Goal: Information Seeking & Learning: Learn about a topic

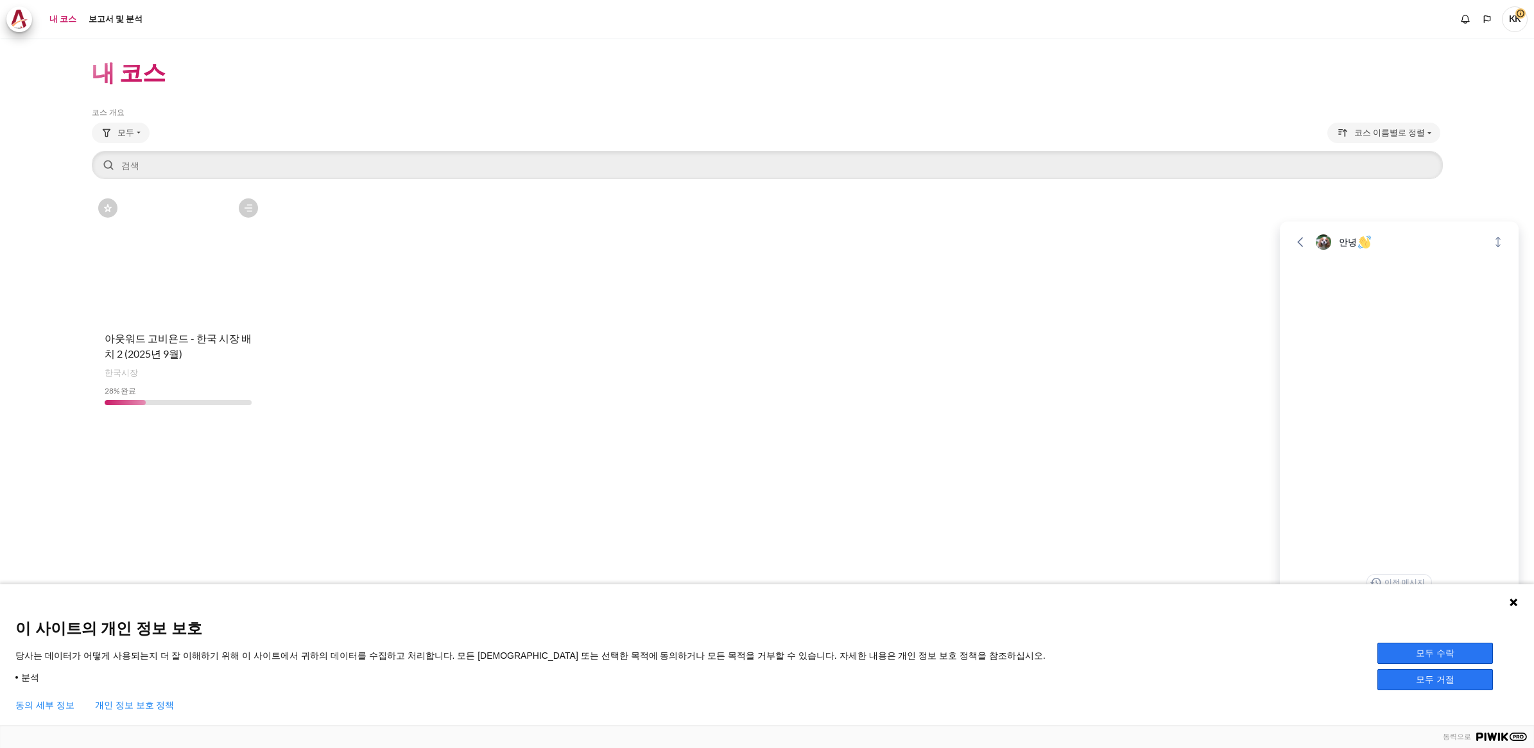
drag, startPoint x: 0, startPoint y: 0, endPoint x: 167, endPoint y: 293, distance: 337.6
click at [167, 293] on figure "콘텐츠" at bounding box center [178, 256] width 173 height 128
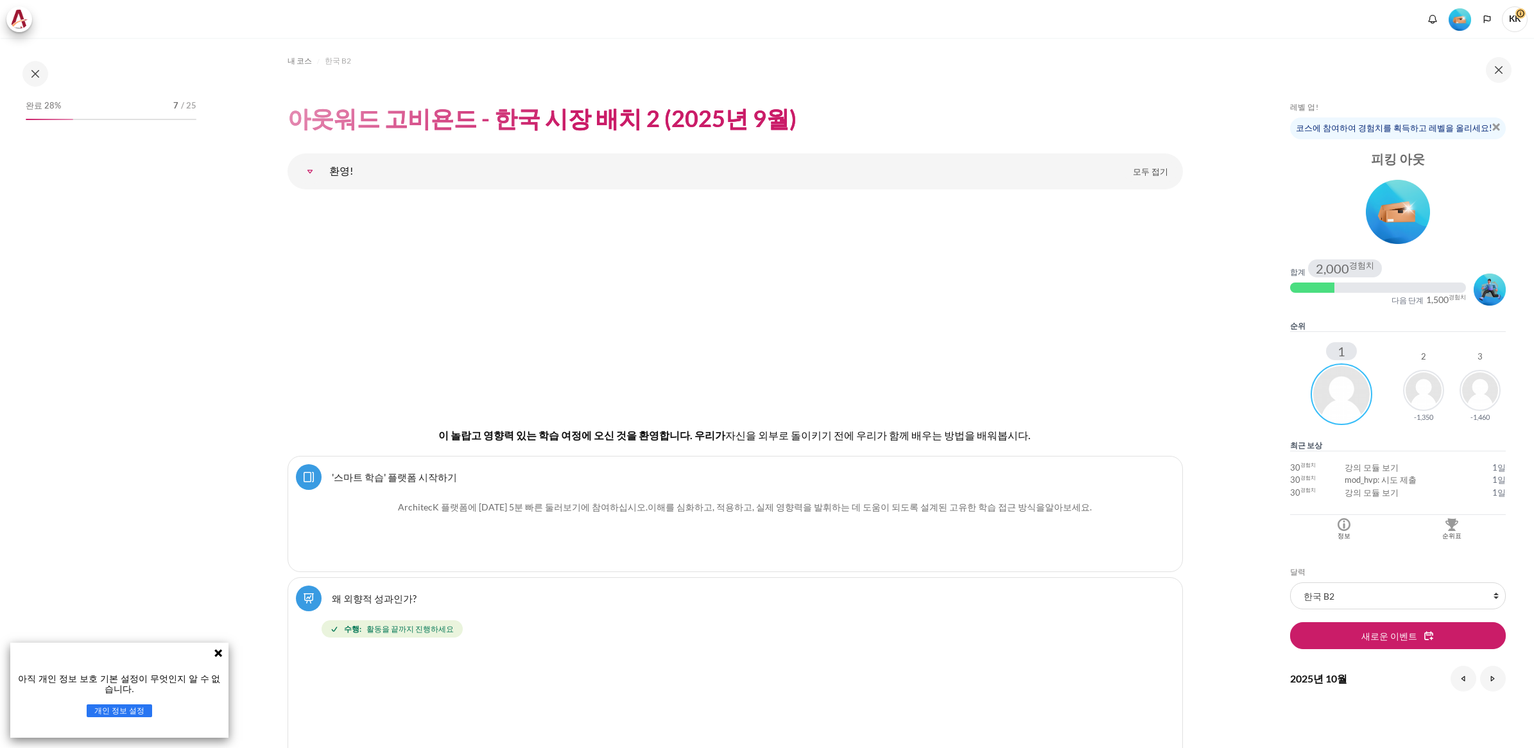
scroll to position [482, 0]
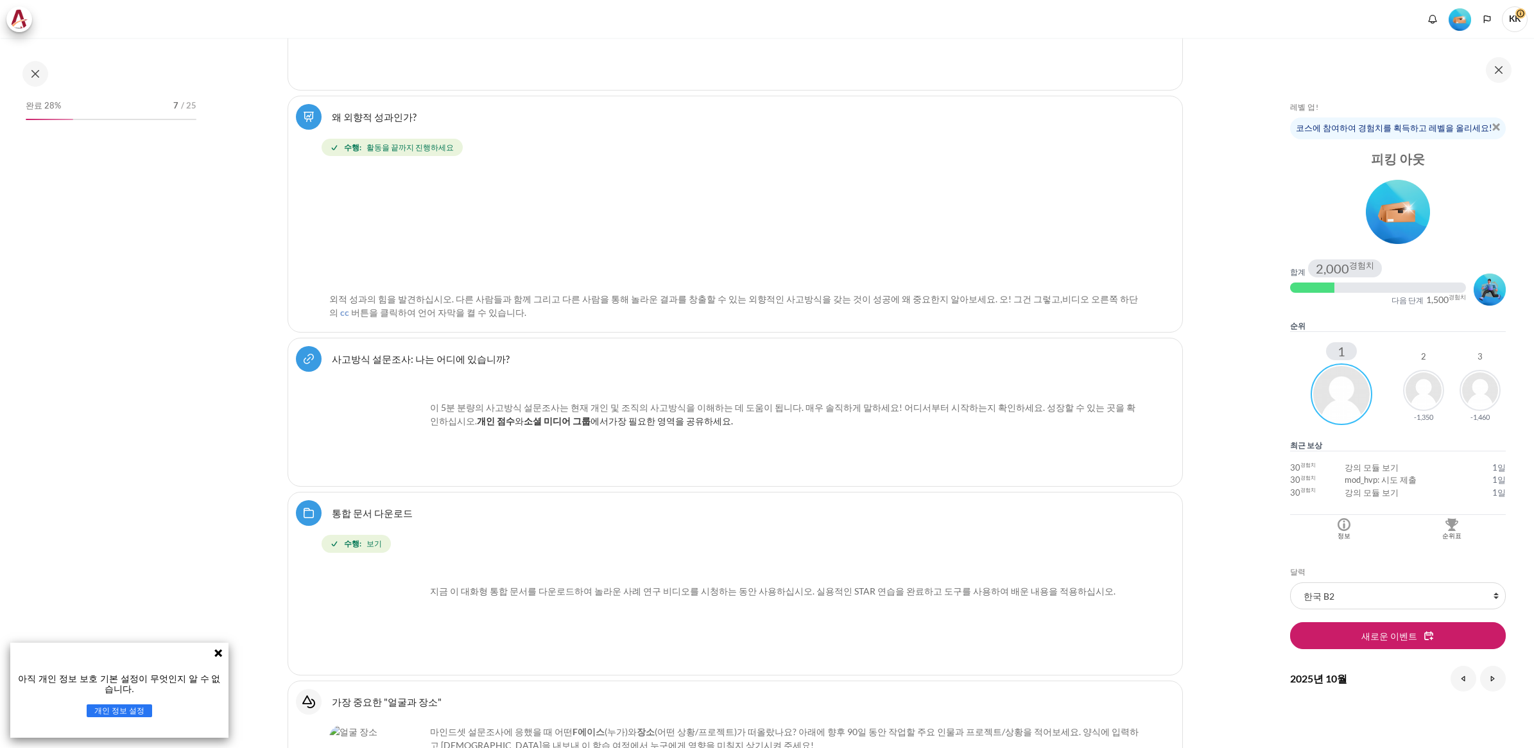
click at [219, 652] on icon at bounding box center [218, 653] width 8 height 8
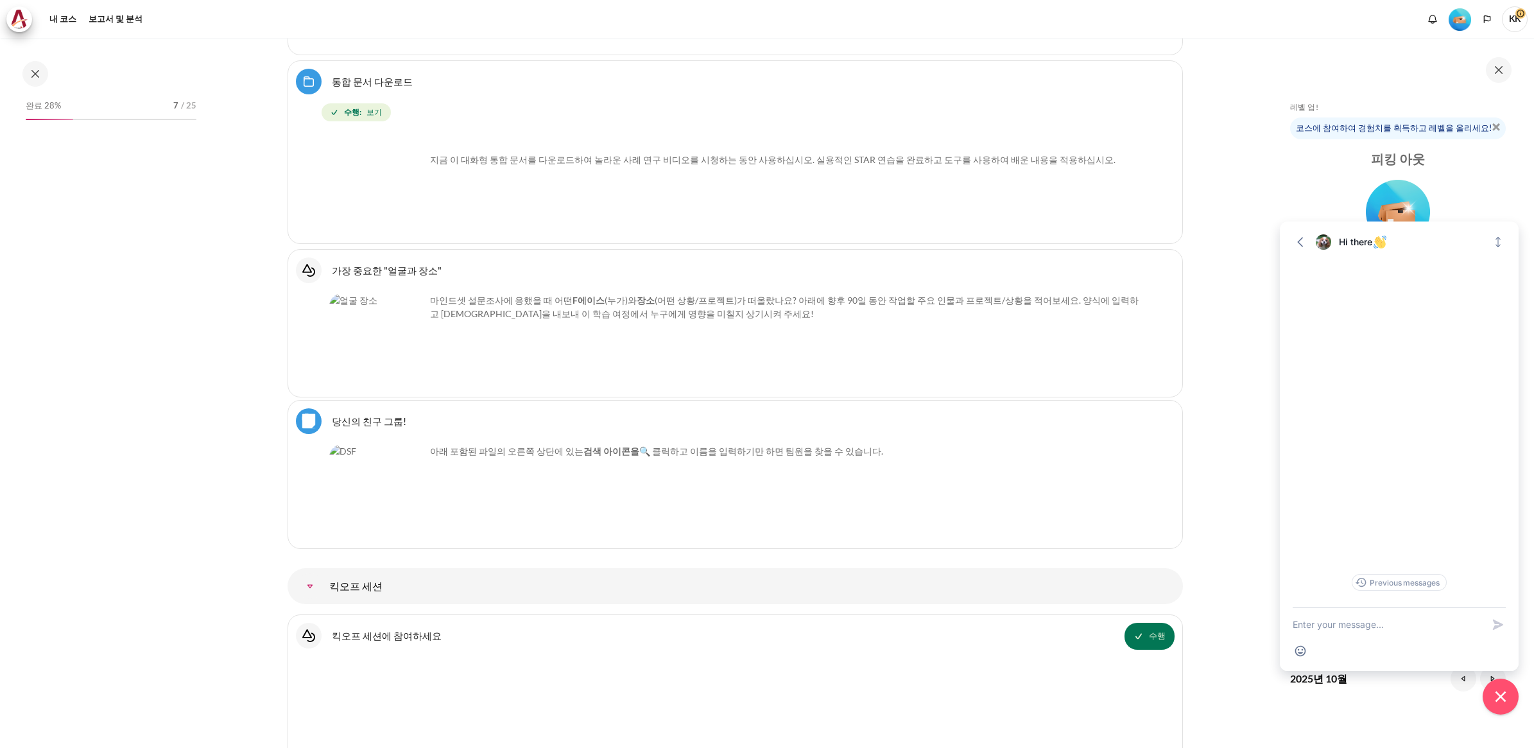
scroll to position [999, 0]
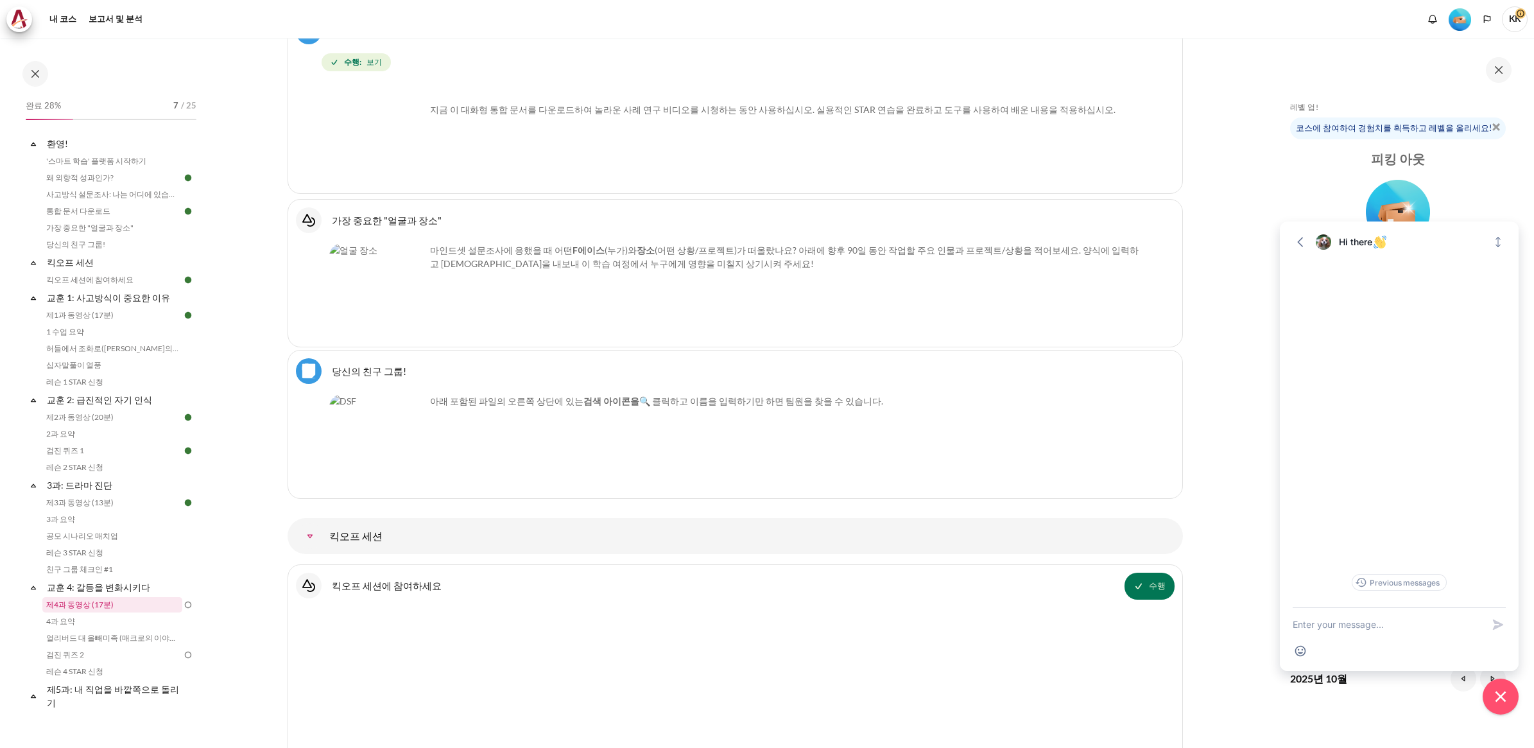
click at [92, 605] on link "제4과 동영상 (17분)" at bounding box center [112, 604] width 140 height 15
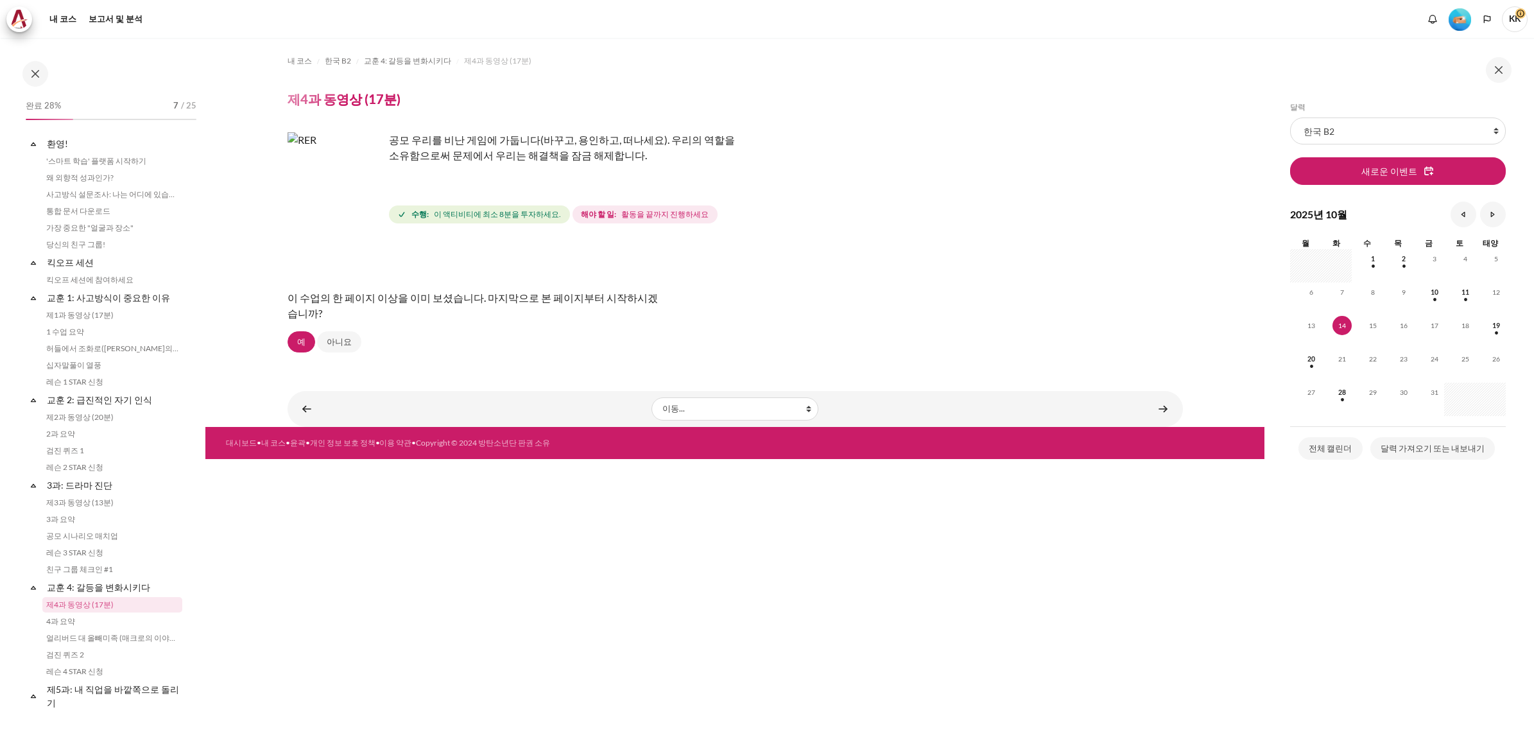
click at [337, 198] on img "콘텐츠" at bounding box center [336, 180] width 96 height 96
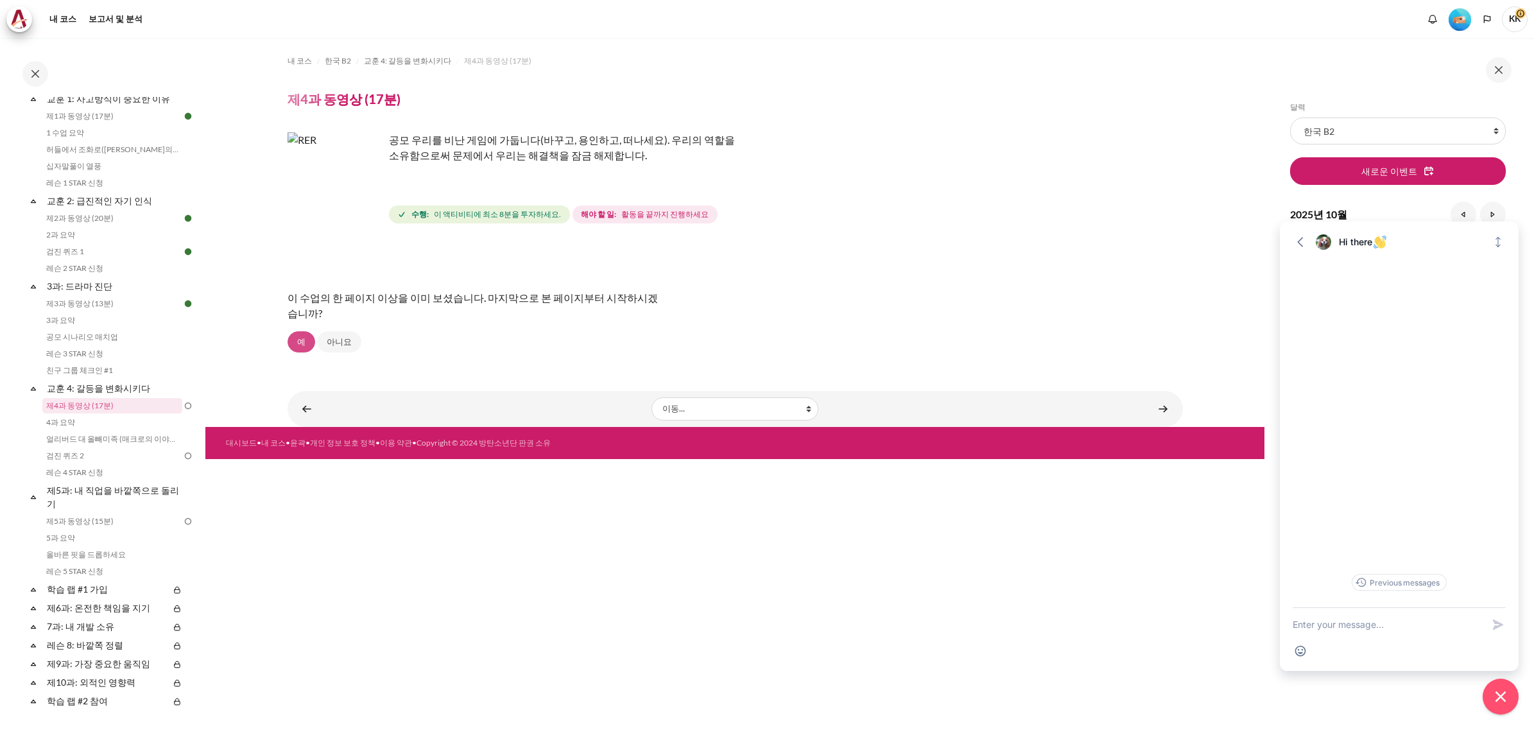
click at [302, 338] on link "예" at bounding box center [302, 342] width 28 height 22
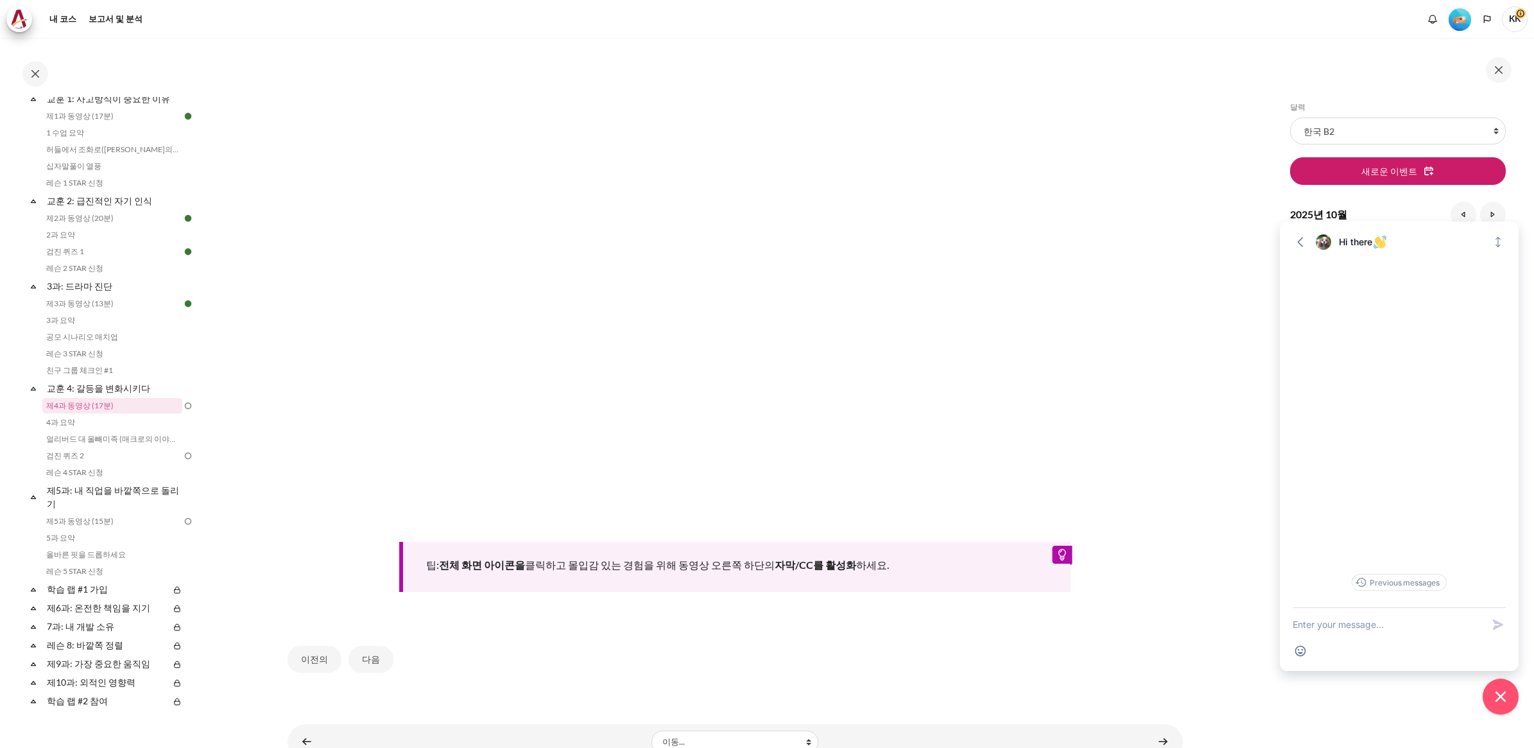
scroll to position [358, 0]
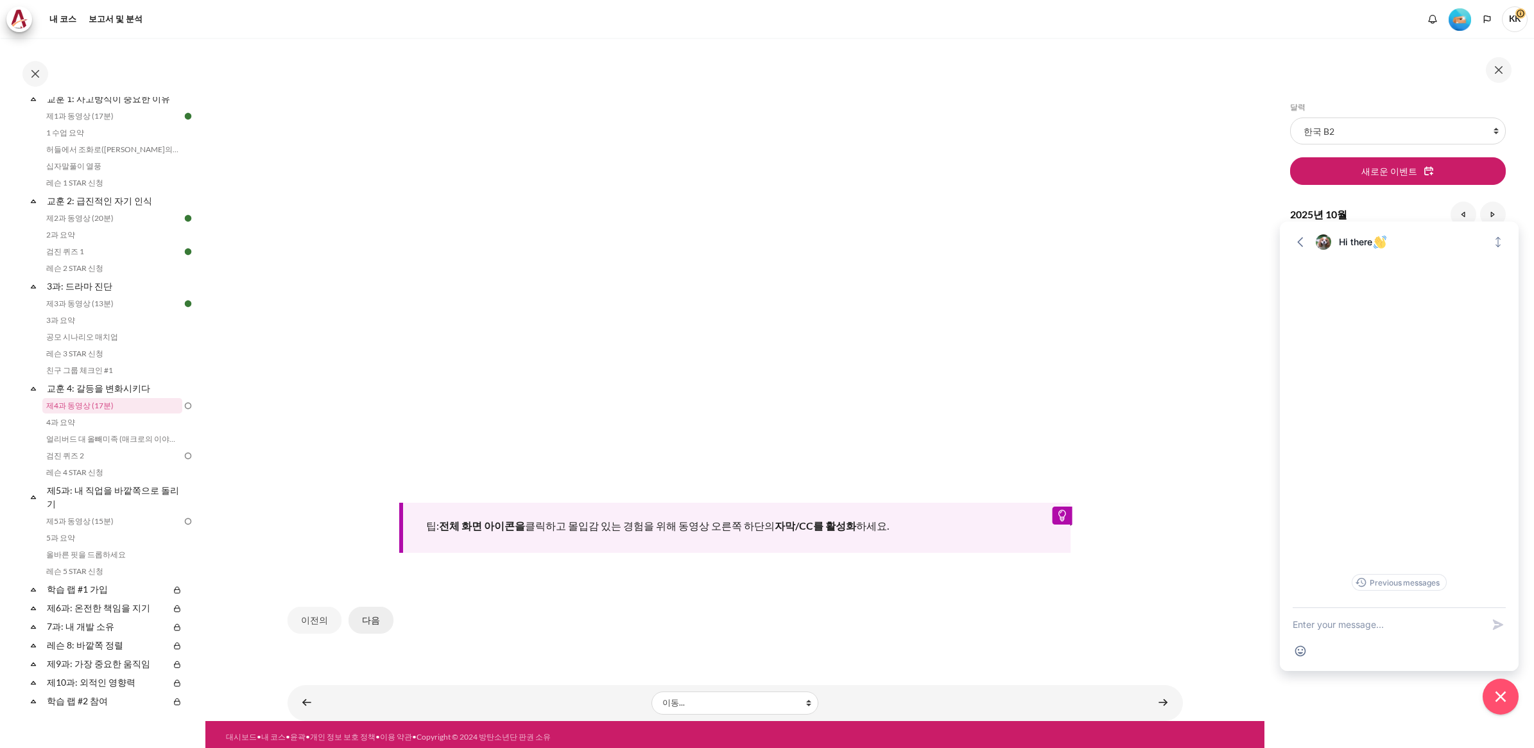
click at [365, 611] on button "다음" at bounding box center [371, 620] width 45 height 27
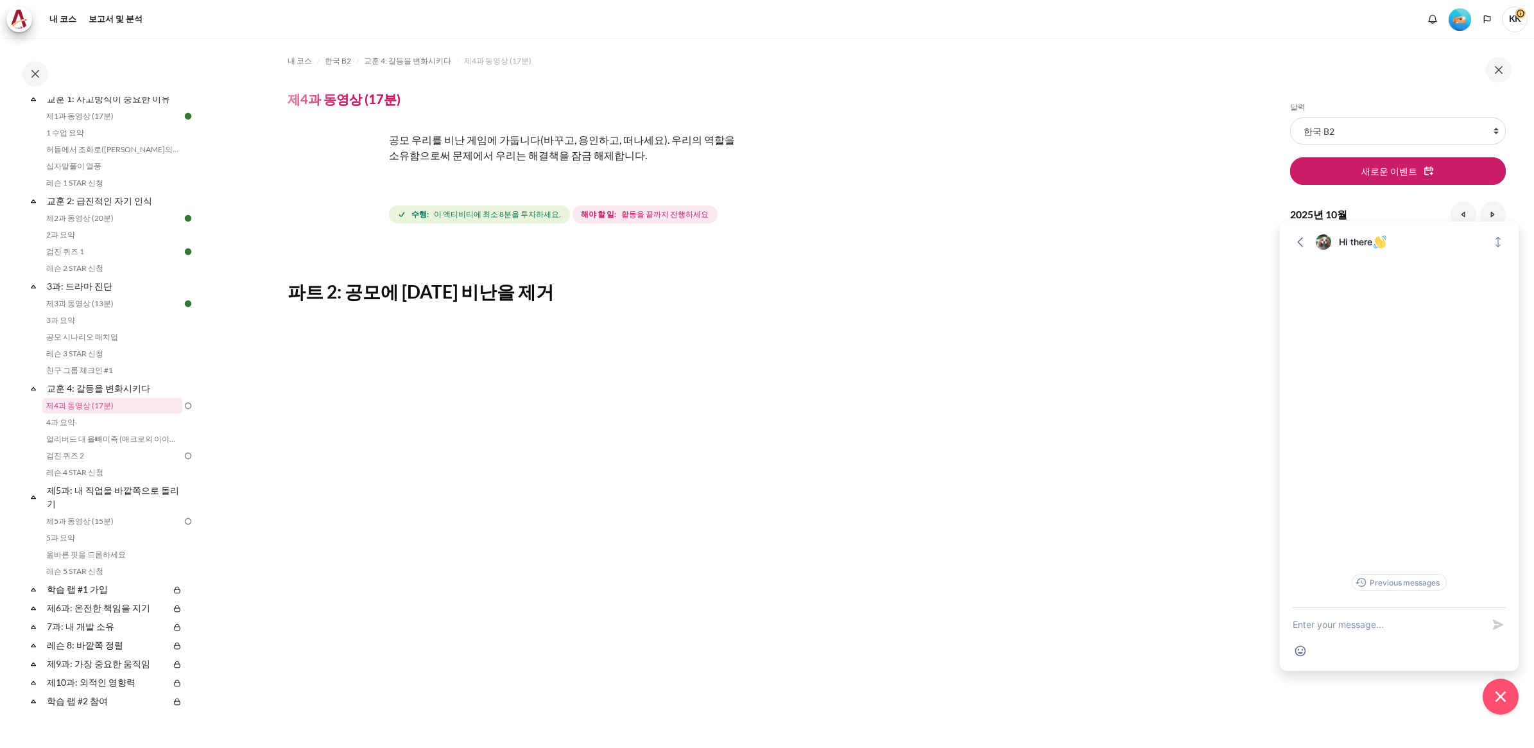
scroll to position [212, 0]
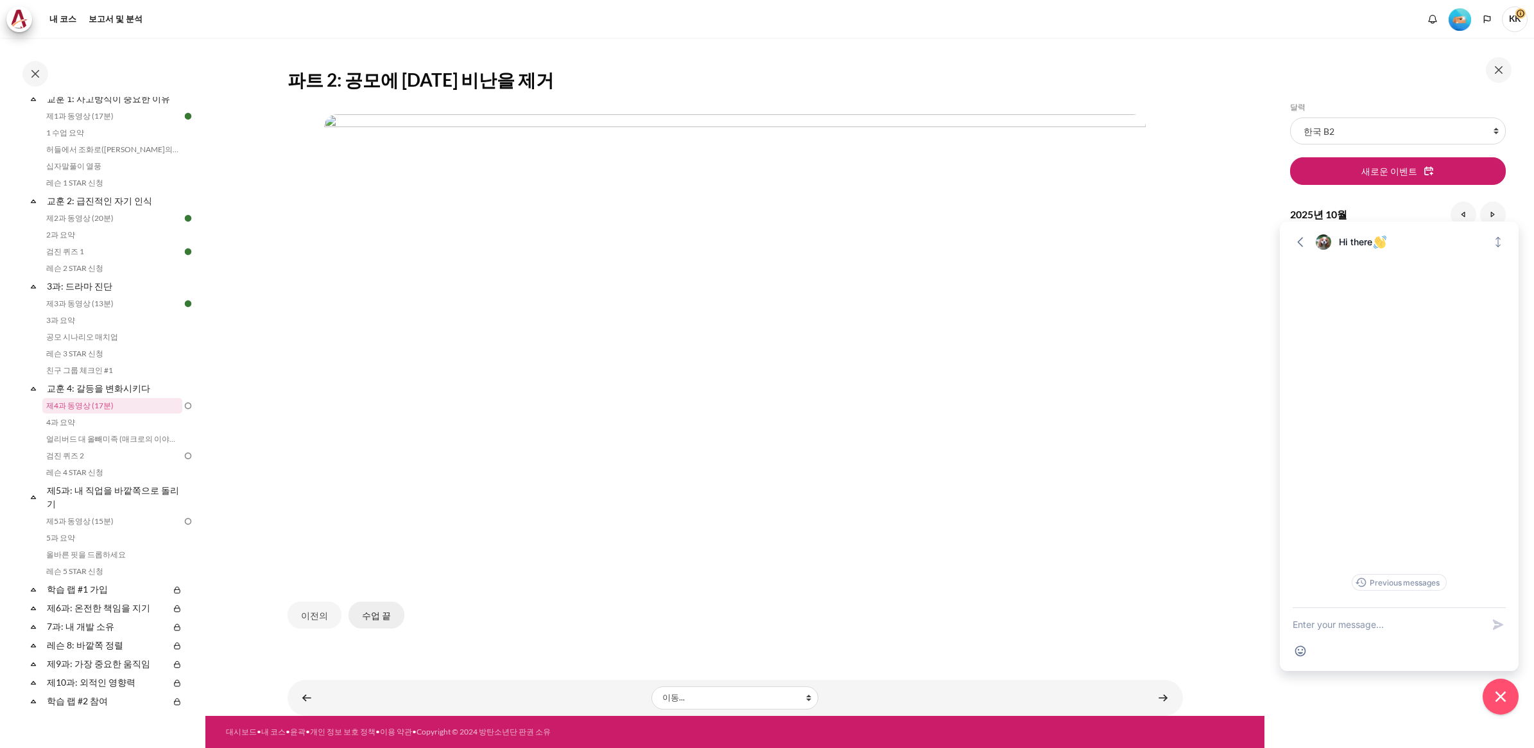
click at [367, 622] on button "수업 끝" at bounding box center [377, 615] width 56 height 27
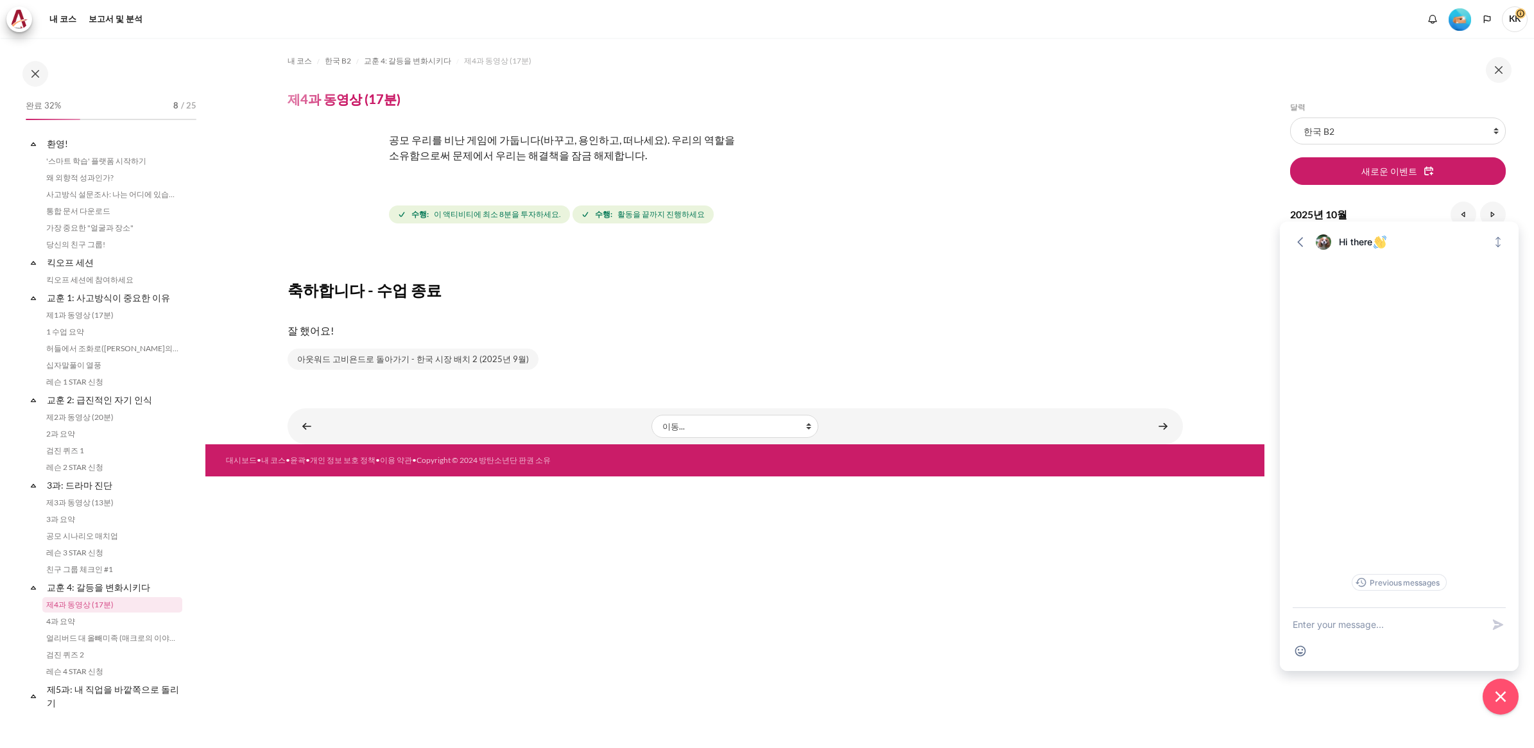
scroll to position [199, 0]
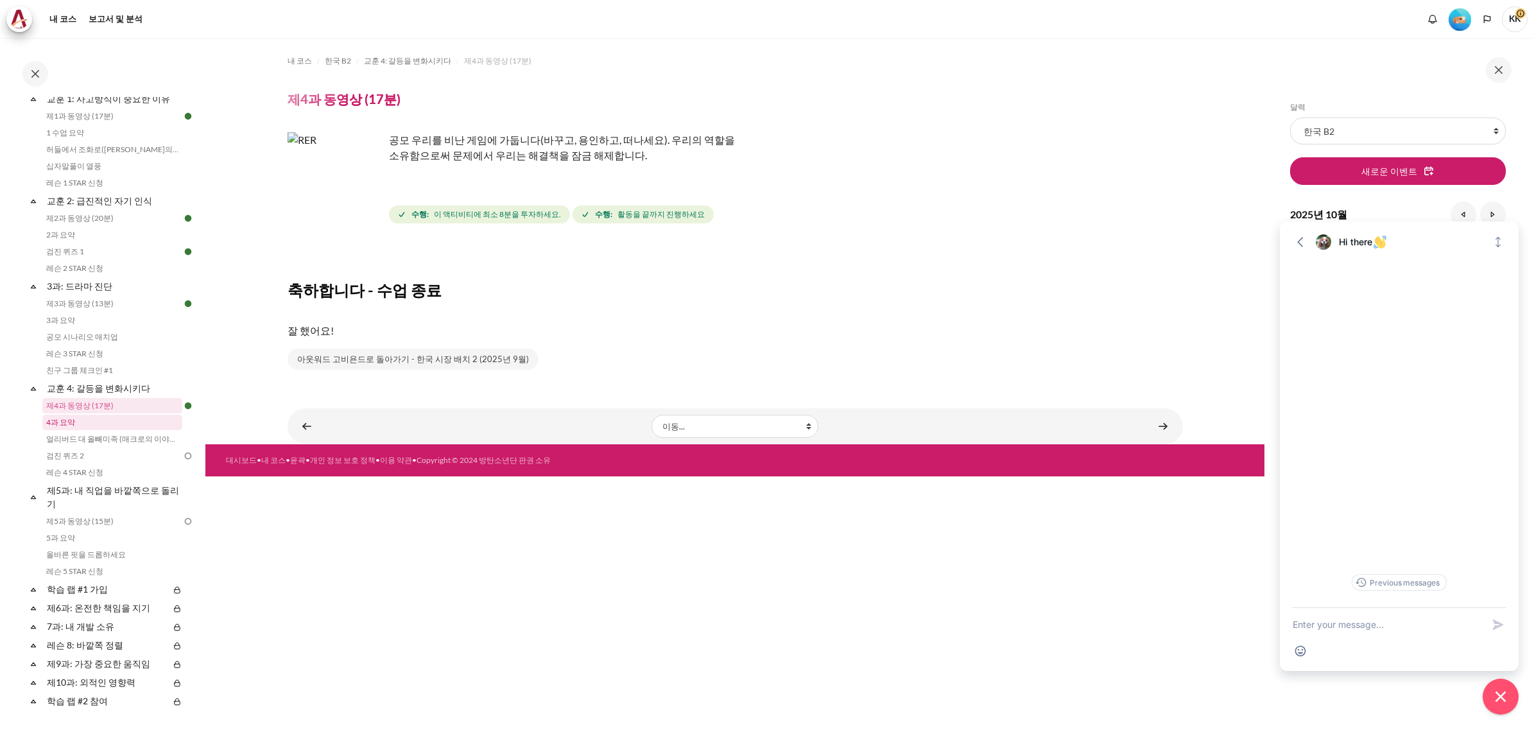
click at [63, 419] on link "4과 요약" at bounding box center [112, 422] width 140 height 15
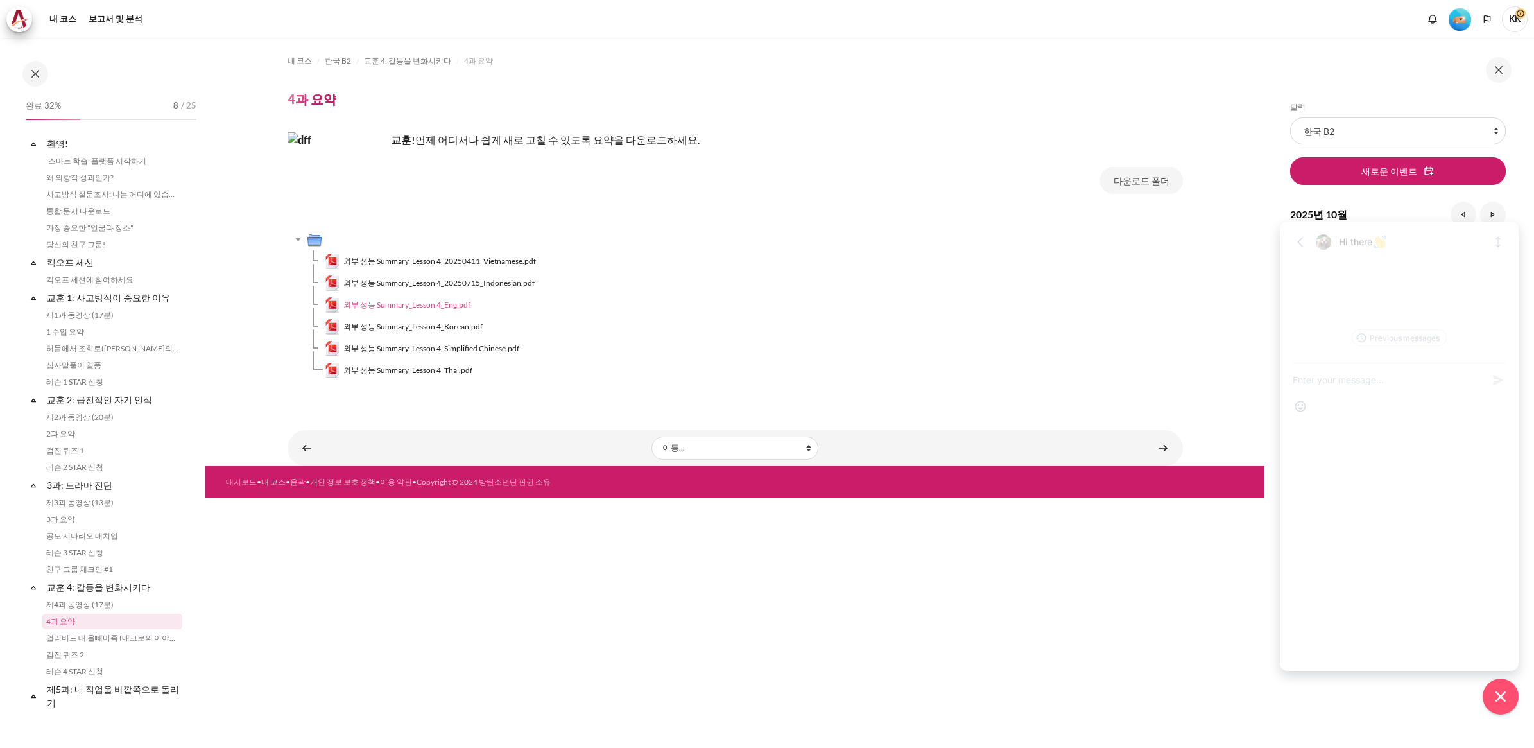
scroll to position [216, 0]
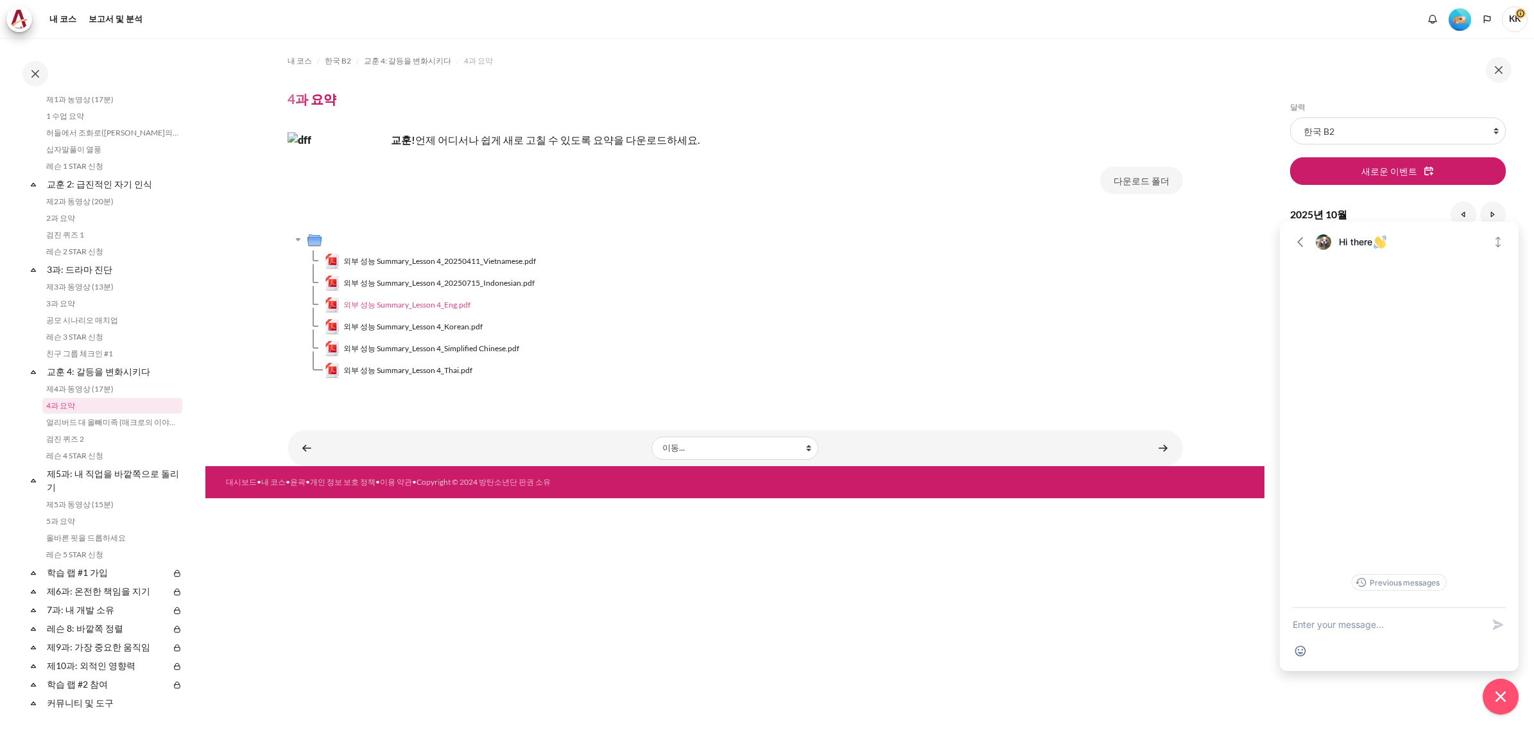
click at [441, 309] on span "외부 성능 Summary_Lesson 4_Eng.pdf" at bounding box center [406, 305] width 127 height 12
click at [448, 323] on span "외부 성능 Summary_Lesson 4_Korean.pdf" at bounding box center [412, 327] width 139 height 12
click at [72, 419] on link "얼리버드 대 올빼미족 (매크로의 이야기)" at bounding box center [112, 422] width 140 height 15
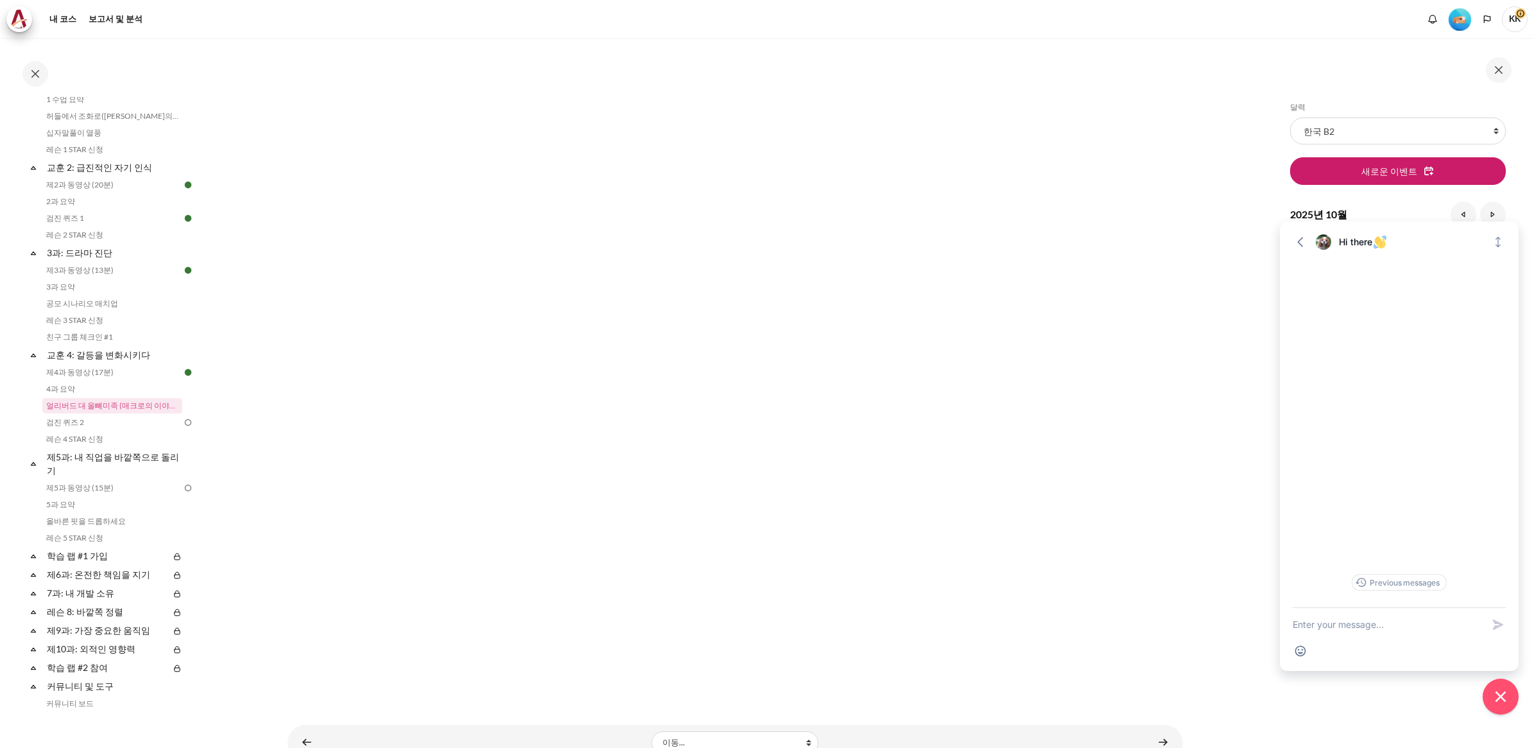
scroll to position [1125, 0]
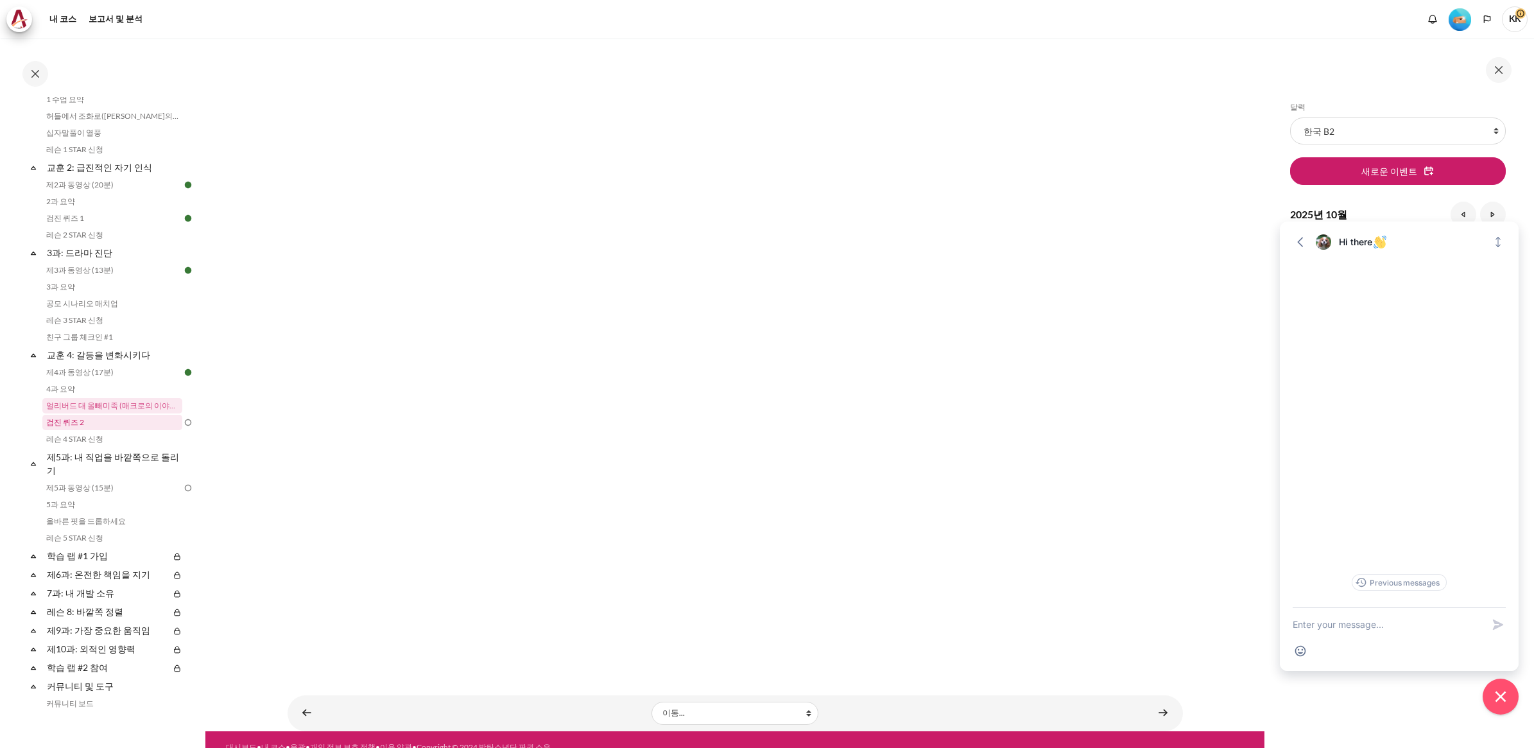
click at [82, 424] on link "검진 퀴즈 2" at bounding box center [112, 422] width 140 height 15
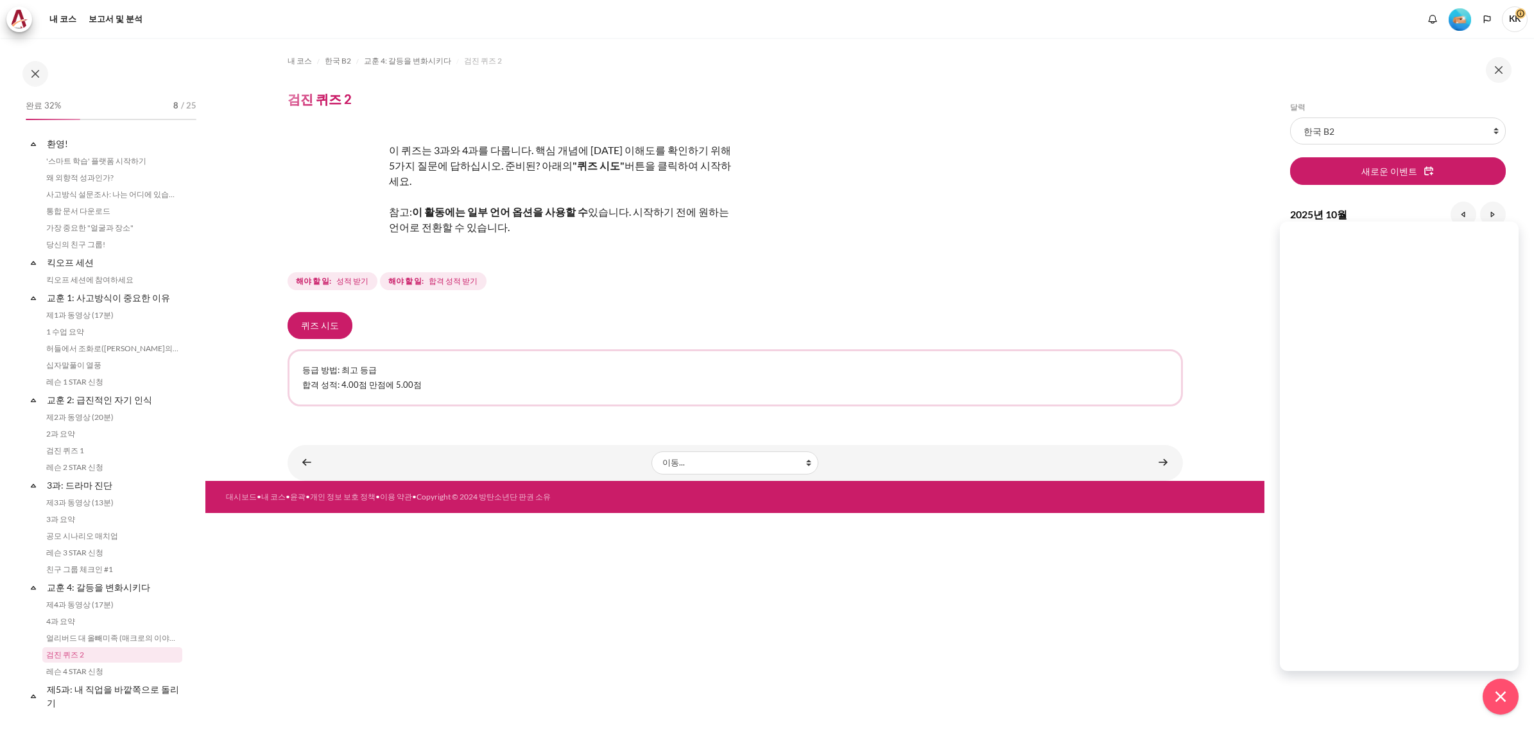
scroll to position [249, 0]
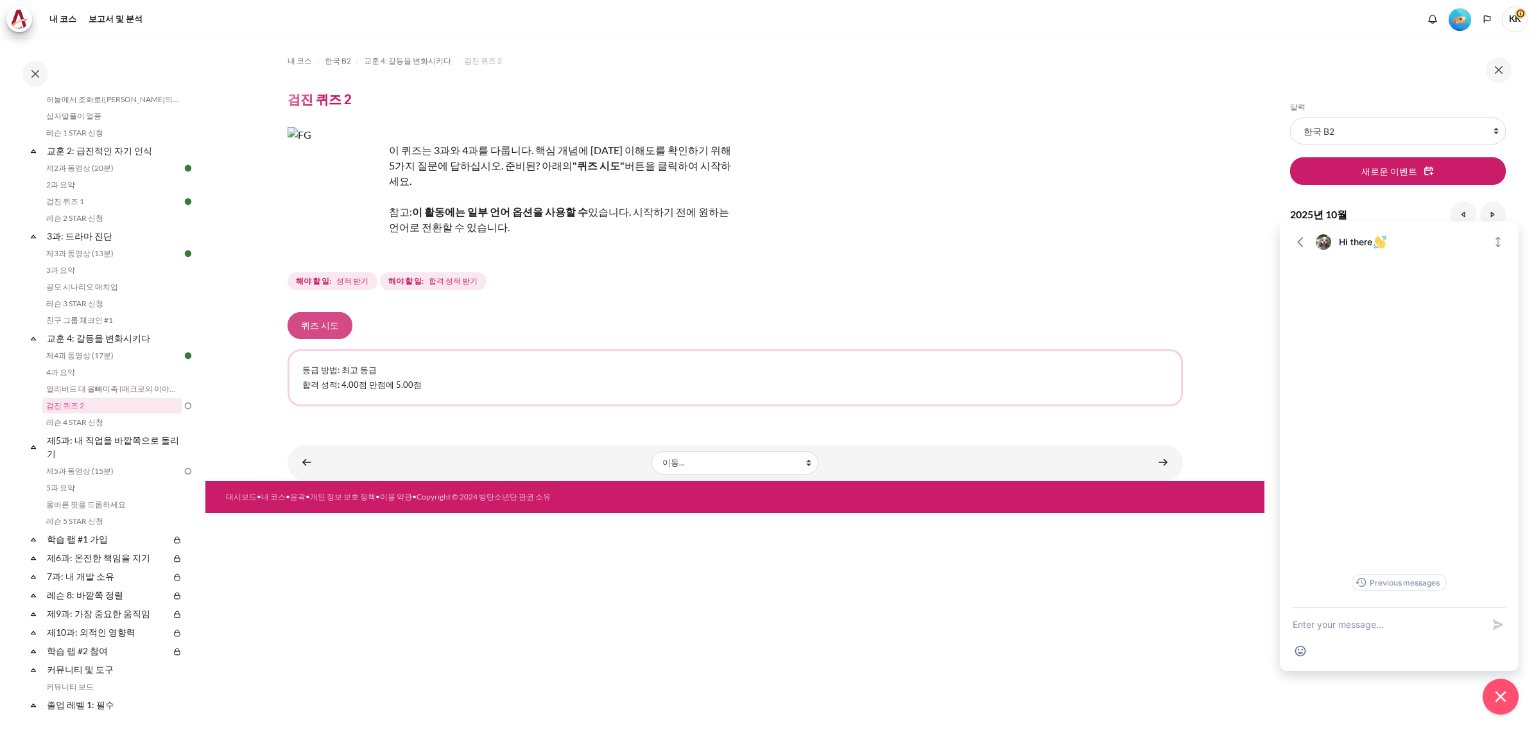
click at [324, 312] on button "퀴즈 시도" at bounding box center [320, 325] width 65 height 27
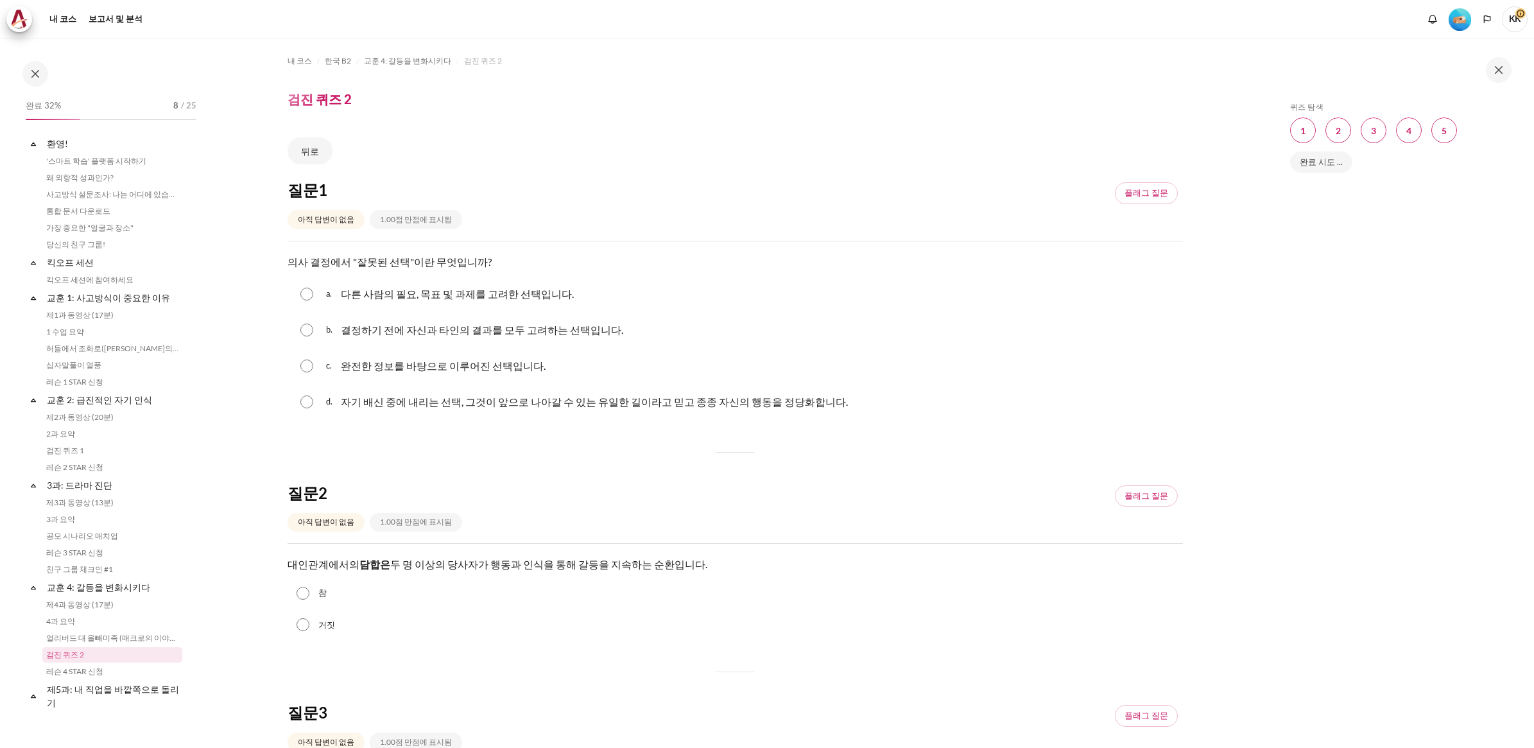
scroll to position [249, 0]
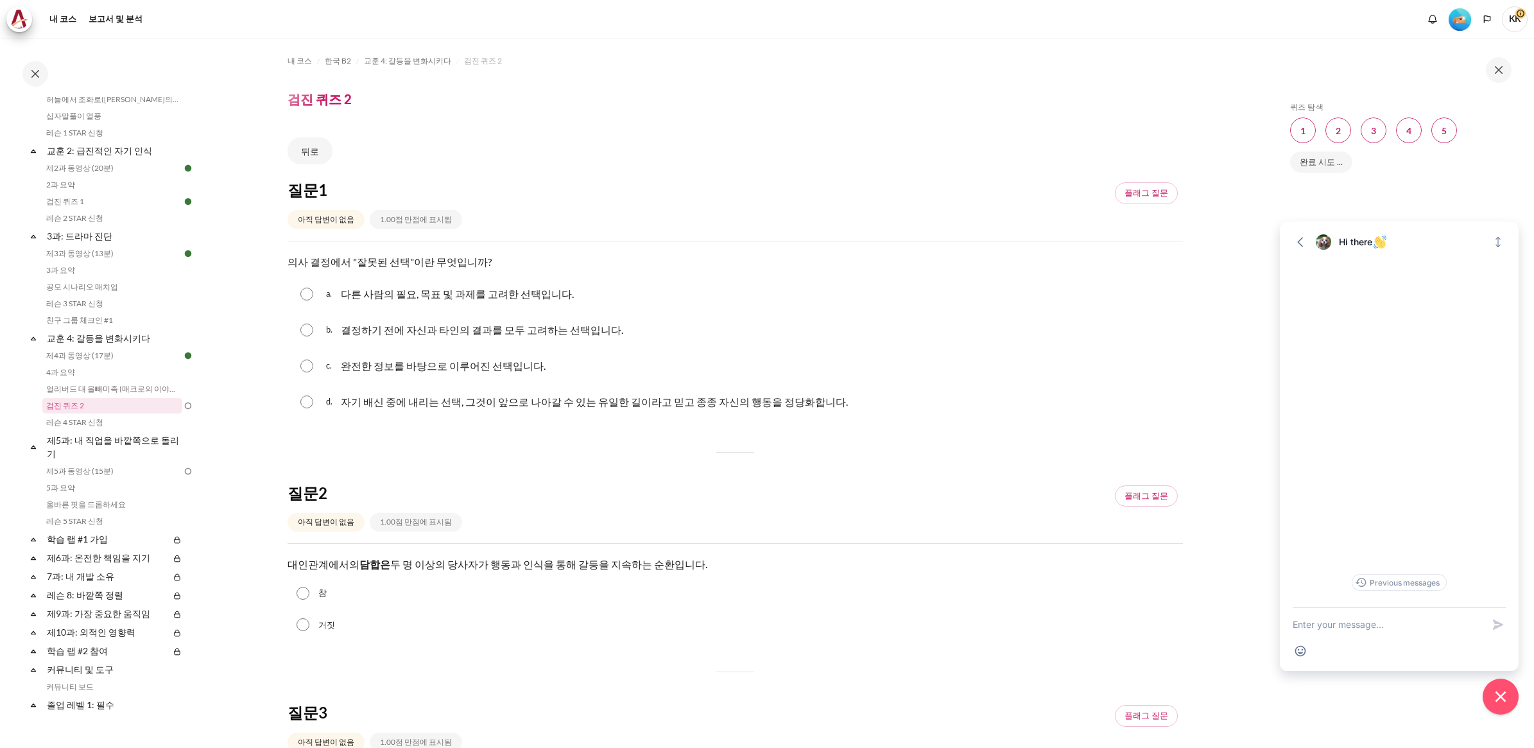
click at [309, 406] on input "콘텐츠" at bounding box center [306, 402] width 13 height 13
radio input "true"
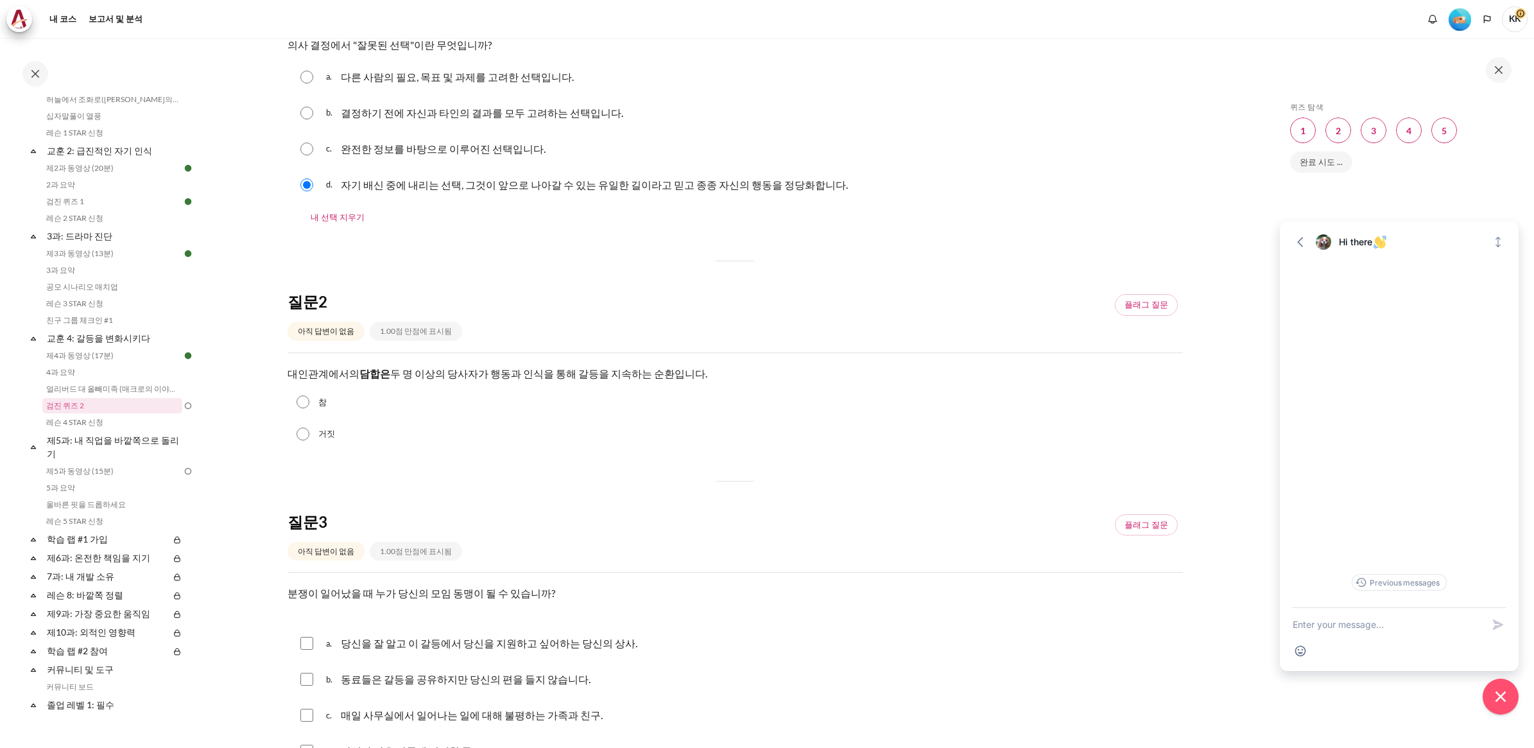
scroll to position [241, 0]
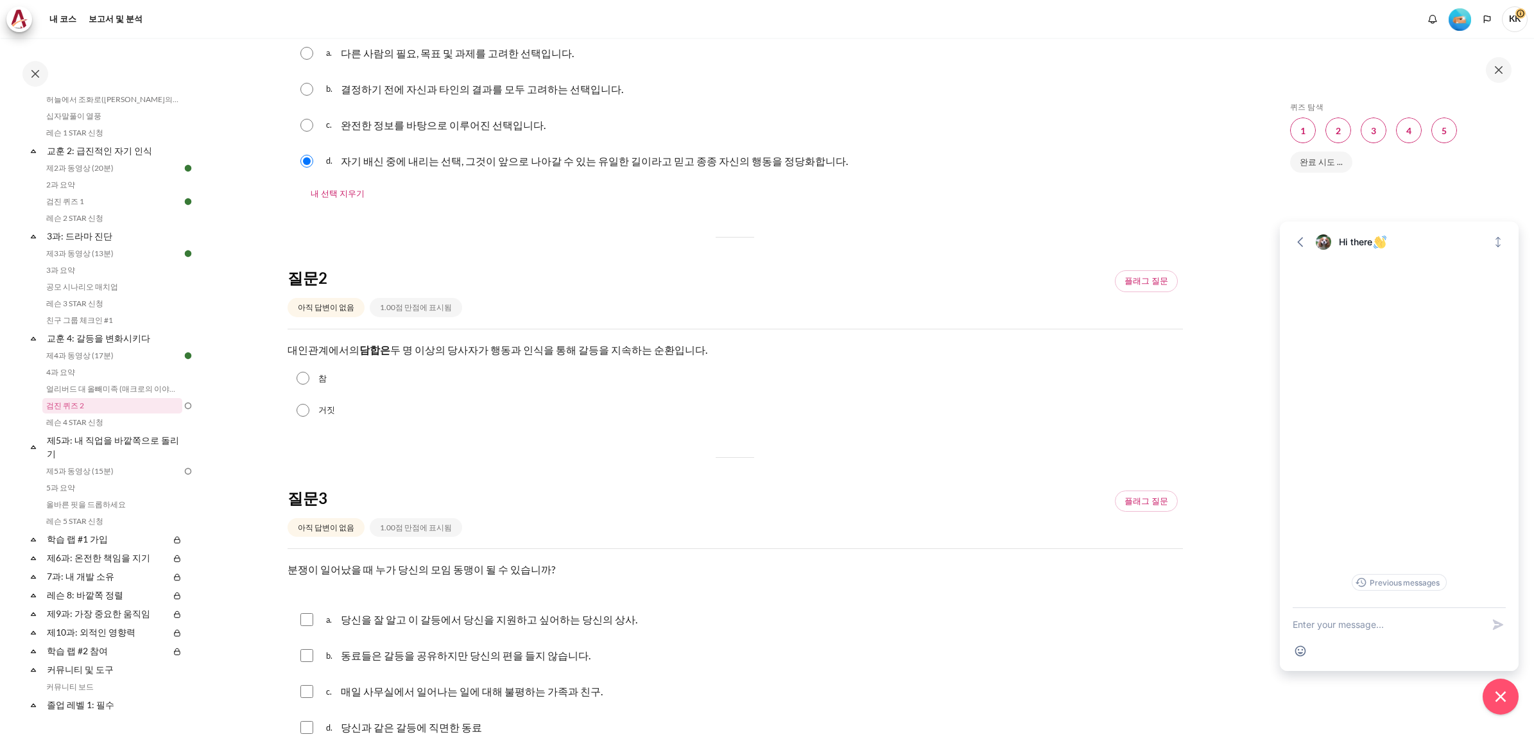
click at [302, 412] on input "거짓" at bounding box center [303, 410] width 13 height 13
radio input "true"
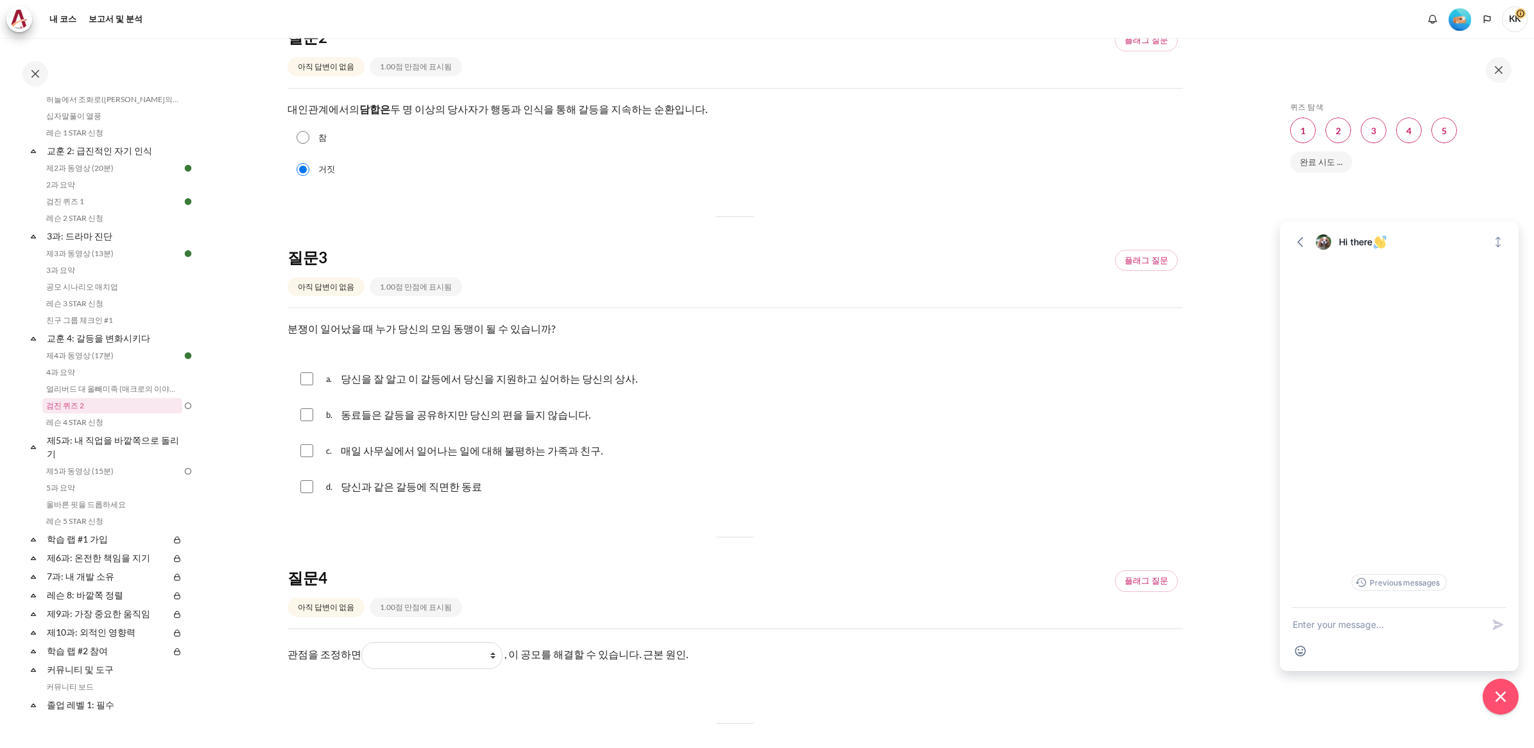
click at [306, 483] on input "콘텐츠" at bounding box center [306, 486] width 13 height 13
checkbox input "true"
click at [306, 449] on input "콘텐츠" at bounding box center [306, 450] width 13 height 13
checkbox input "true"
click at [300, 381] on input "콘텐츠" at bounding box center [306, 378] width 13 height 13
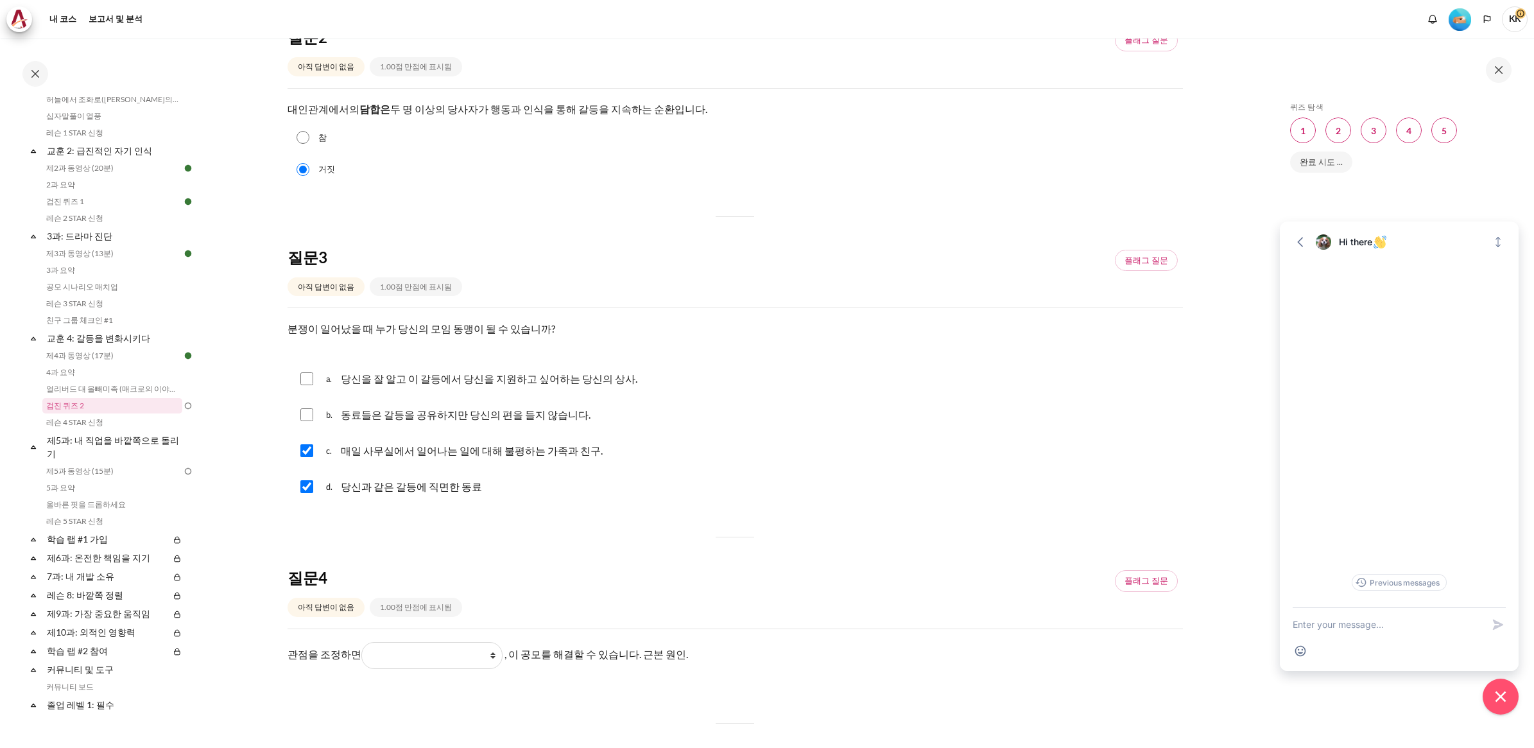
checkbox input "true"
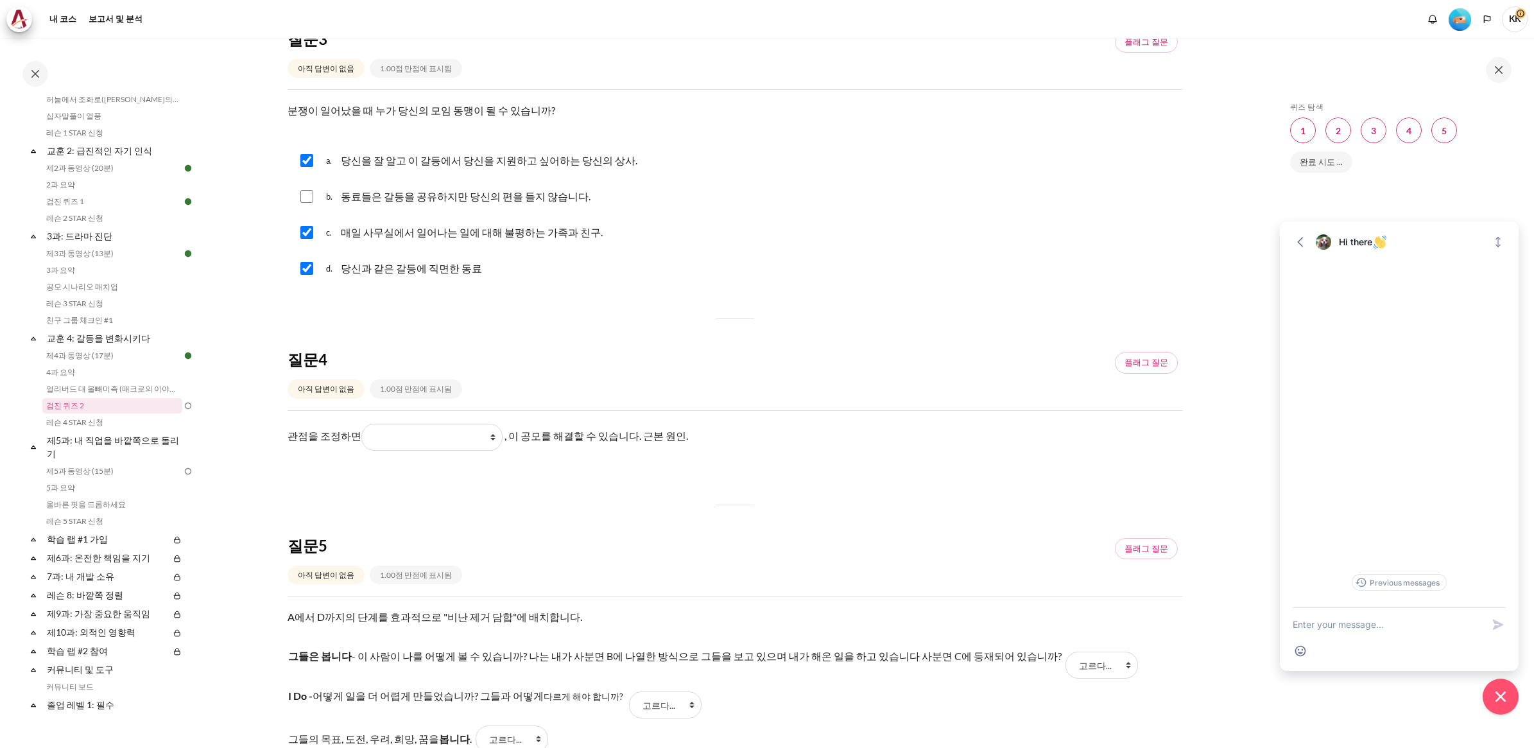
scroll to position [722, 0]
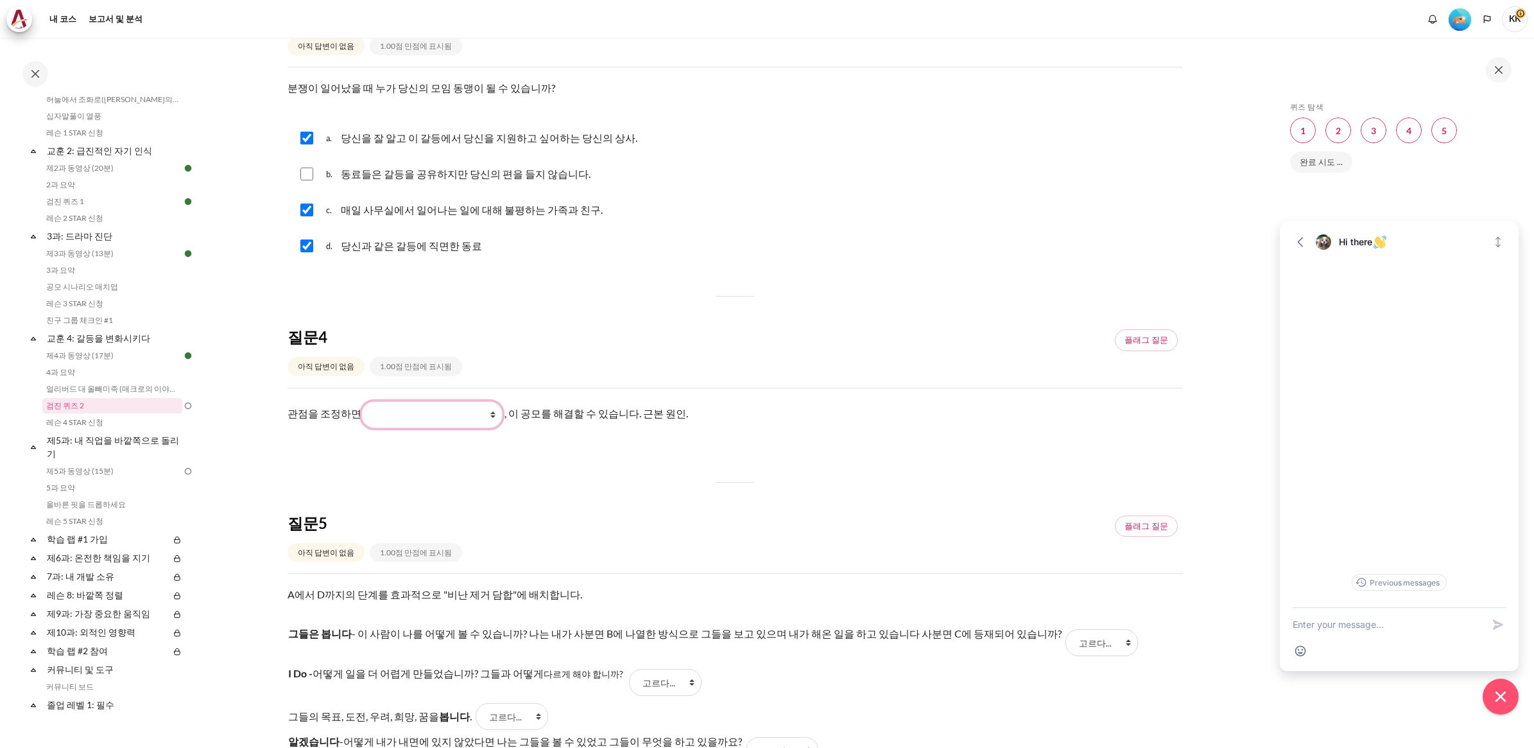
click at [487, 412] on select "그들이 보고 느끼는 것 그들이 하는 일에 대해 내가 보고 느끼는 것 내가 하는 일 그들이 하는 일" at bounding box center [431, 414] width 141 height 27
select select "2"
click at [361, 401] on select "그들이 보고 느끼는 것 그들이 하는 일에 대해 내가 보고 느끼는 것 내가 하는 일 그들이 하는 일" at bounding box center [431, 414] width 141 height 27
click at [494, 477] on div "질문 1 아직 답변이 없음 1.00점 만점에 표시됨 플래그 질문 Question text 의사 결정에서 "잘못된 선택"이란 무엇입니까? 질문 …" at bounding box center [736, 136] width 896 height 1359
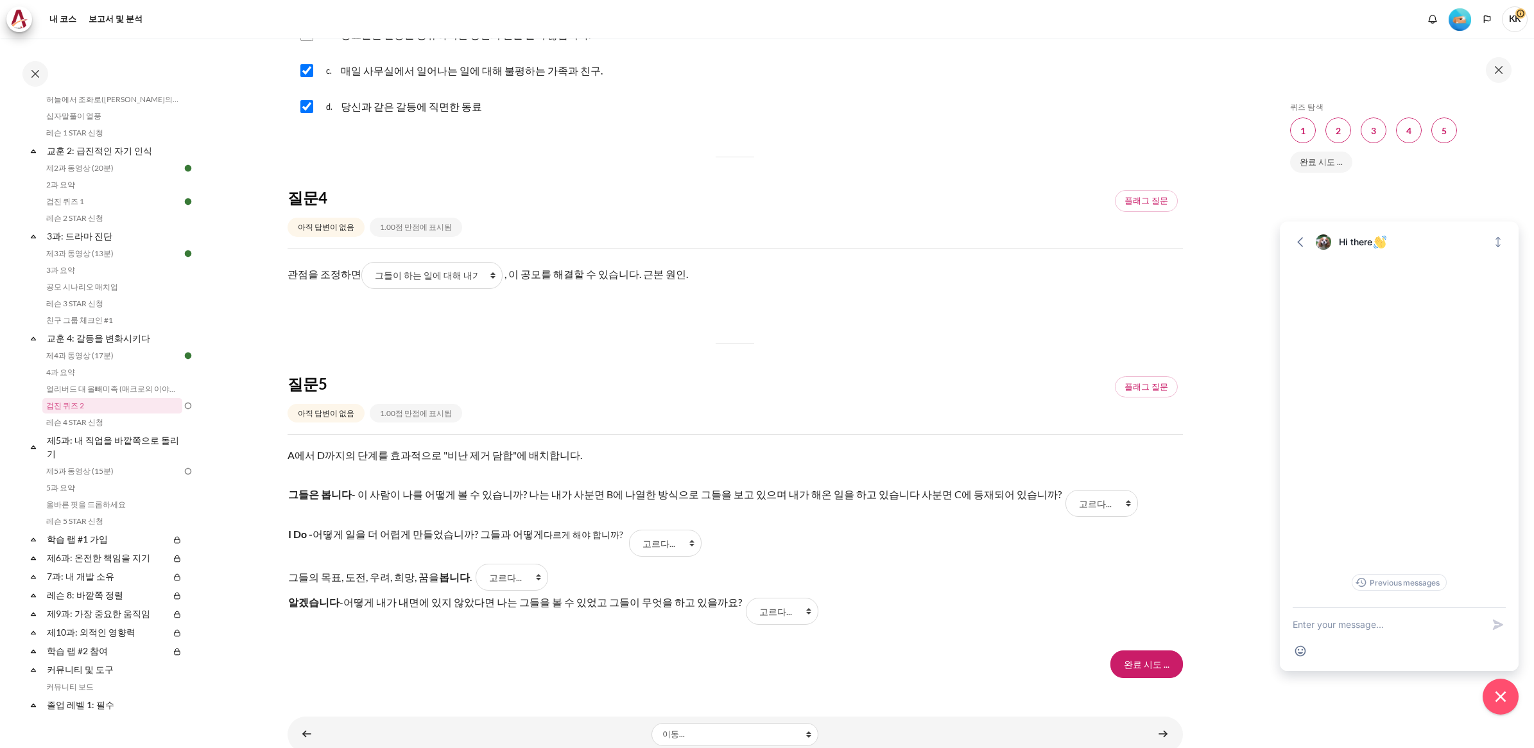
scroll to position [898, 0]
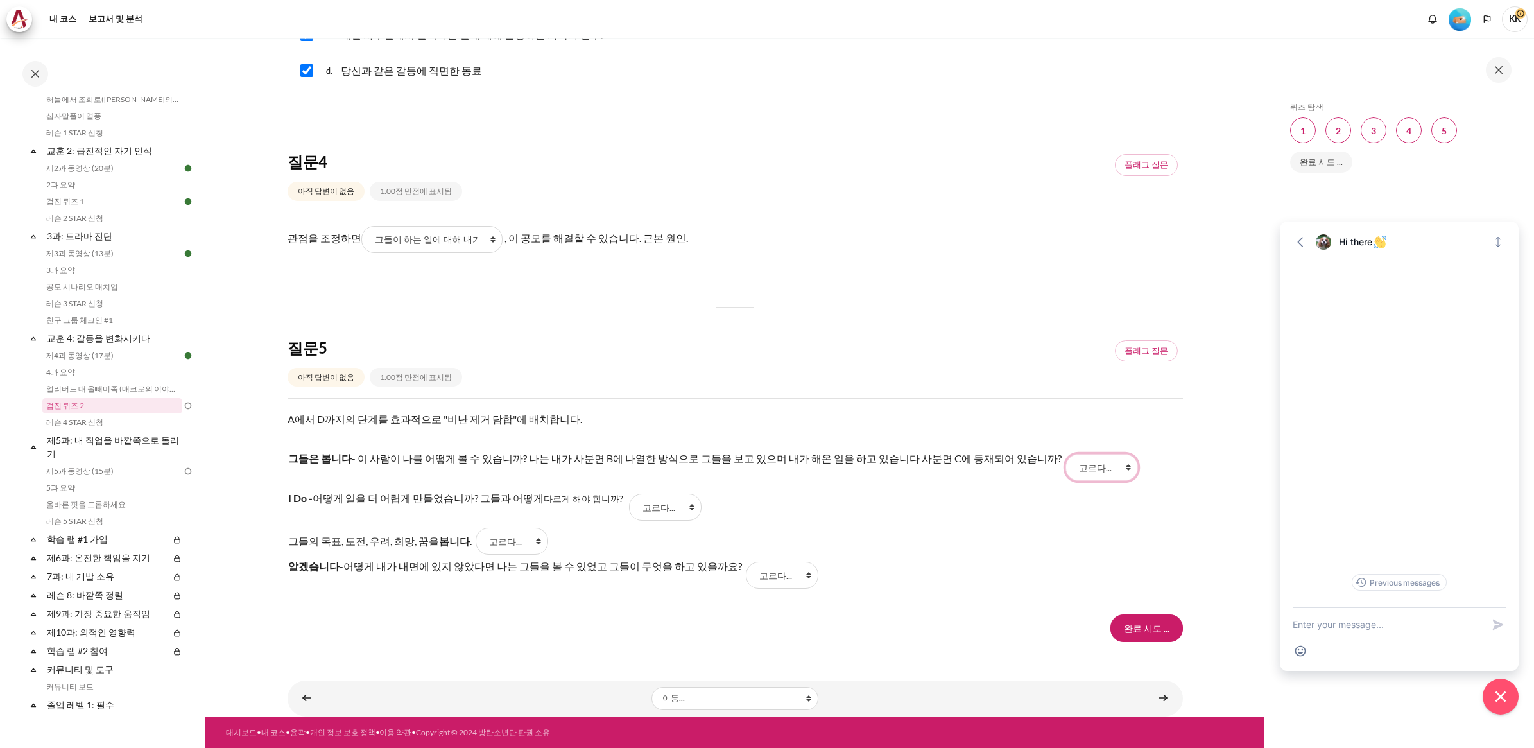
click at [1072, 462] on select "고르다... D A C B" at bounding box center [1102, 467] width 73 height 27
click at [1066, 466] on select "고르다... D A C B" at bounding box center [1102, 467] width 73 height 27
click at [641, 510] on select "고르다... D A C B" at bounding box center [665, 507] width 73 height 27
click at [501, 539] on select "고르다... D A C B" at bounding box center [512, 541] width 73 height 27
click at [645, 504] on select "고르다... D A C B" at bounding box center [665, 507] width 73 height 27
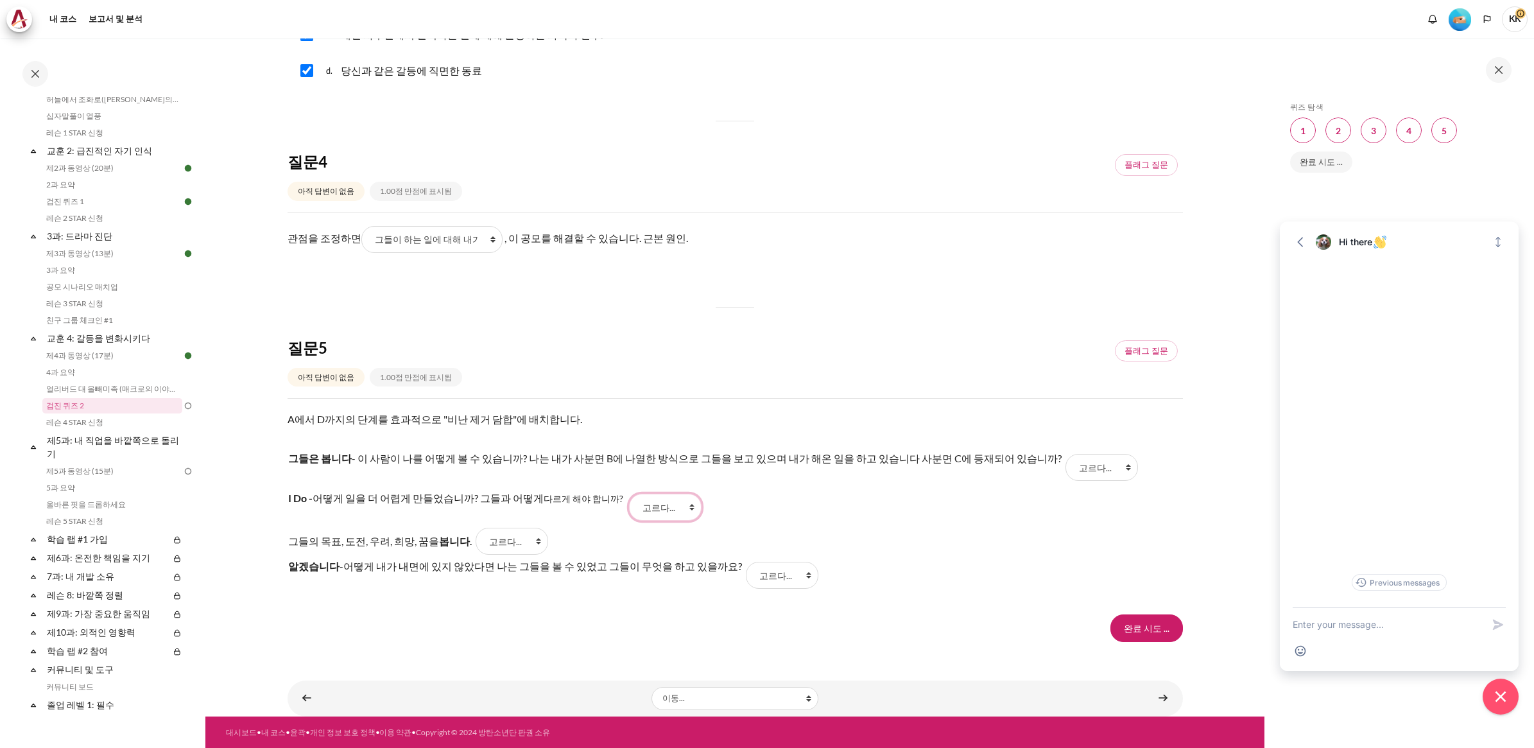
select select "3"
click at [629, 494] on select "고르다... D A C B" at bounding box center [665, 507] width 73 height 27
click at [1066, 462] on select "고르다... D A C B" at bounding box center [1102, 467] width 73 height 27
select select "1"
click at [1066, 454] on select "고르다... D A C B" at bounding box center [1102, 467] width 73 height 27
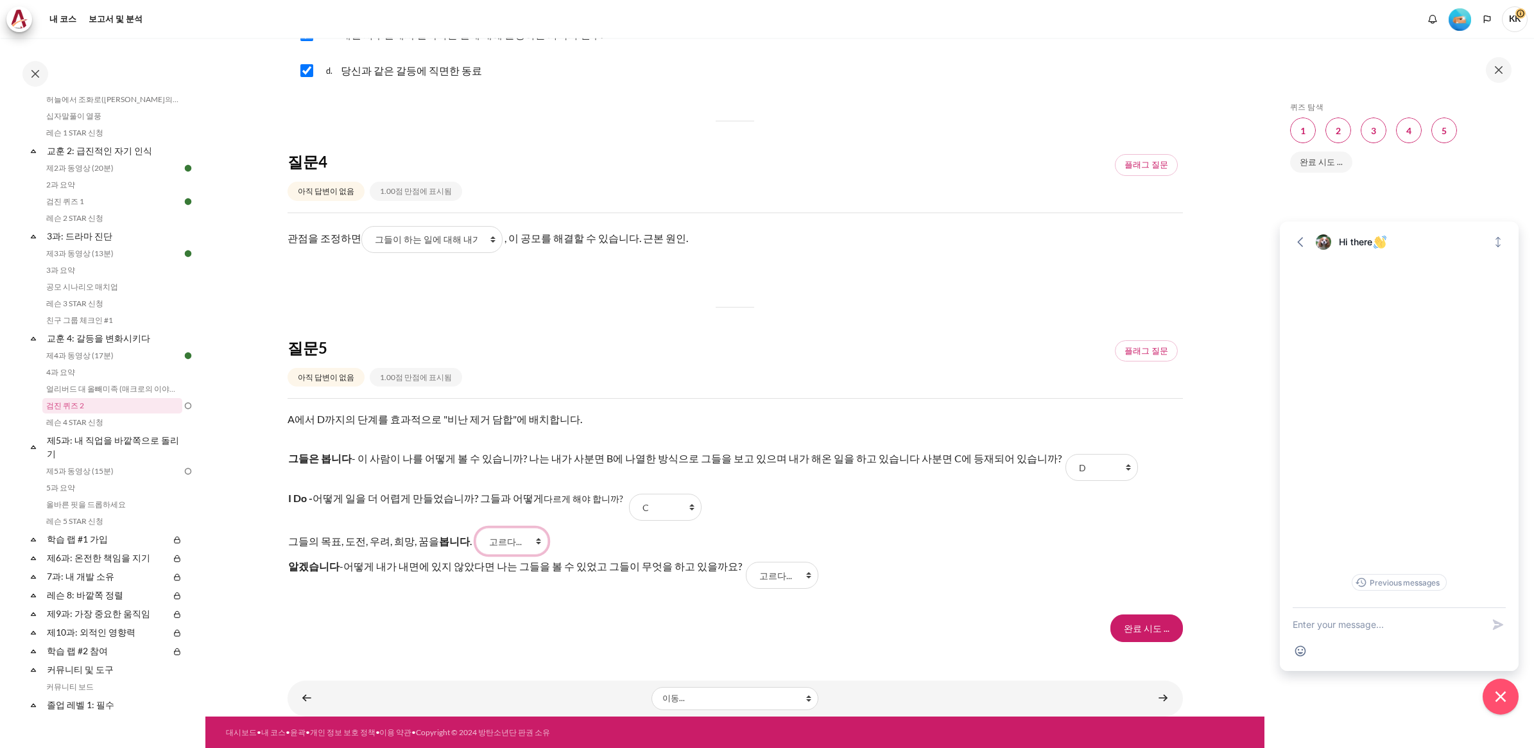
click at [534, 541] on select "고르다... D A C B" at bounding box center [512, 541] width 73 height 27
click at [476, 528] on select "고르다... D A C B" at bounding box center [512, 541] width 73 height 27
click at [504, 538] on select "고르다... D A C B" at bounding box center [512, 541] width 73 height 27
select select "4"
click at [476, 528] on select "고르다... D A C B" at bounding box center [512, 541] width 73 height 27
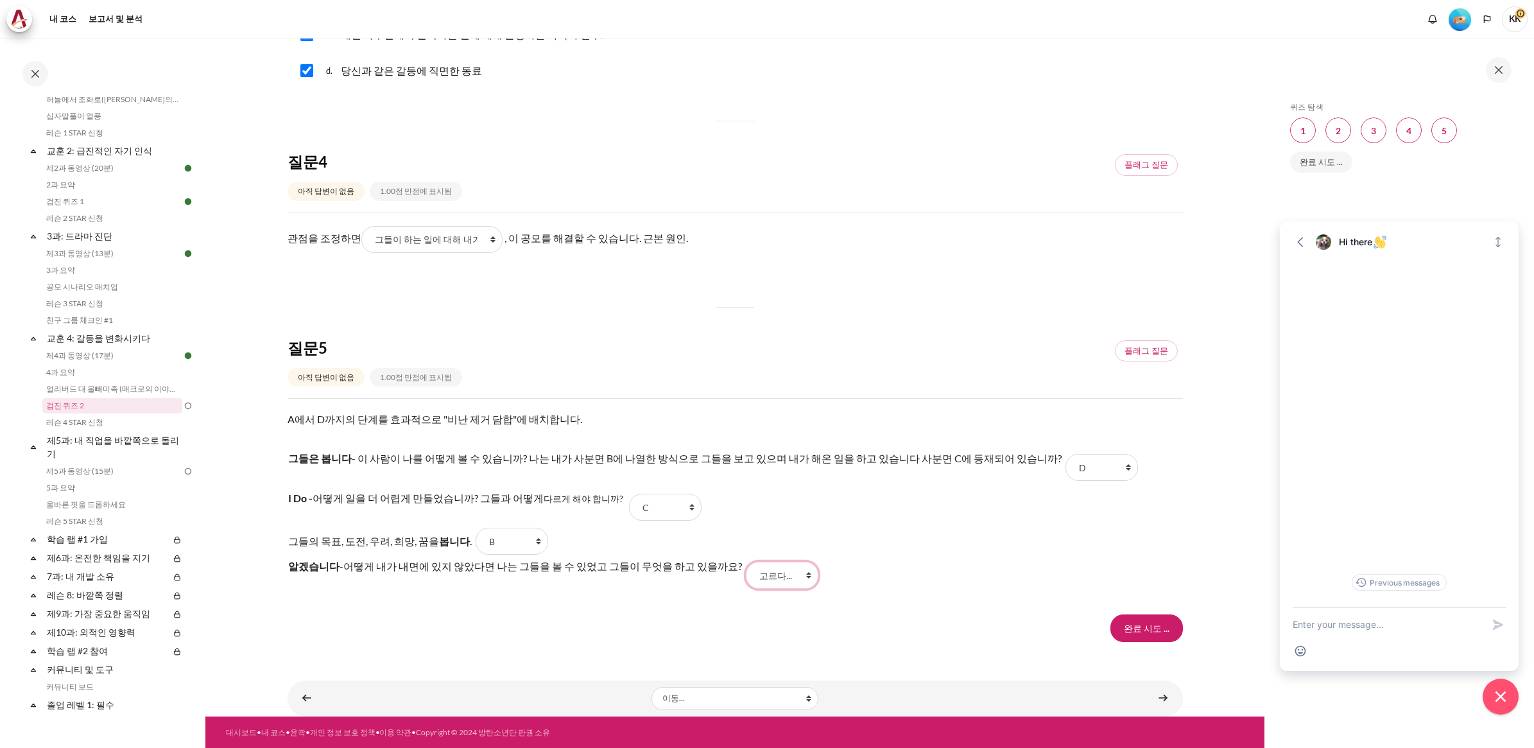
click at [746, 575] on select "고르다... D A C B" at bounding box center [782, 575] width 73 height 27
select select "2"
click at [746, 562] on select "고르다... D A C B" at bounding box center [782, 575] width 73 height 27
click at [1143, 629] on input "Finish attempt ..." at bounding box center [1147, 627] width 73 height 27
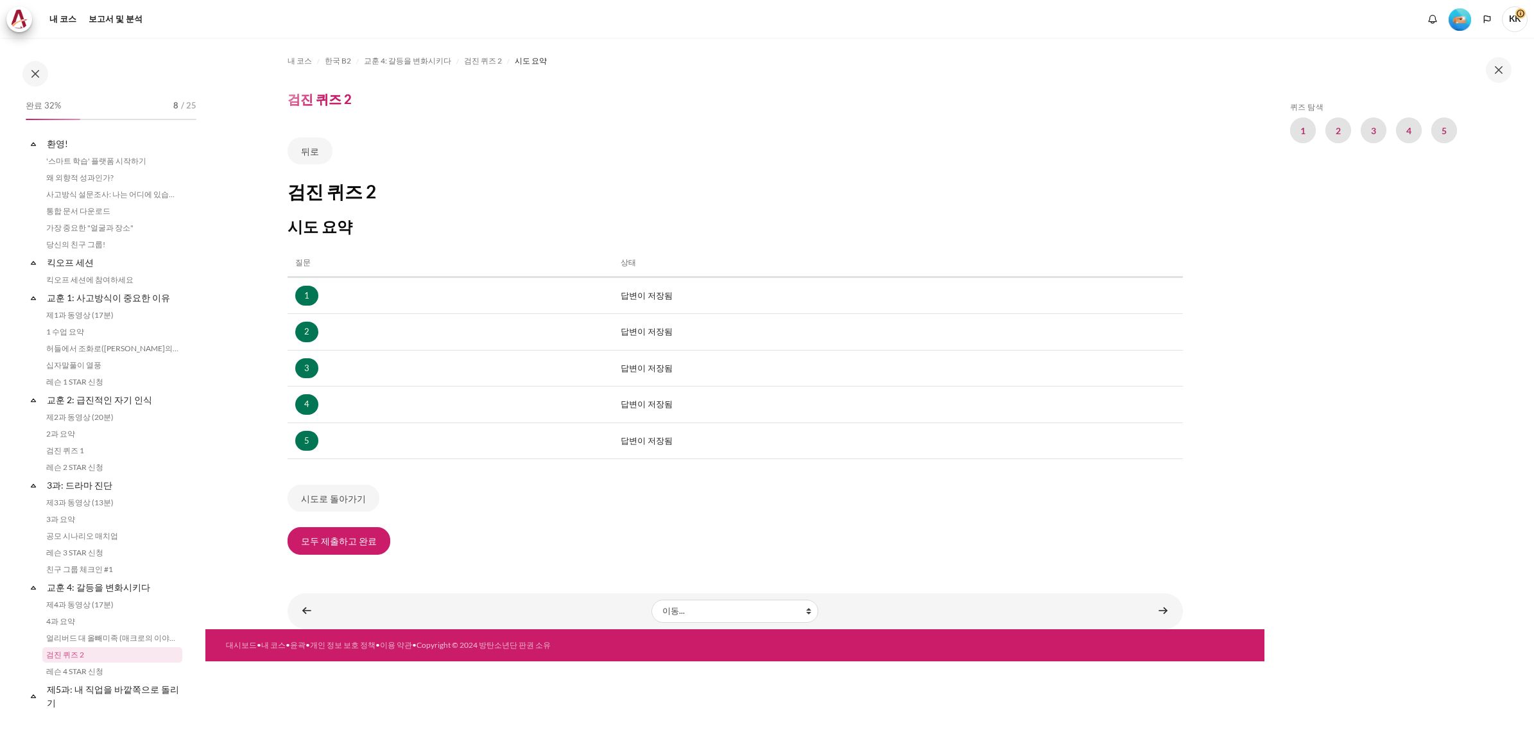
scroll to position [249, 0]
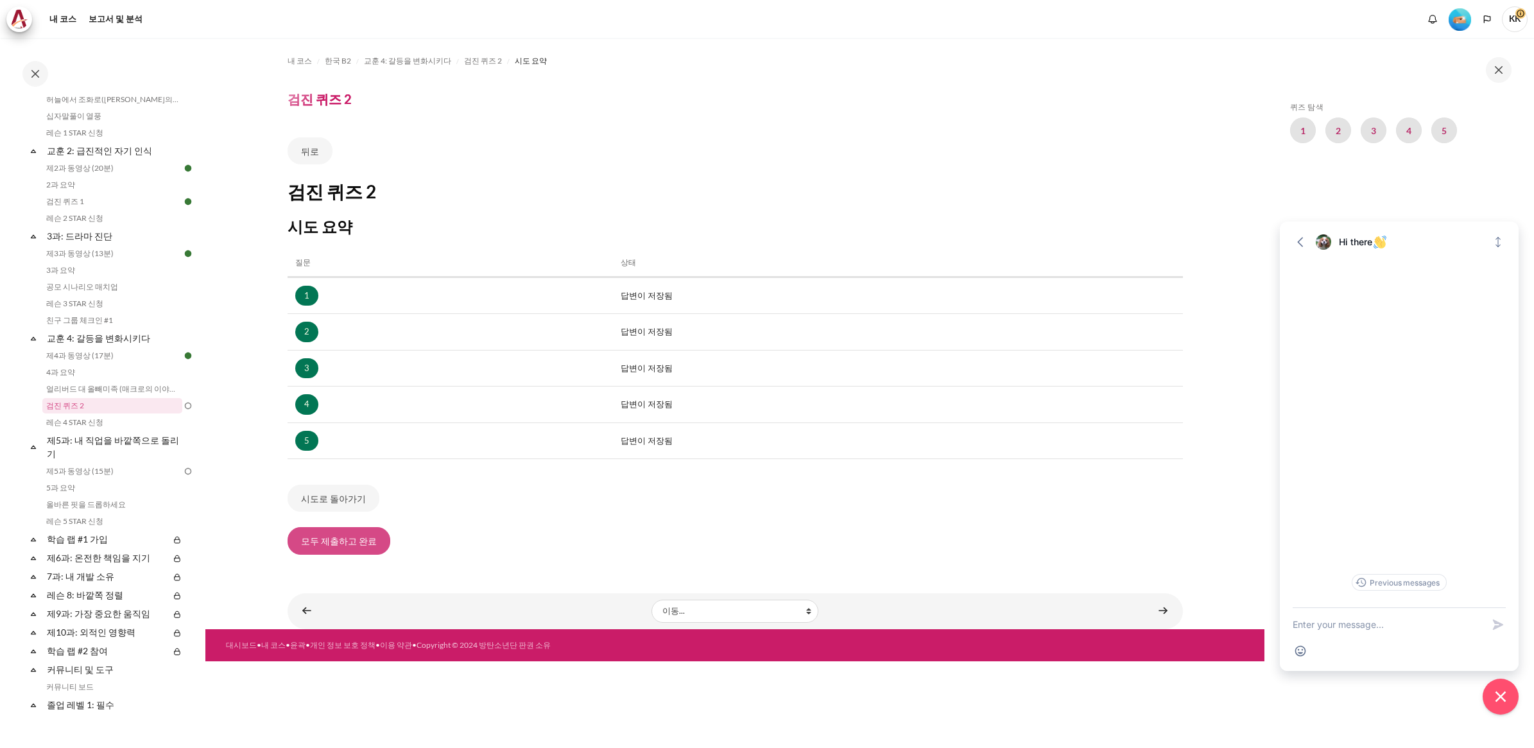
click at [365, 546] on button "모두 제출하고 완료" at bounding box center [339, 540] width 103 height 27
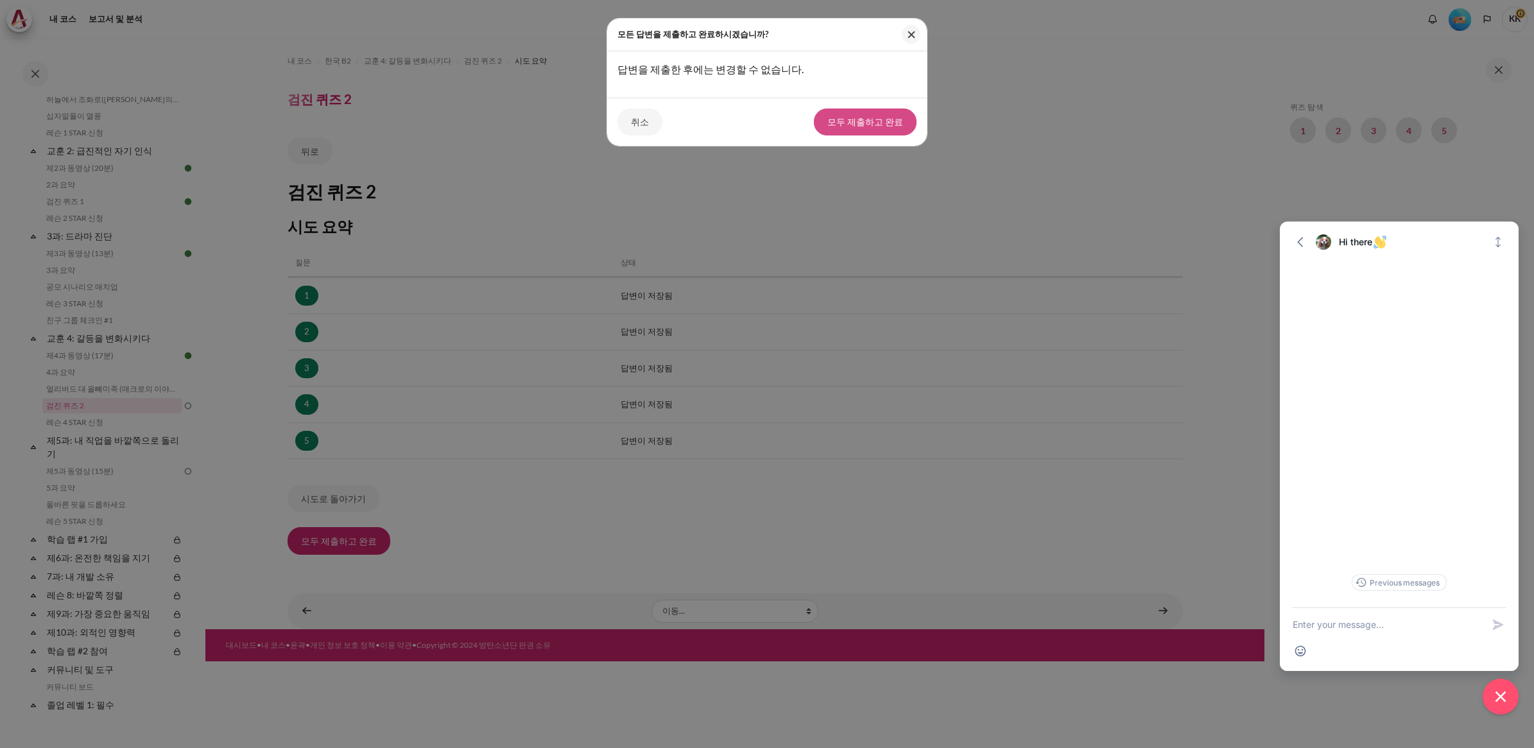
click at [881, 119] on button "모두 제출하고 완료" at bounding box center [865, 122] width 103 height 27
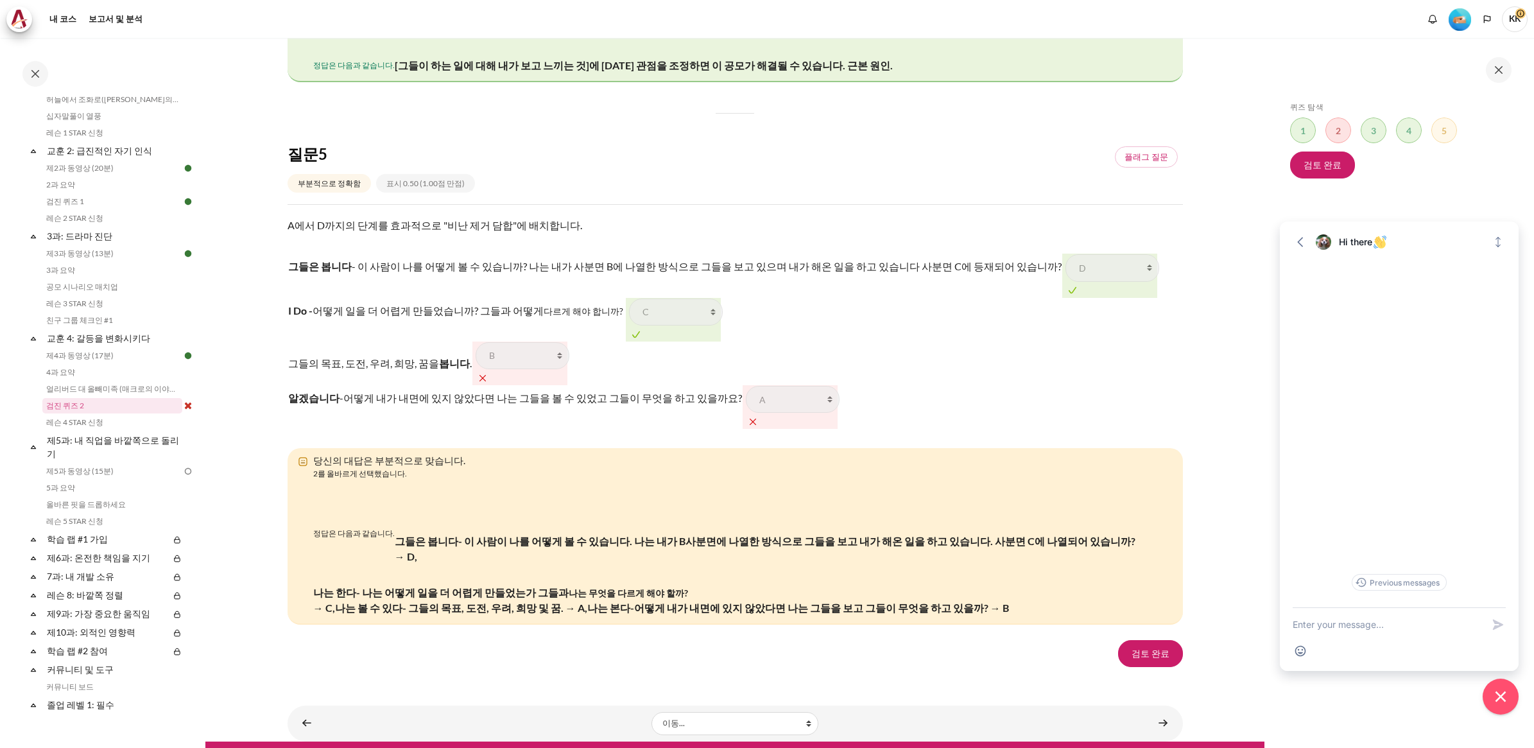
scroll to position [1972, 0]
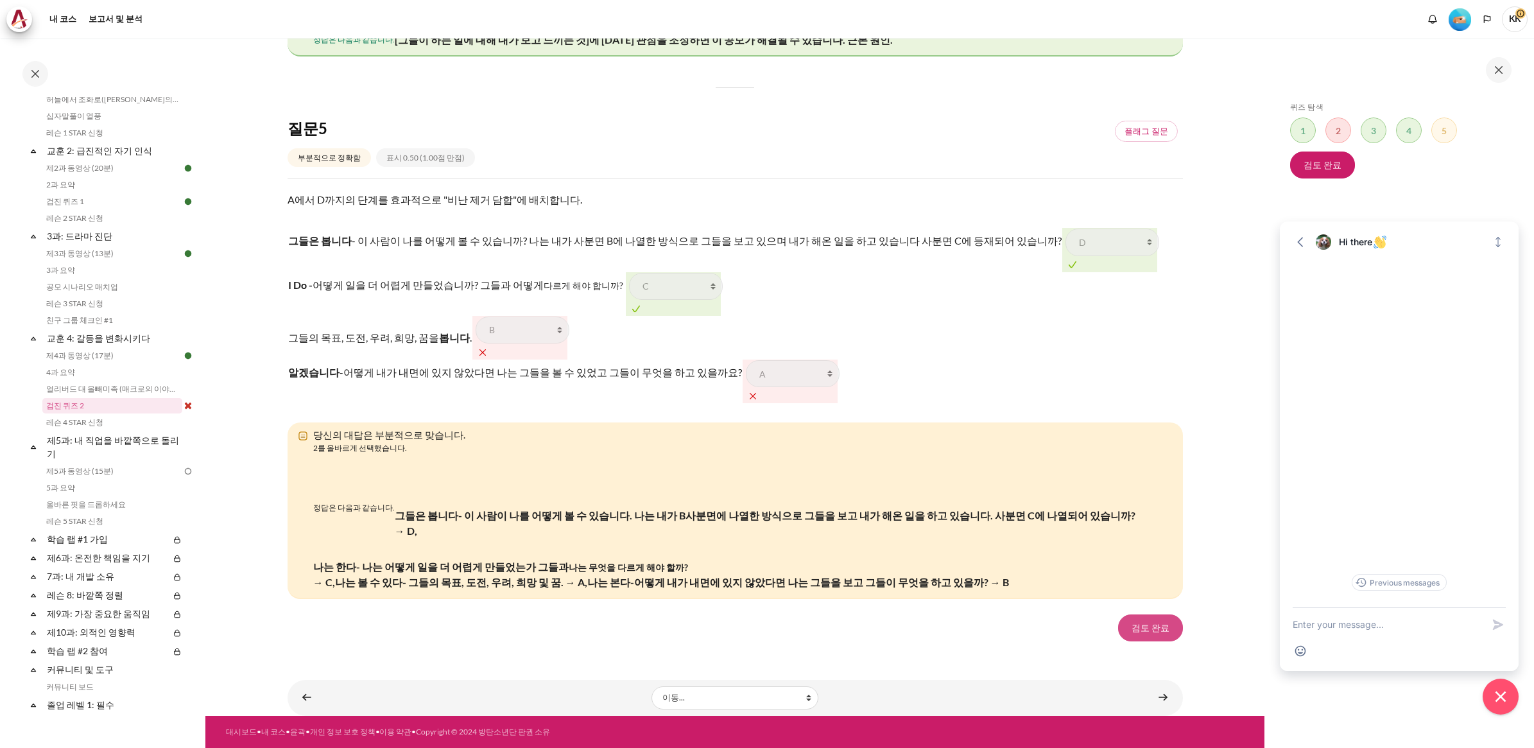
click at [1148, 623] on link "검토 완료" at bounding box center [1150, 627] width 65 height 27
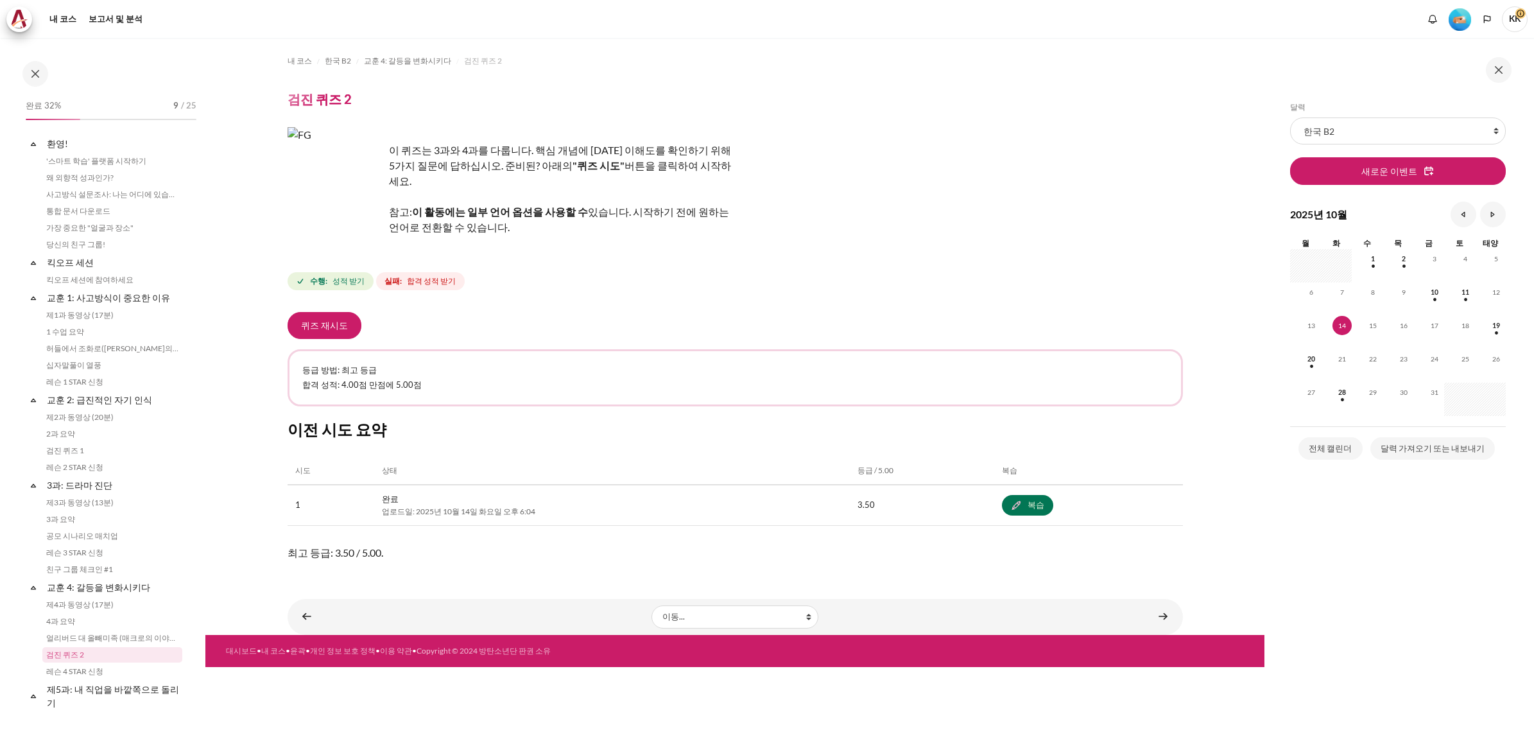
scroll to position [249, 0]
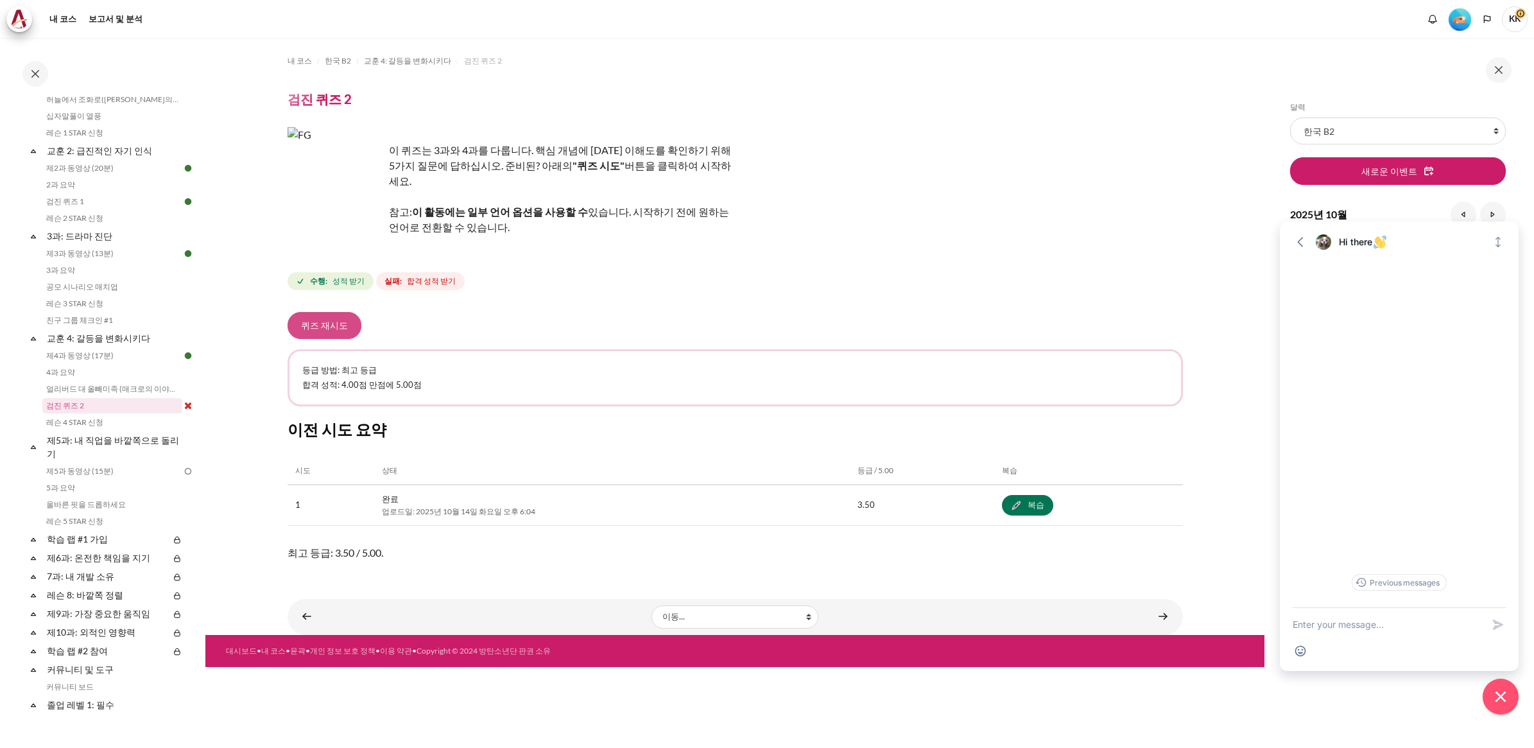
click at [326, 312] on button "퀴즈 재시도" at bounding box center [325, 325] width 74 height 27
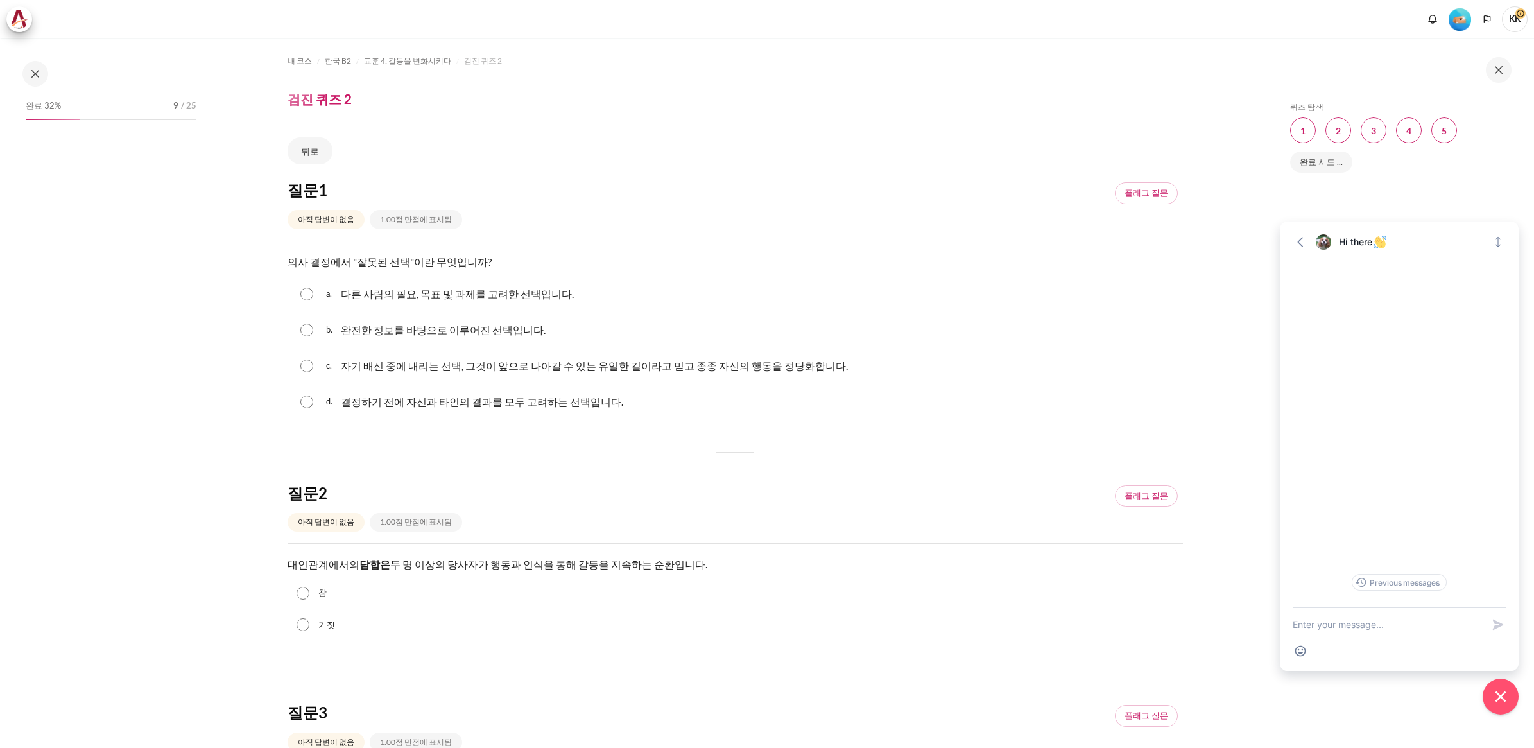
click at [309, 294] on input "콘텐츠" at bounding box center [306, 294] width 13 height 13
radio input "true"
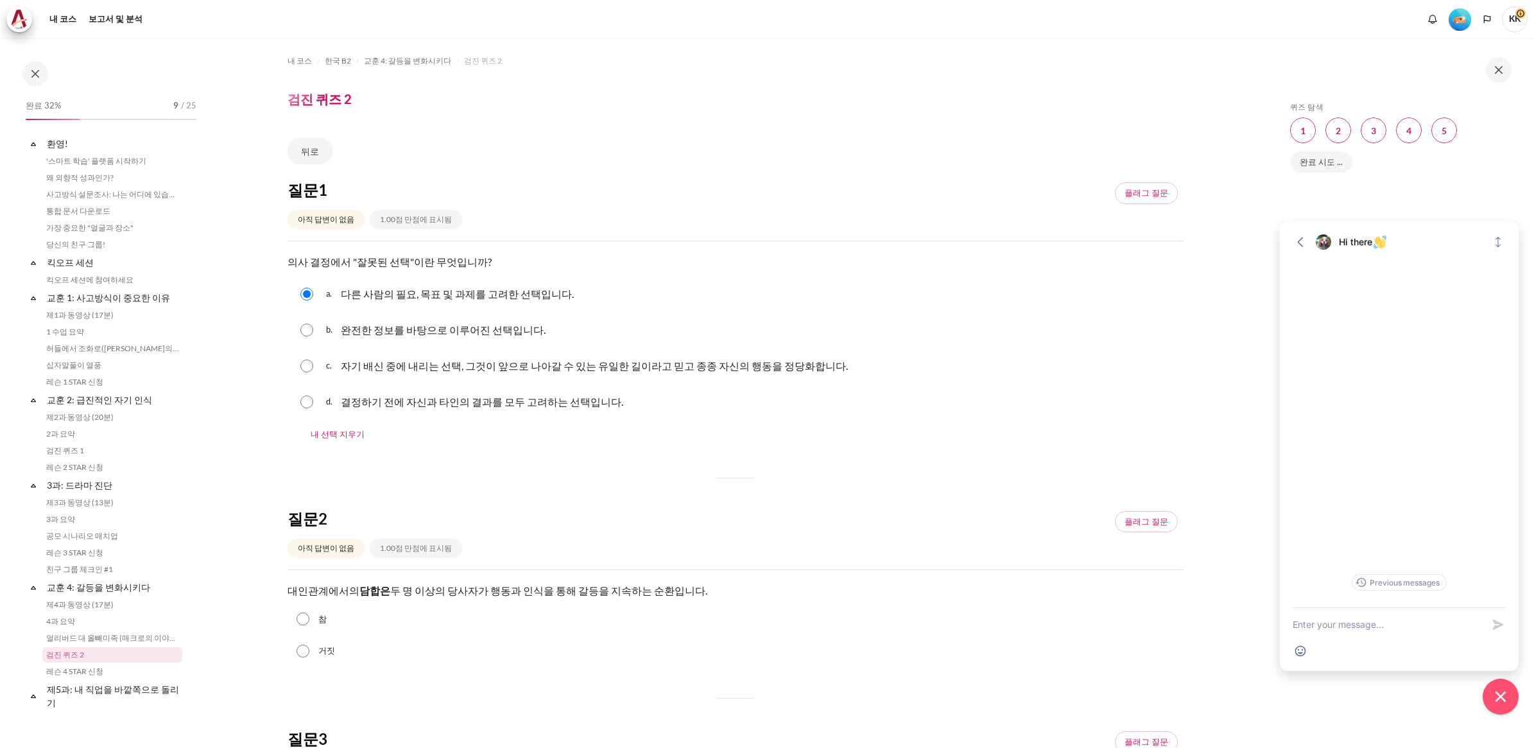
scroll to position [249, 0]
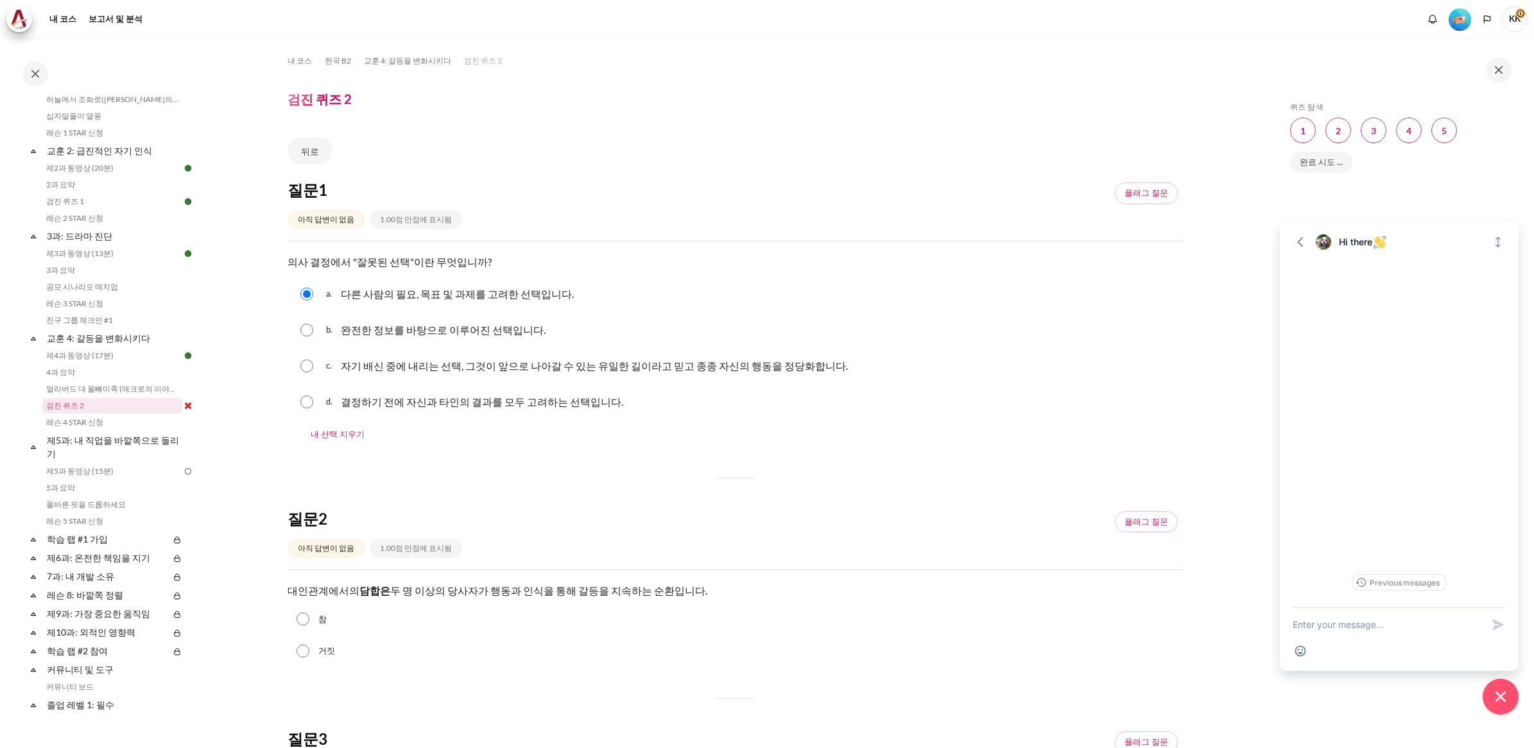
click at [309, 327] on input "콘텐츠" at bounding box center [306, 330] width 13 height 13
radio input "true"
click at [307, 363] on input "콘텐츠" at bounding box center [306, 366] width 13 height 13
radio input "true"
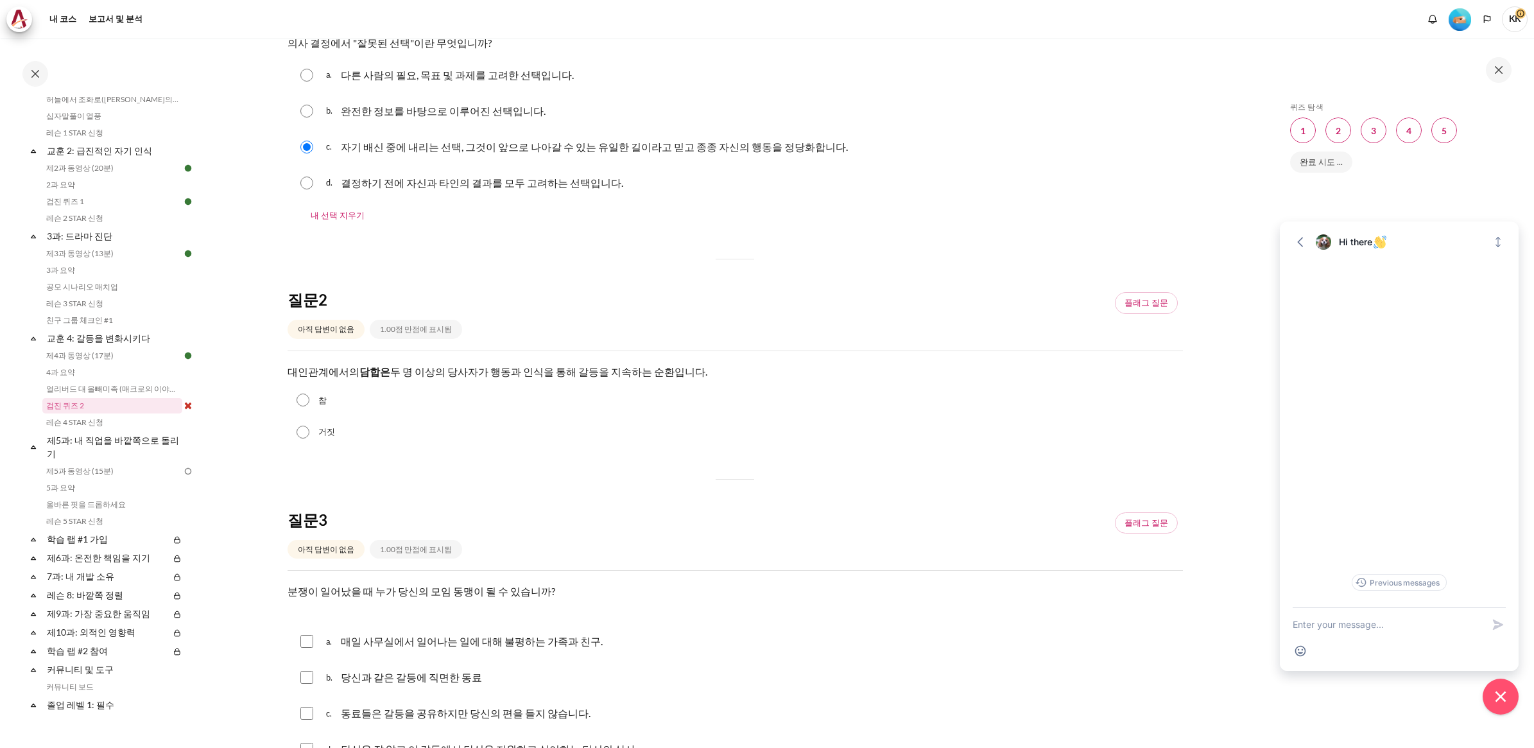
scroll to position [241, 0]
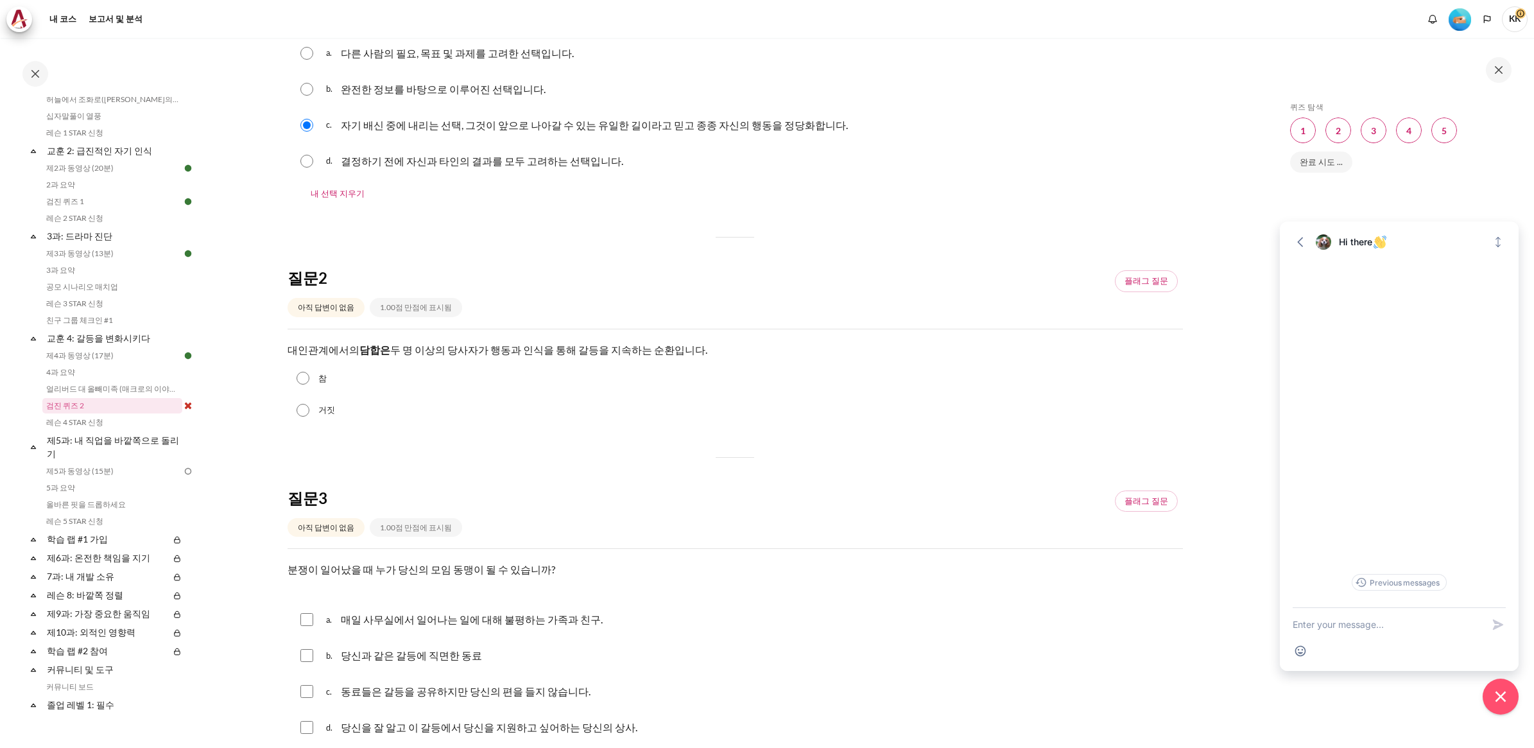
drag, startPoint x: 302, startPoint y: 379, endPoint x: 320, endPoint y: 387, distance: 19.3
click at [302, 379] on input "참" at bounding box center [303, 378] width 13 height 13
radio input "true"
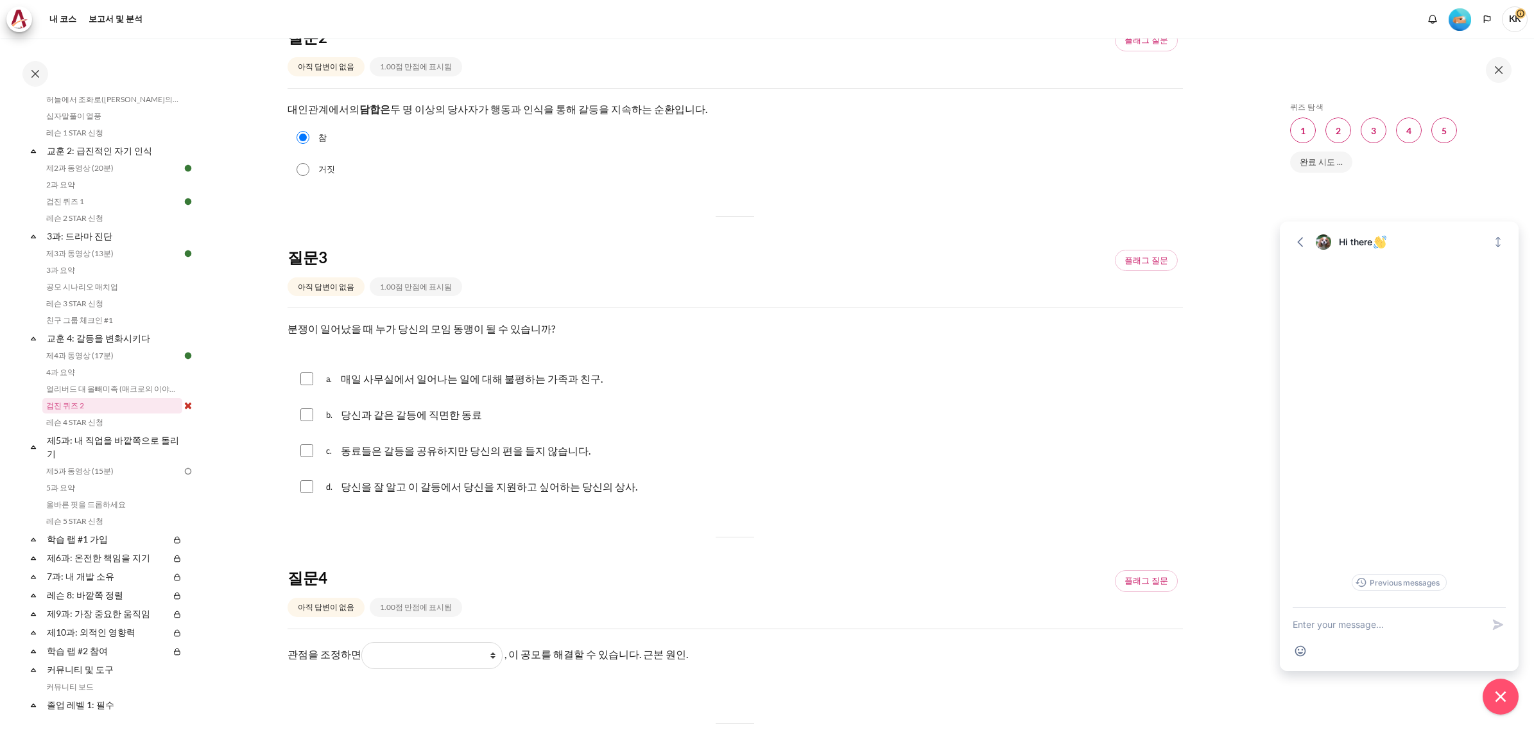
click at [304, 381] on input "콘텐츠" at bounding box center [306, 378] width 13 height 13
checkbox input "true"
click at [304, 451] on input "콘텐츠" at bounding box center [306, 450] width 13 height 13
checkbox input "true"
click at [309, 486] on input "콘텐츠" at bounding box center [306, 486] width 13 height 13
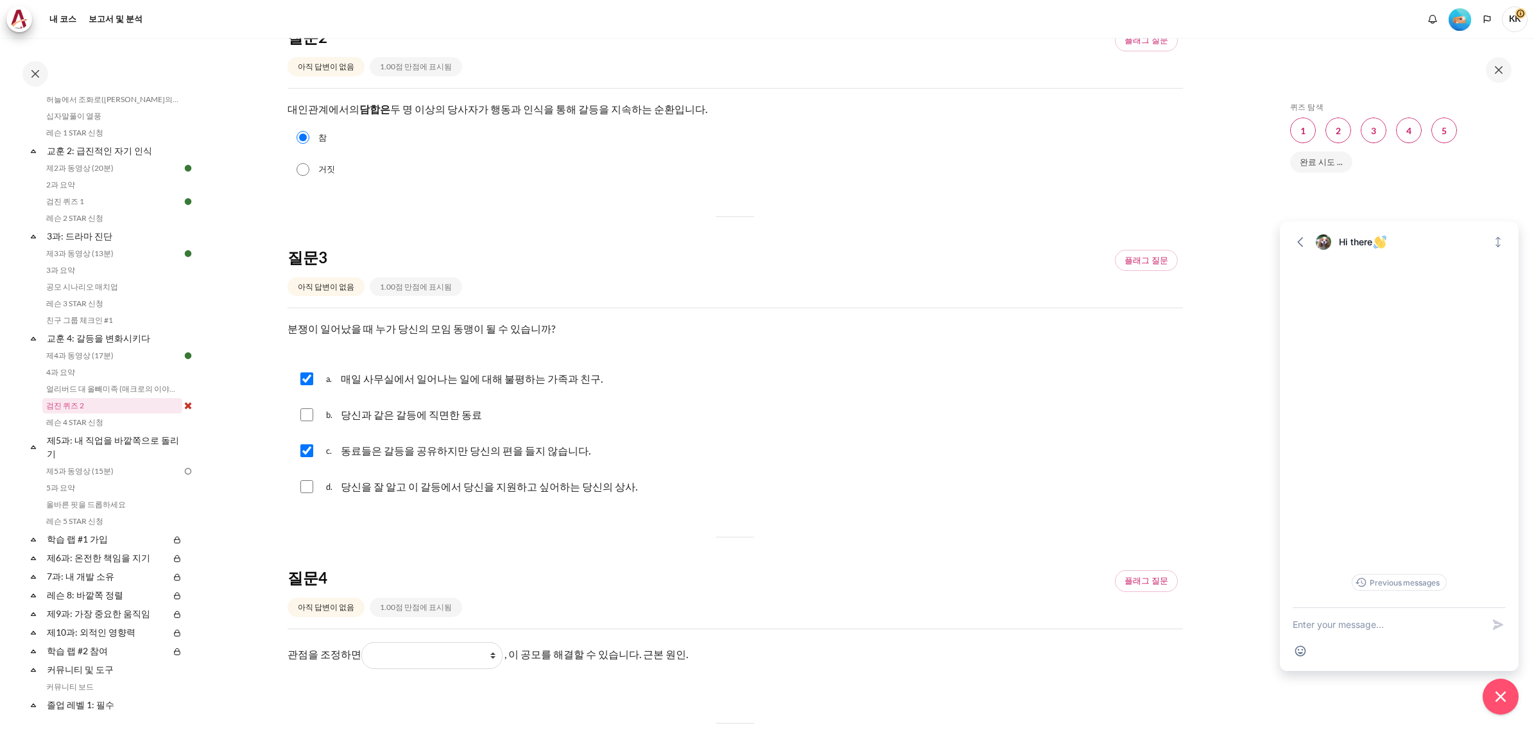
checkbox input "true"
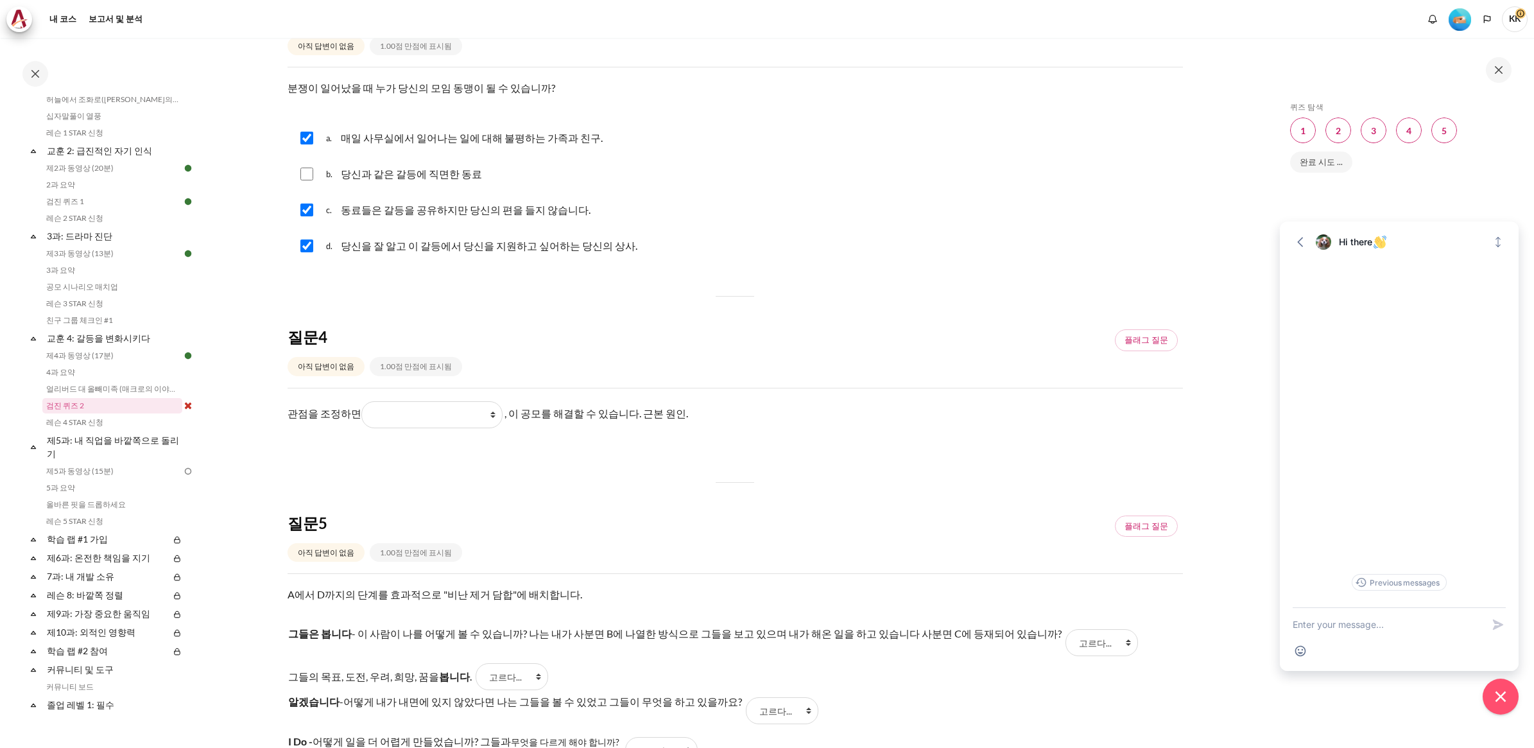
click at [308, 177] on input "콘텐츠" at bounding box center [306, 174] width 13 height 13
checkbox input "true"
click at [304, 209] on input "콘텐츠" at bounding box center [306, 210] width 13 height 13
checkbox input "false"
click at [474, 410] on select "그들이 보고 느끼는 것 내가 하는 일 그들이 하는 일에 대해 내가 보고 느끼는 것 그들이 하는 일" at bounding box center [431, 414] width 141 height 27
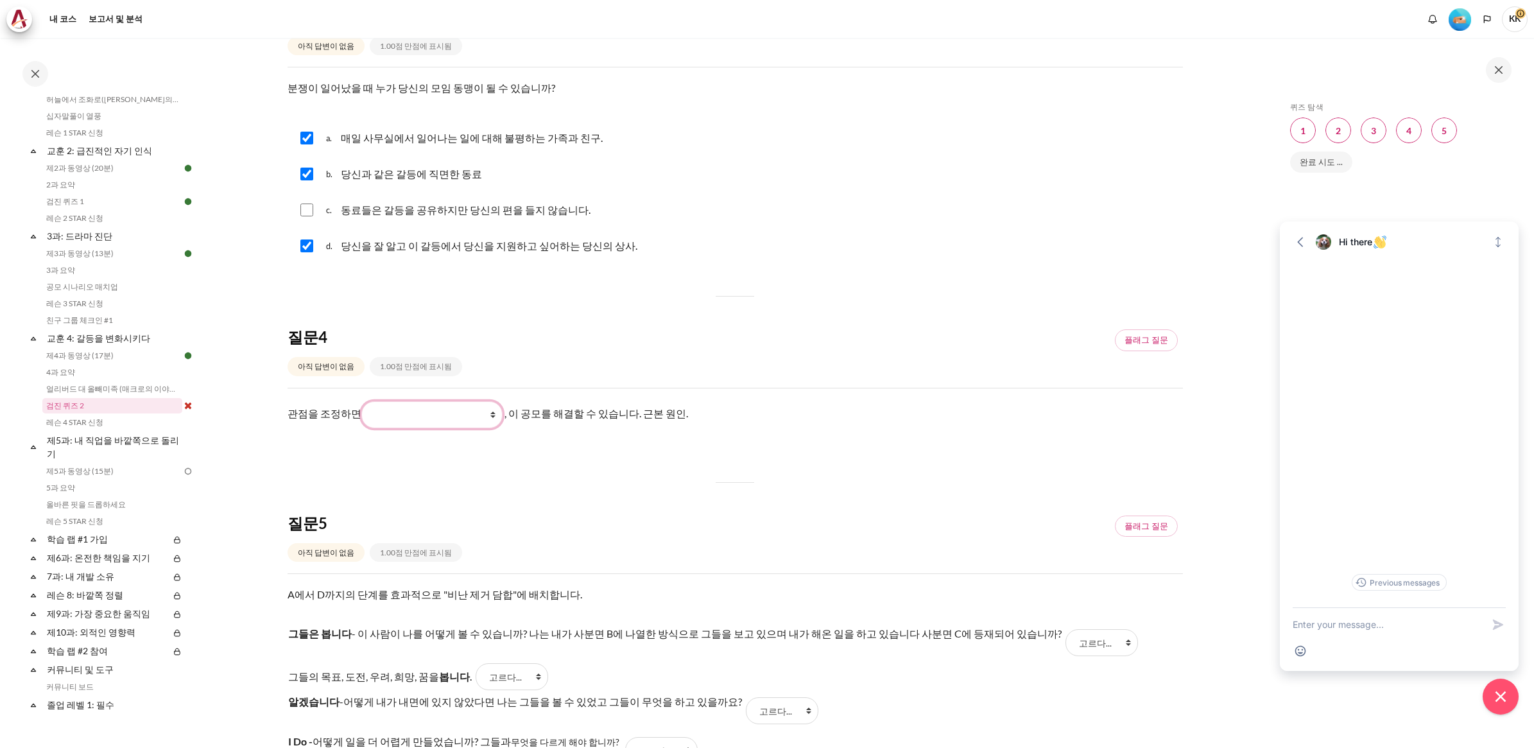
select select "3"
click at [361, 401] on select "그들이 보고 느끼는 것 내가 하는 일 그들이 하는 일에 대해 내가 보고 느끼는 것 그들이 하는 일" at bounding box center [431, 414] width 141 height 27
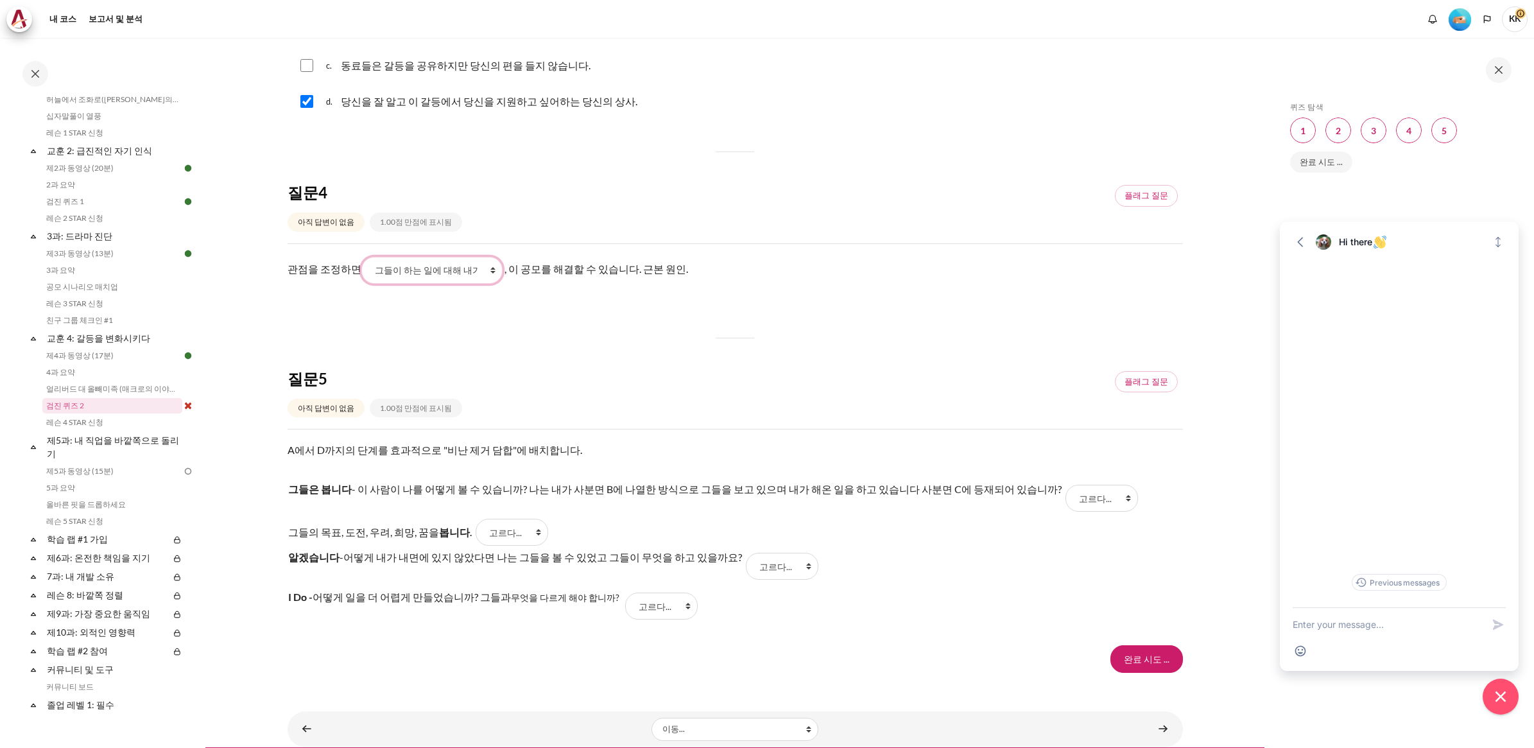
scroll to position [898, 0]
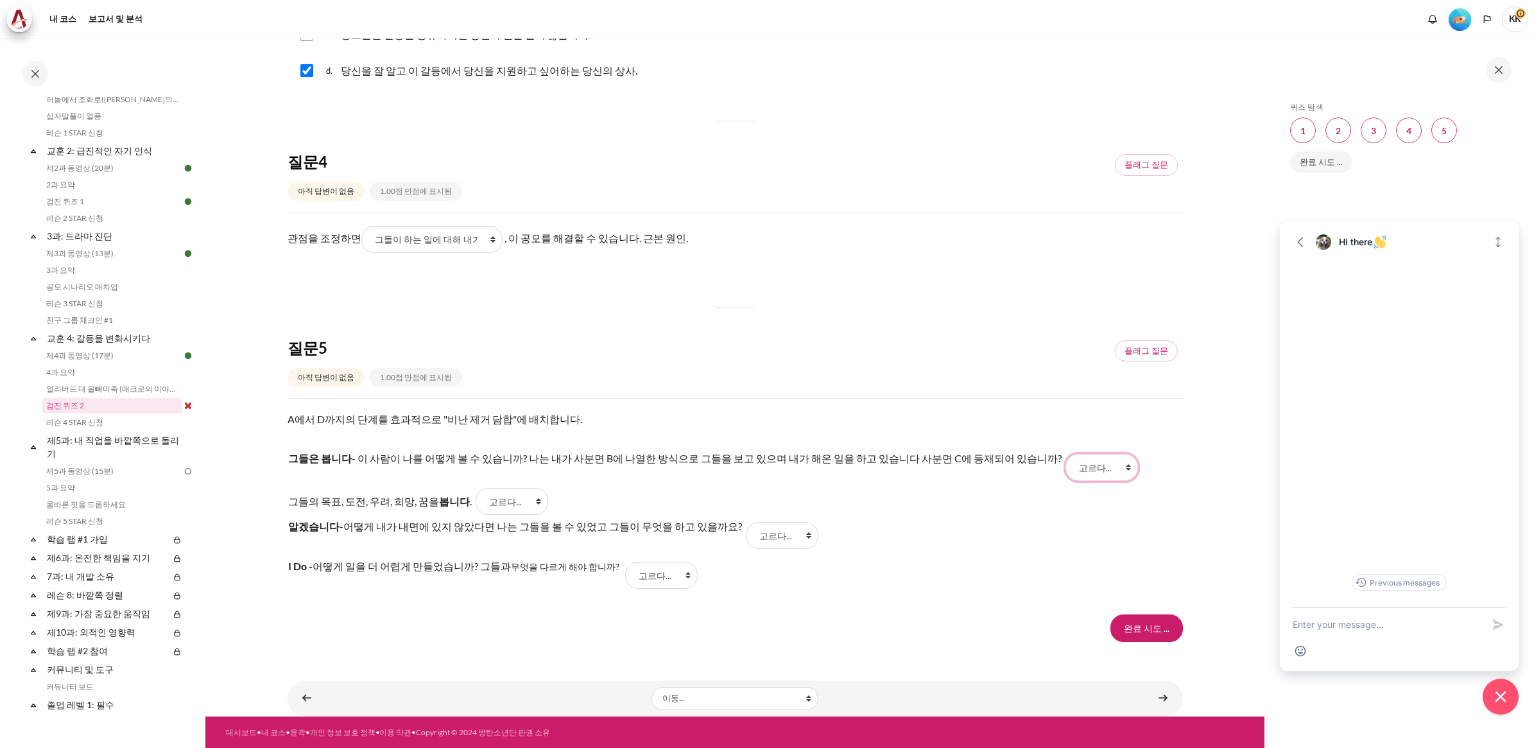
click at [1066, 463] on select "고르다... B C A D" at bounding box center [1102, 467] width 73 height 27
select select "4"
click at [1066, 454] on select "고르다... B C A D" at bounding box center [1102, 467] width 73 height 27
click at [501, 505] on select "고르다... B C A D" at bounding box center [512, 501] width 73 height 27
select select "1"
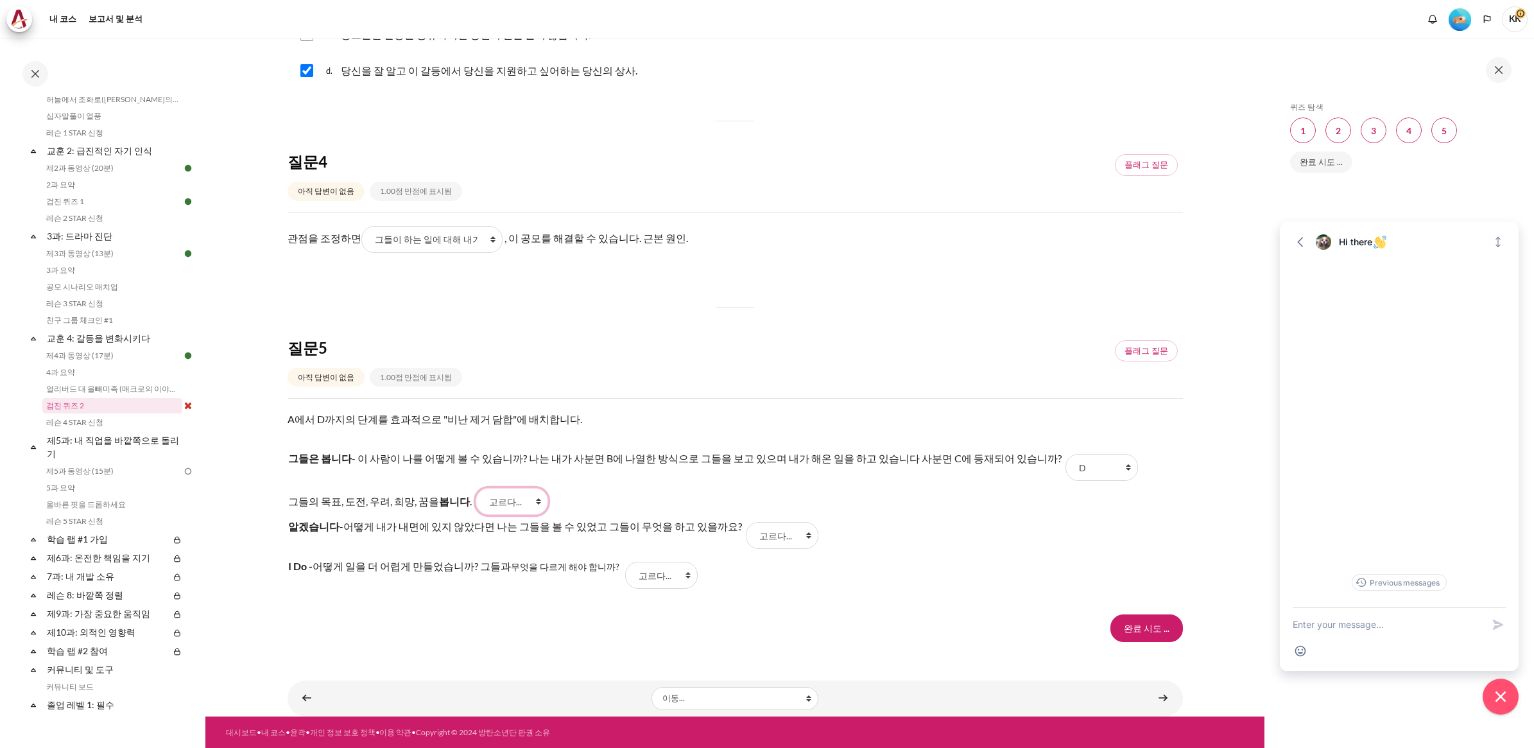
click at [476, 488] on select "고르다... B C A D" at bounding box center [512, 501] width 73 height 27
click at [643, 582] on select "고르다... B C A D" at bounding box center [661, 575] width 73 height 27
select select "2"
click at [625, 562] on select "고르다... B C A D" at bounding box center [661, 575] width 73 height 27
click at [746, 536] on select "고르다... B C A D" at bounding box center [782, 535] width 73 height 27
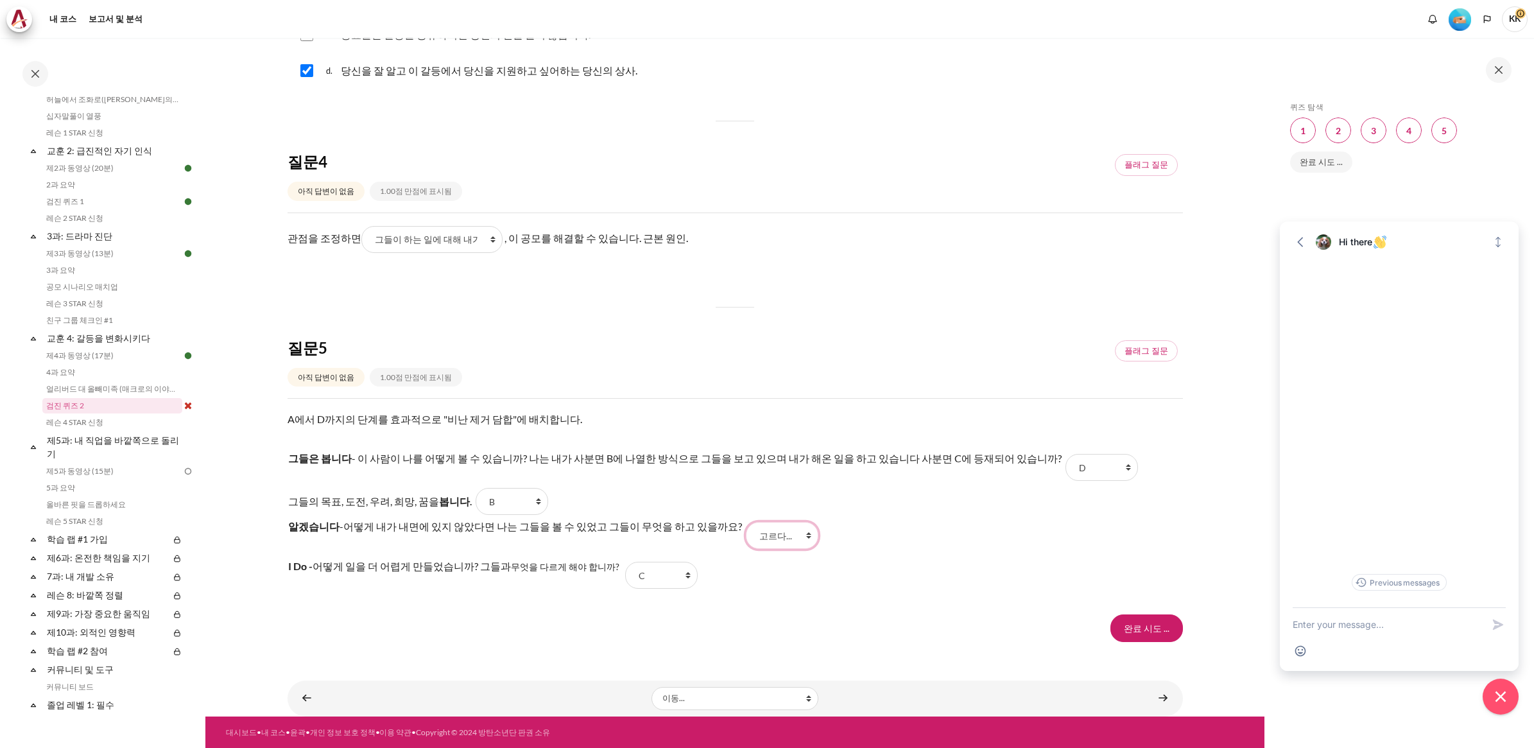
select select "3"
click at [746, 522] on select "고르다... B C A D" at bounding box center [782, 535] width 73 height 27
click at [1144, 624] on input "Finish attempt ..." at bounding box center [1147, 627] width 73 height 27
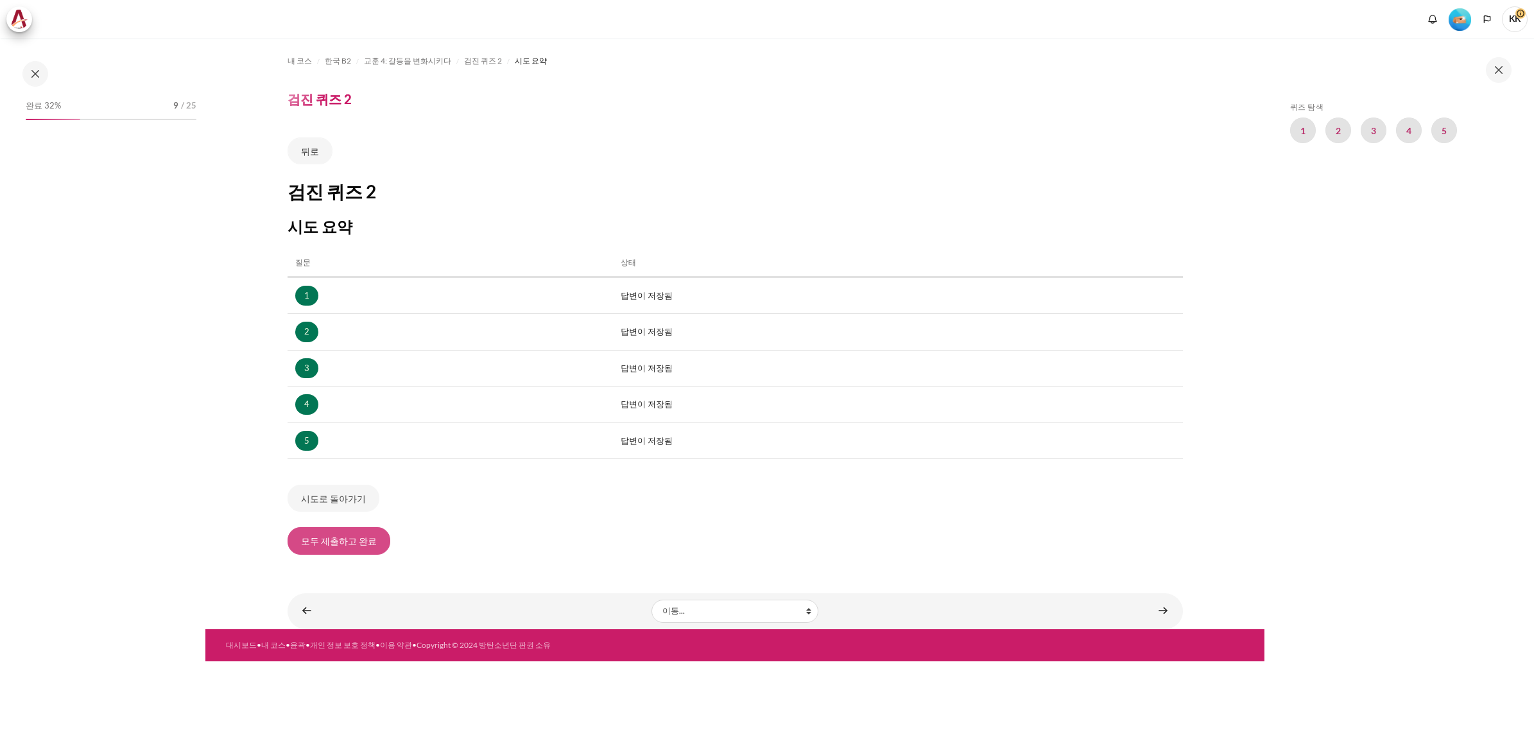
click at [352, 541] on button "모두 제출하고 완료" at bounding box center [339, 540] width 103 height 27
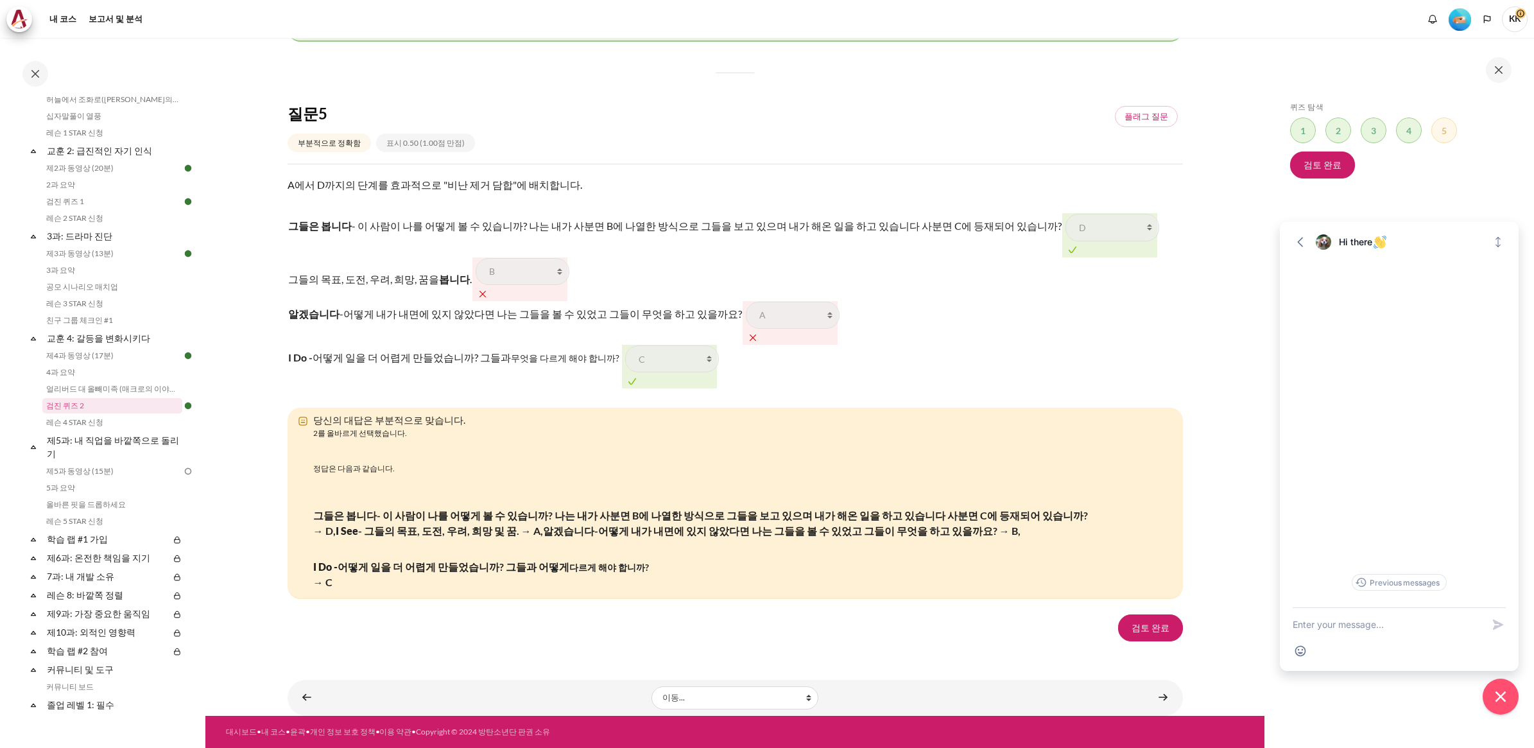
scroll to position [1926, 0]
click at [1169, 641] on link "검토 완료" at bounding box center [1150, 627] width 65 height 27
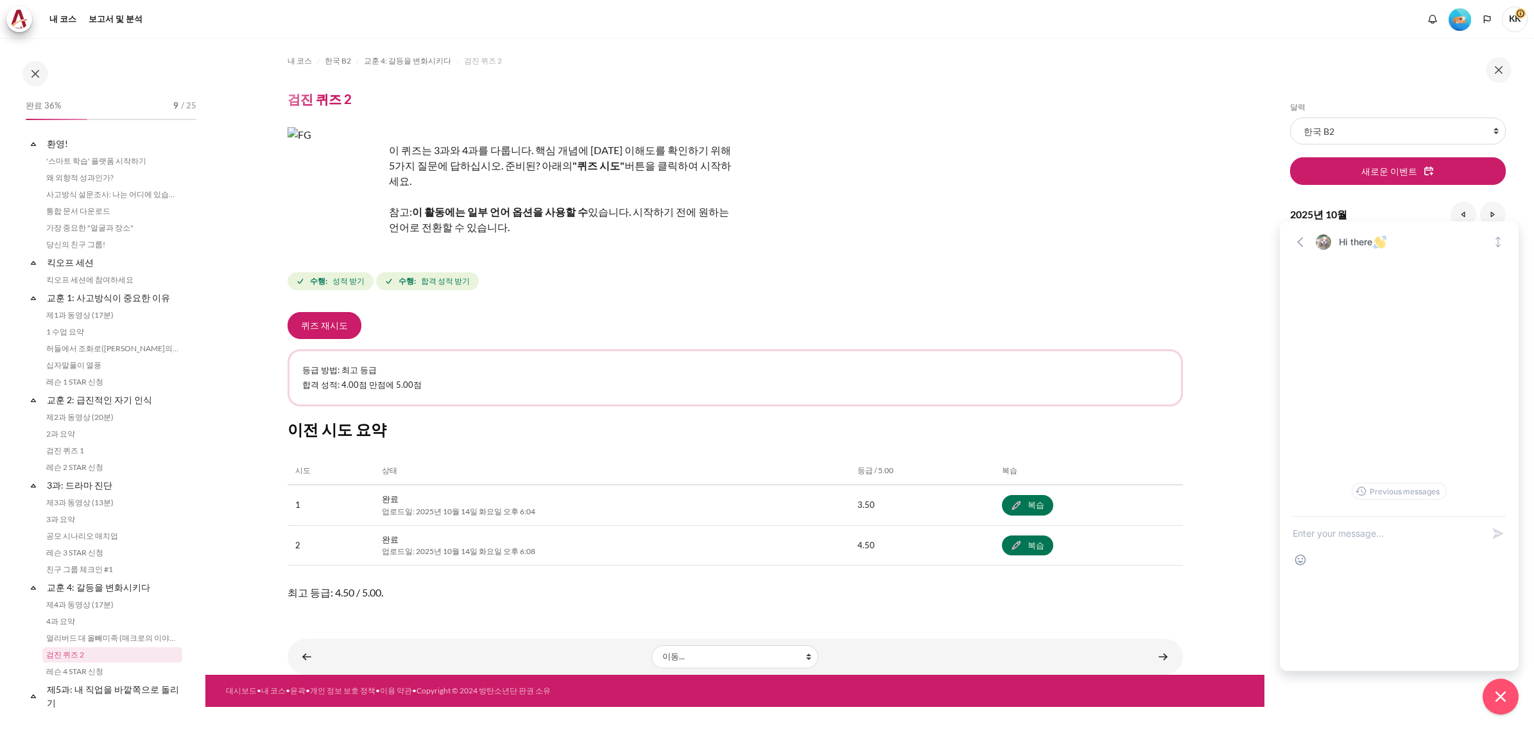
scroll to position [249, 0]
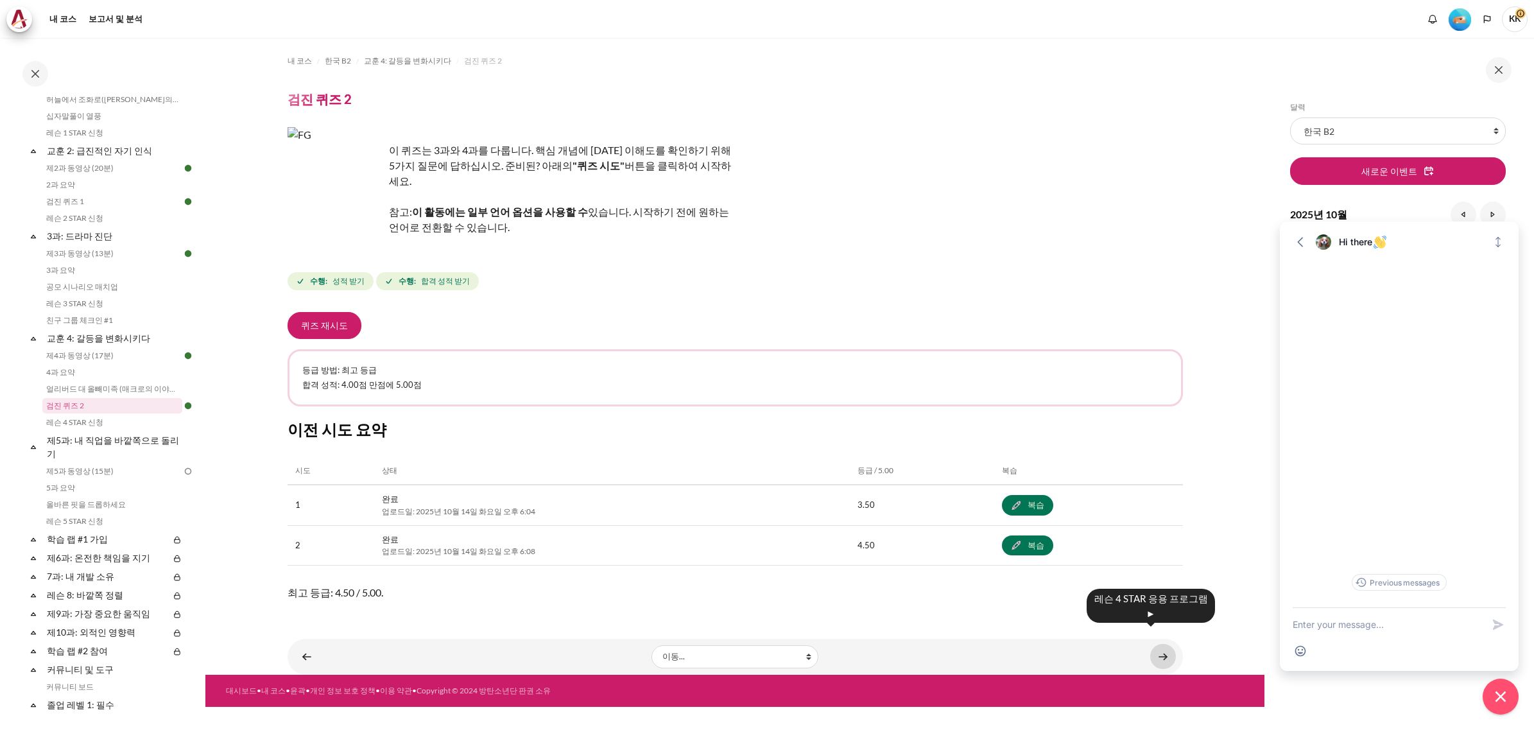
click at [1153, 644] on link "콘텐츠" at bounding box center [1164, 656] width 26 height 25
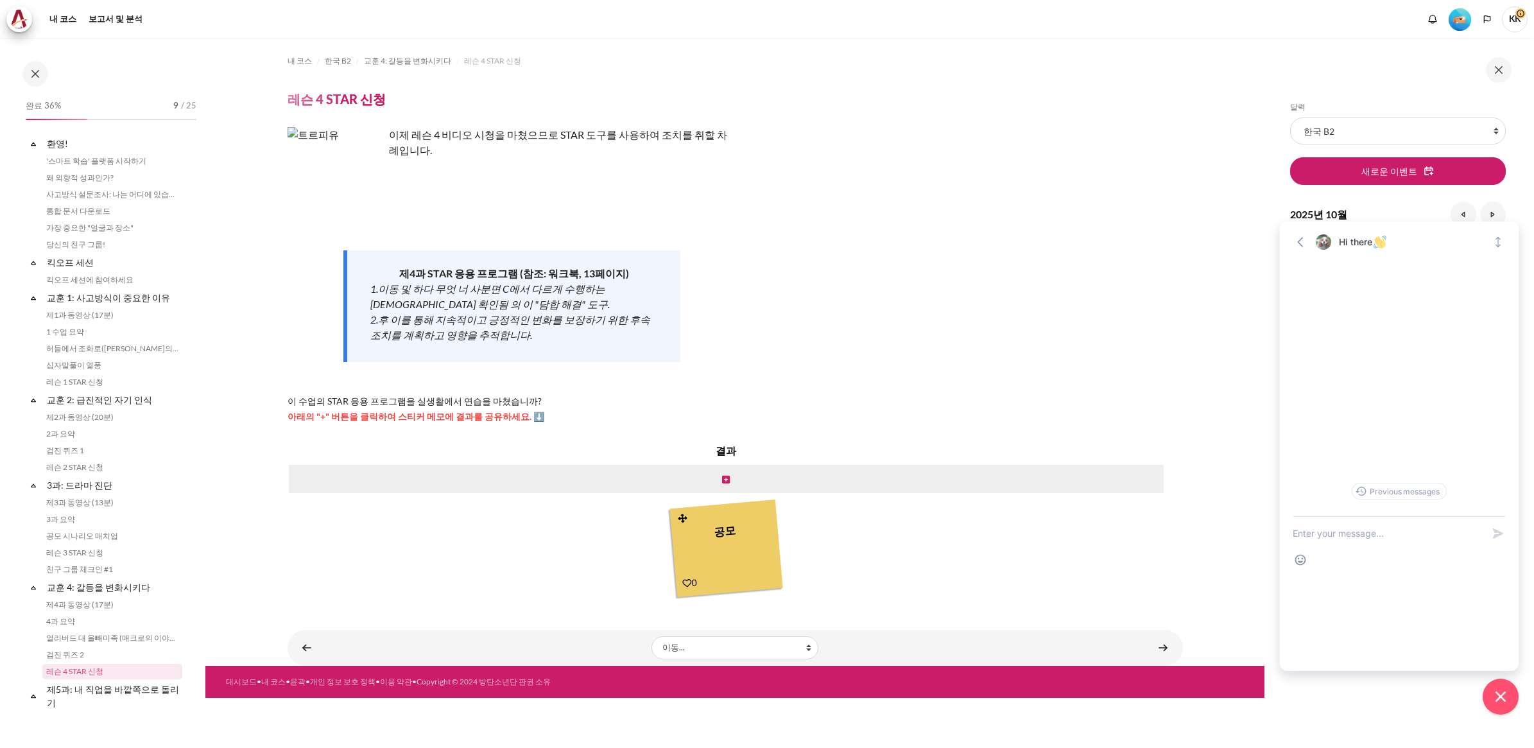
scroll to position [265, 0]
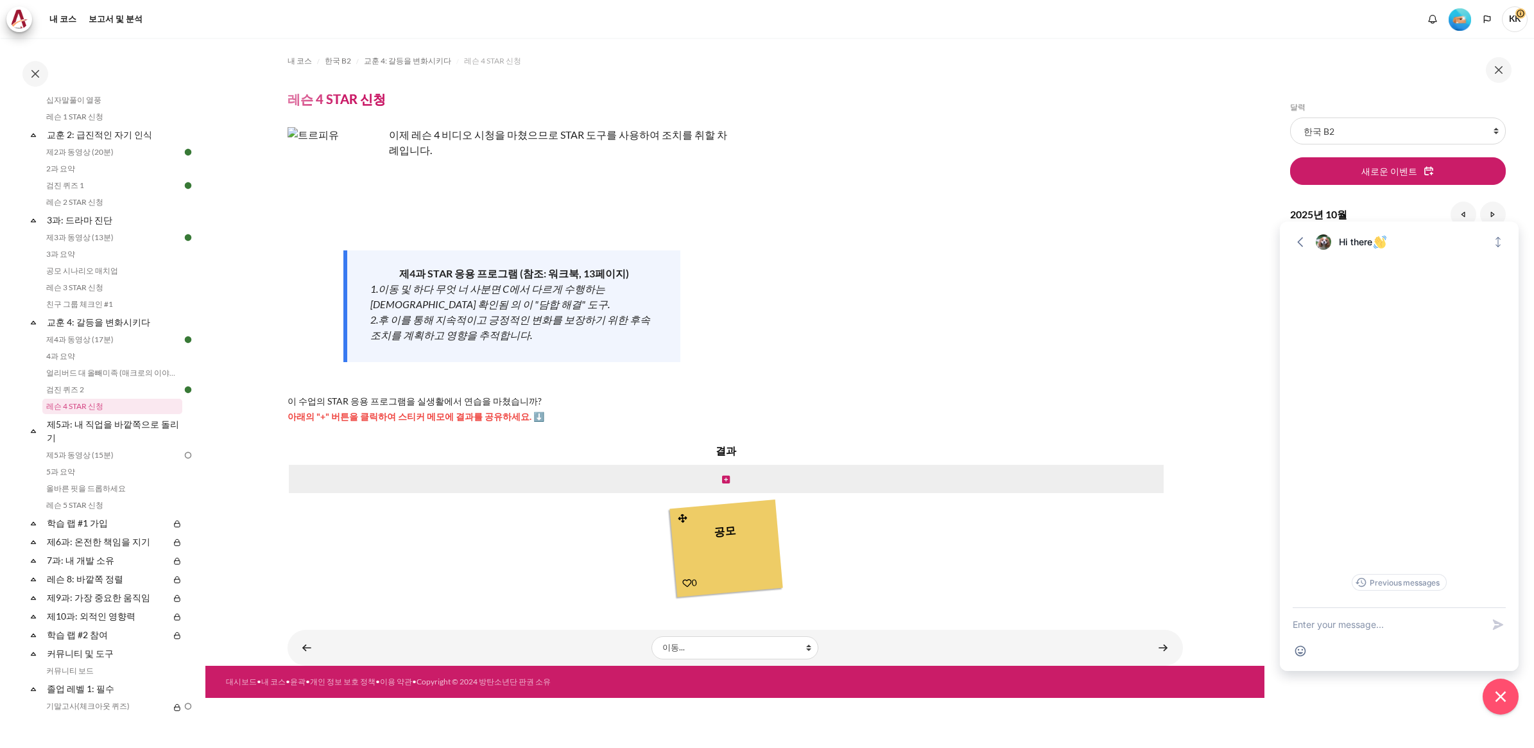
click at [327, 156] on img "콘텐츠" at bounding box center [336, 175] width 96 height 96
click at [87, 451] on link "제5과 동영상 (15분)" at bounding box center [112, 455] width 140 height 15
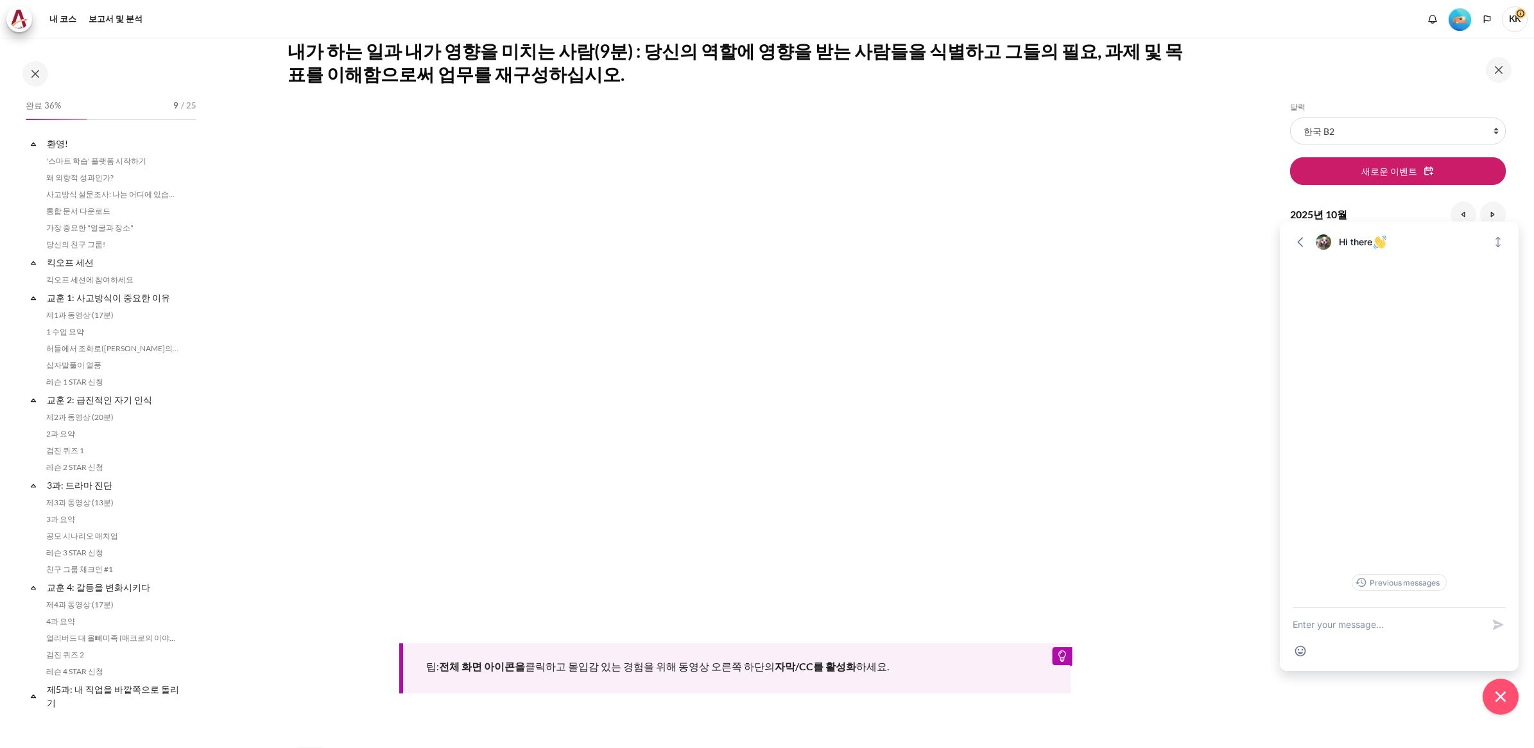
scroll to position [315, 0]
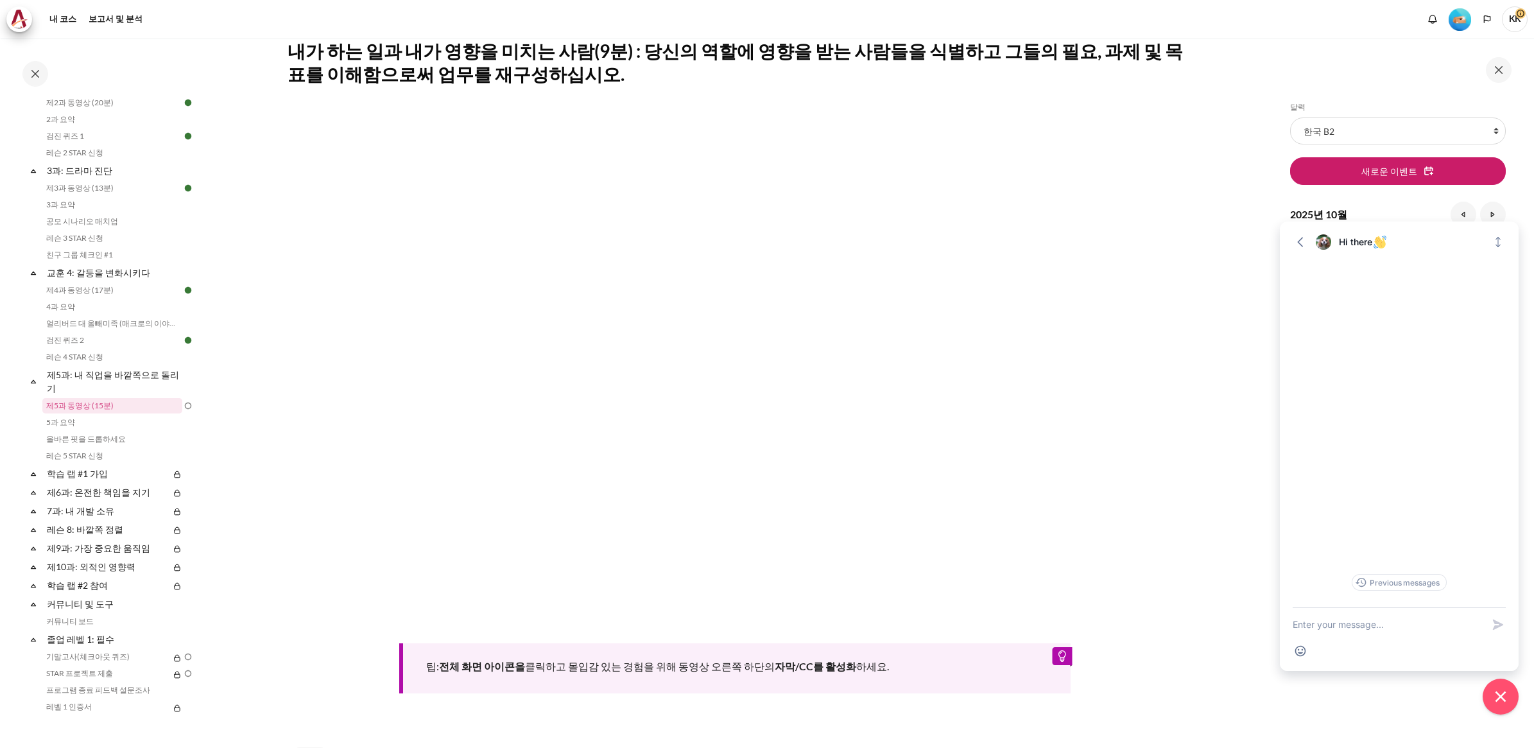
click at [1048, 652] on div "팁: 전체 화면 아이콘을 클릭하고 몰입감 있는 경험을 위해 동영상 오른쪽 하단의 자막/CC를 활성화 하세요." at bounding box center [735, 668] width 672 height 50
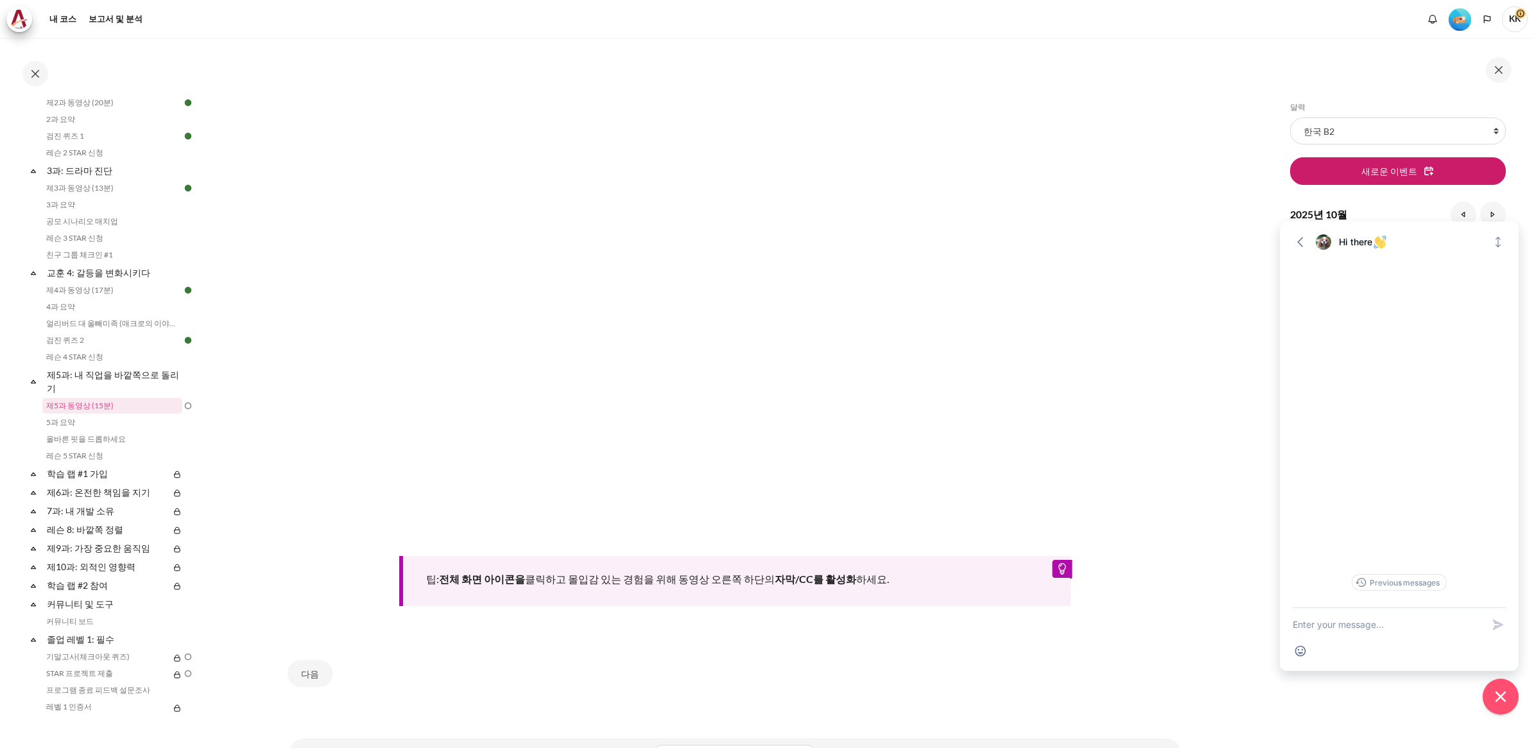
scroll to position [382, 0]
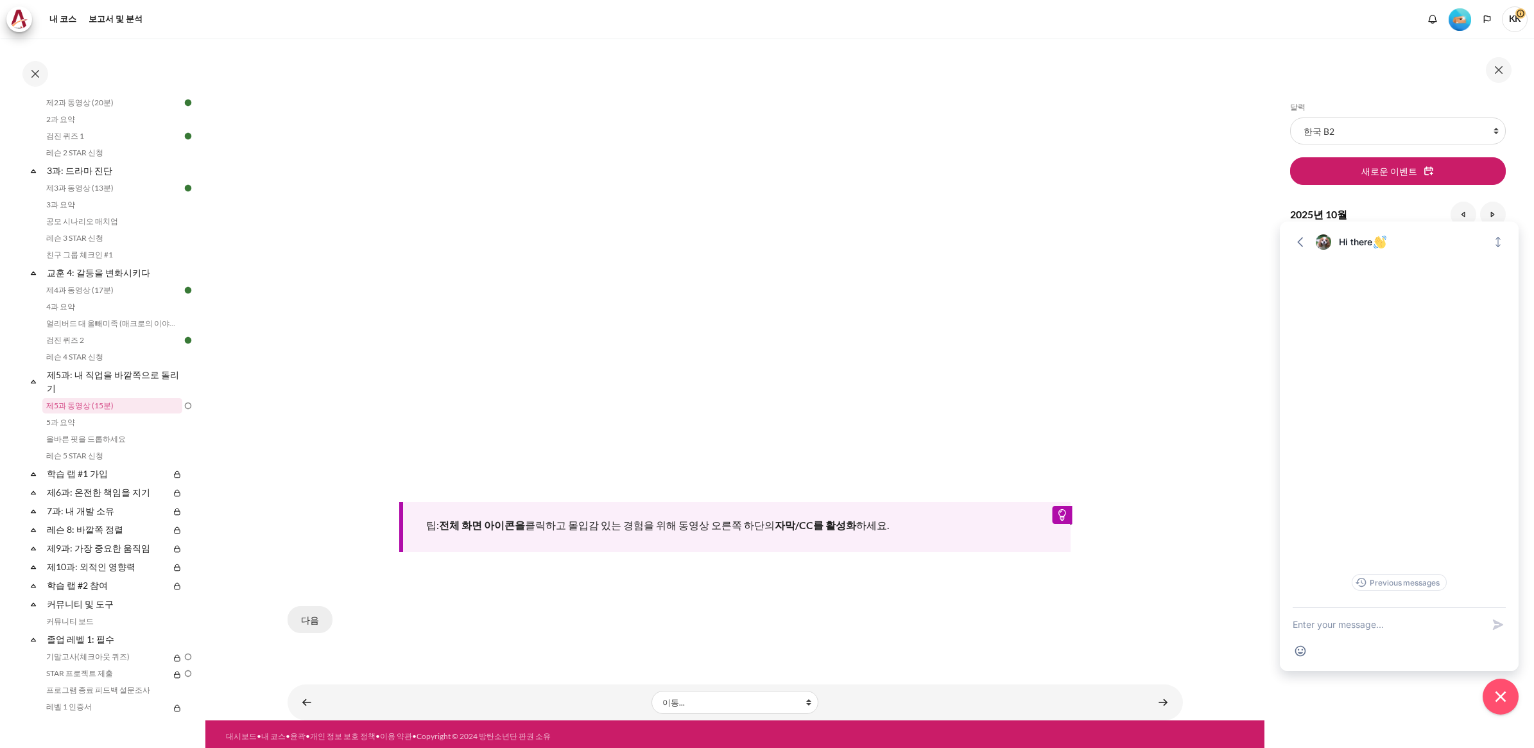
click at [303, 621] on button "다음" at bounding box center [310, 619] width 45 height 27
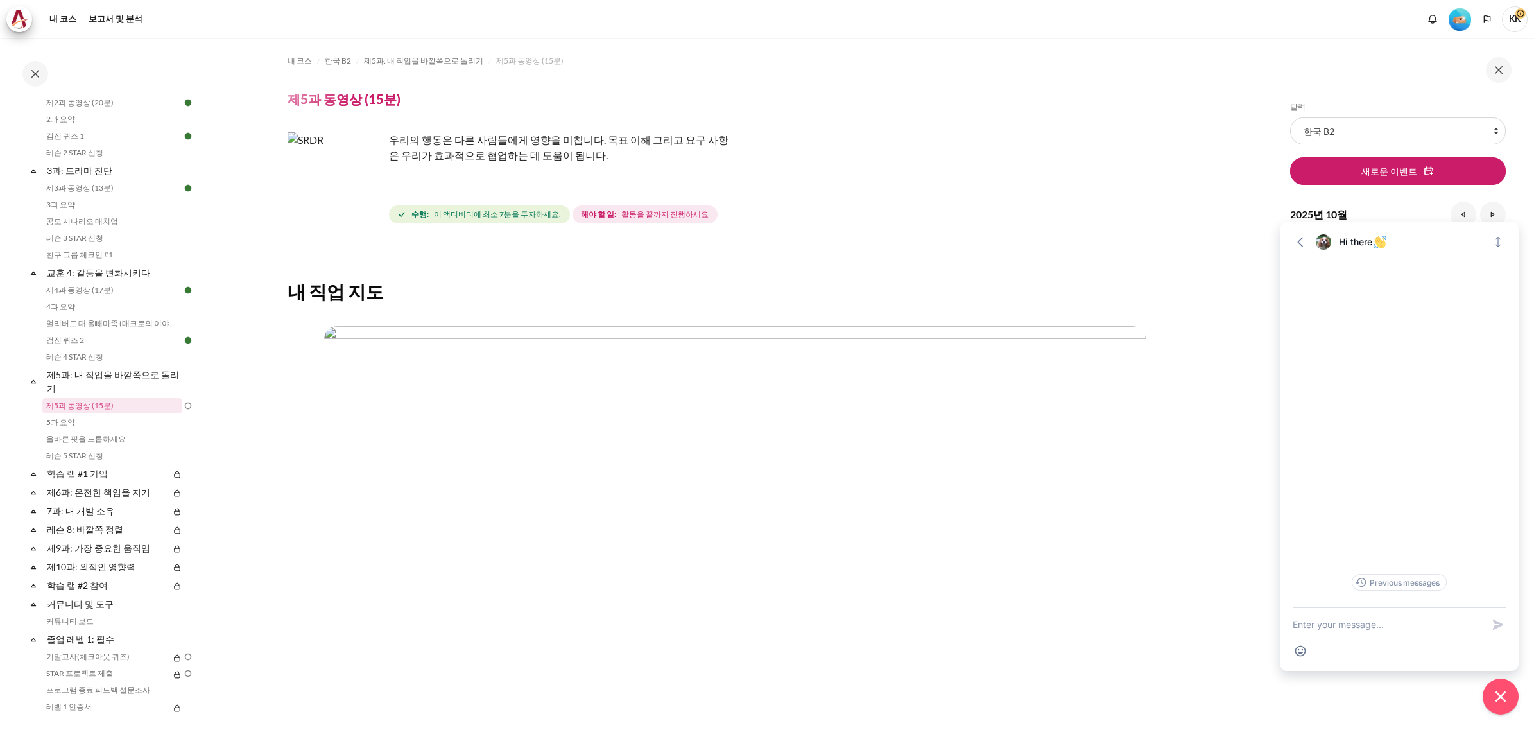
scroll to position [212, 0]
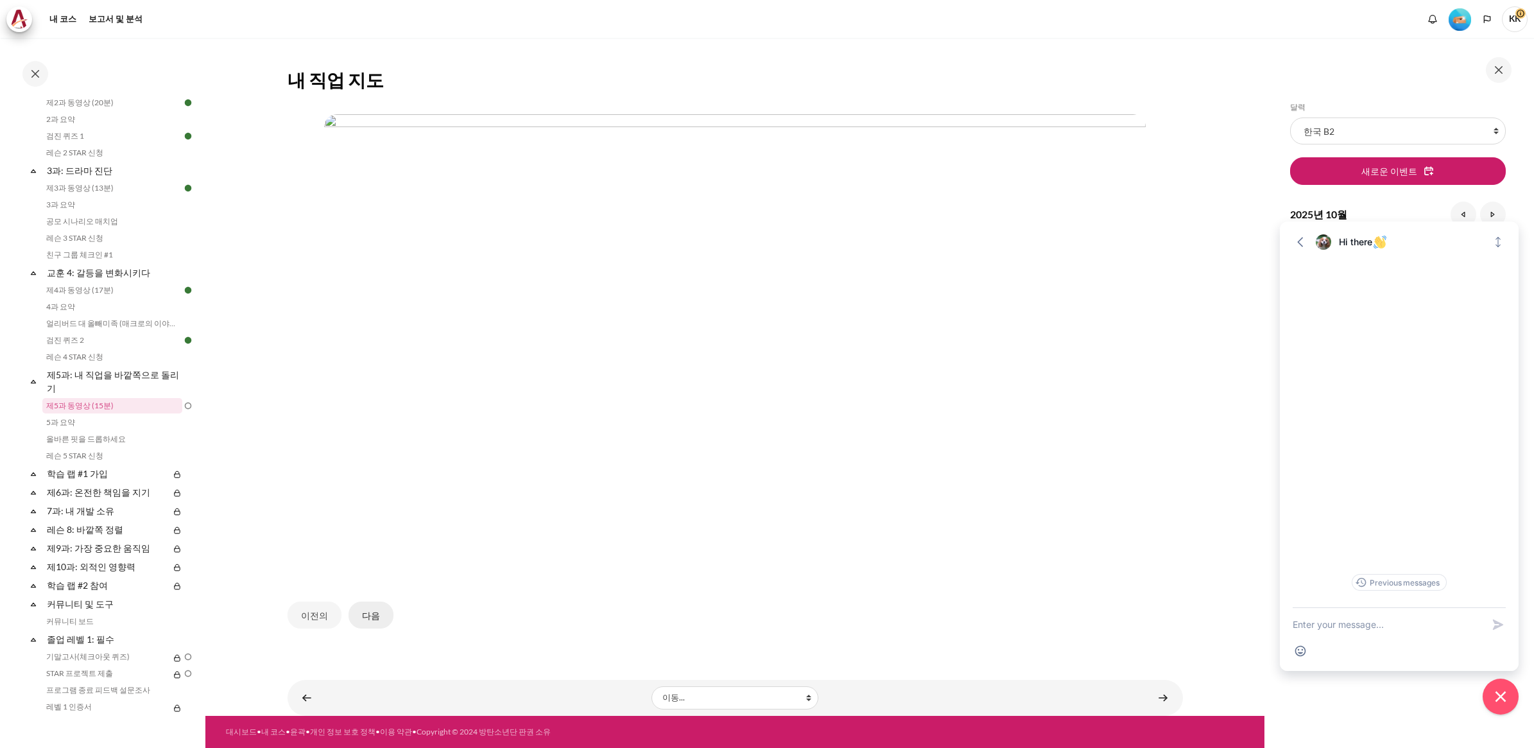
click at [377, 604] on button "다음" at bounding box center [371, 615] width 45 height 27
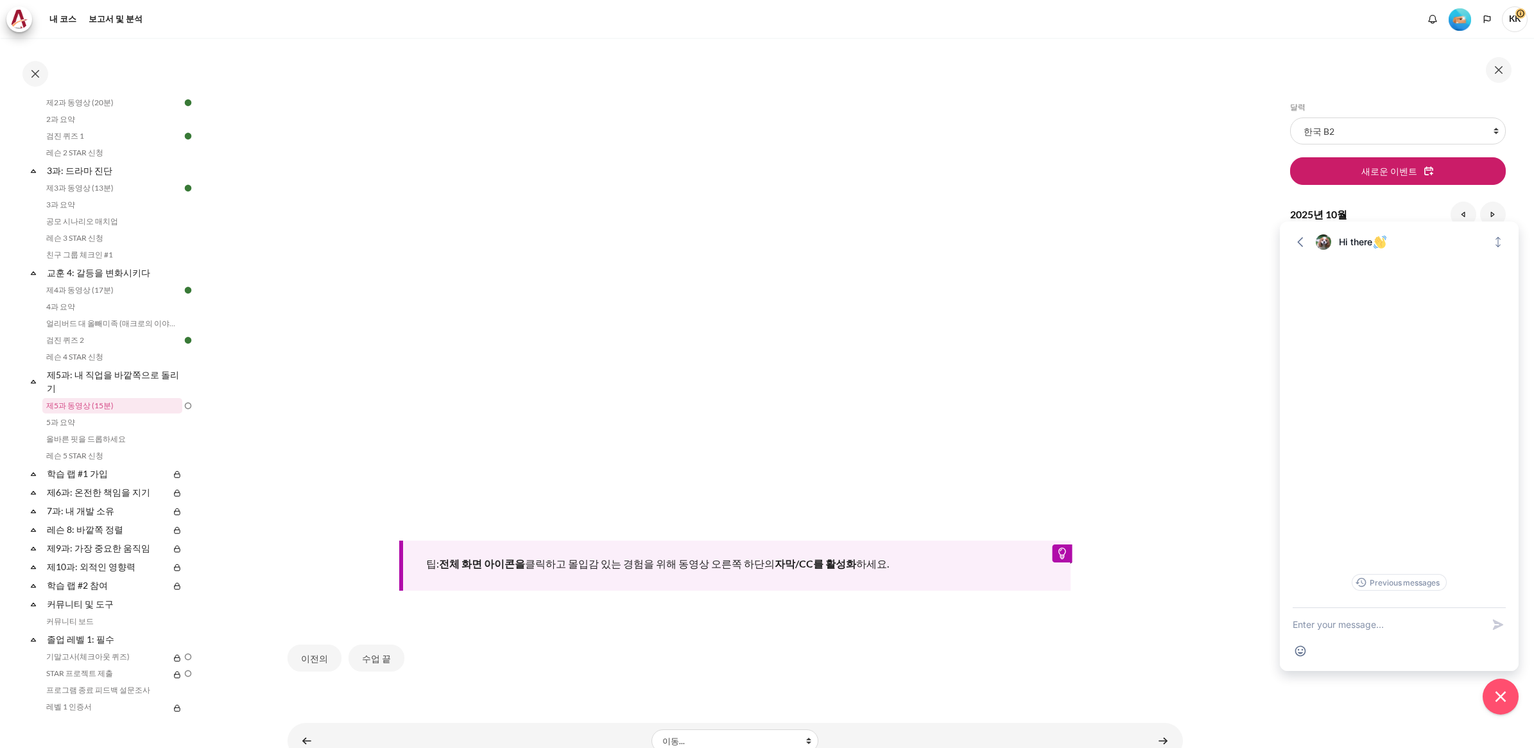
scroll to position [382, 0]
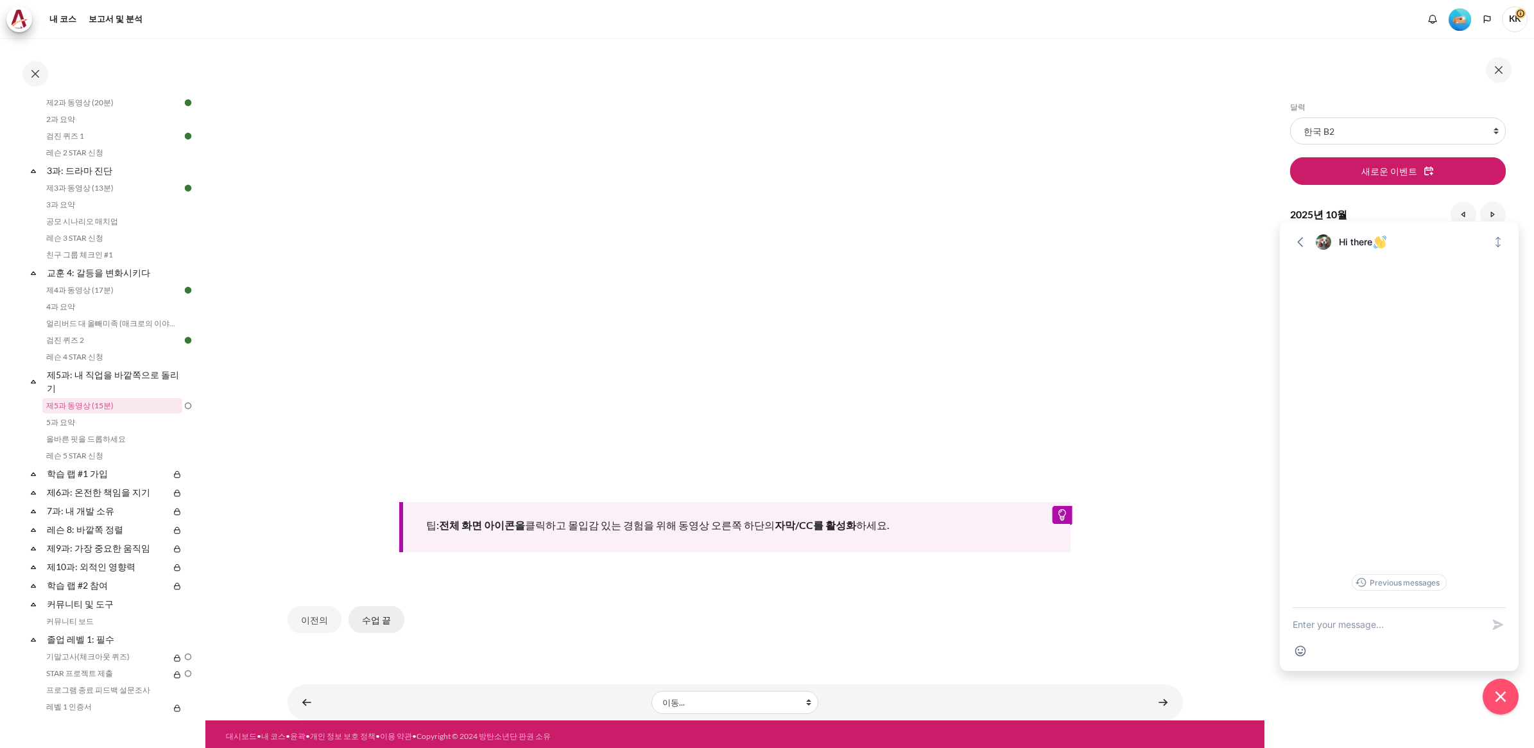
click at [367, 615] on button "수업 끝" at bounding box center [377, 619] width 56 height 27
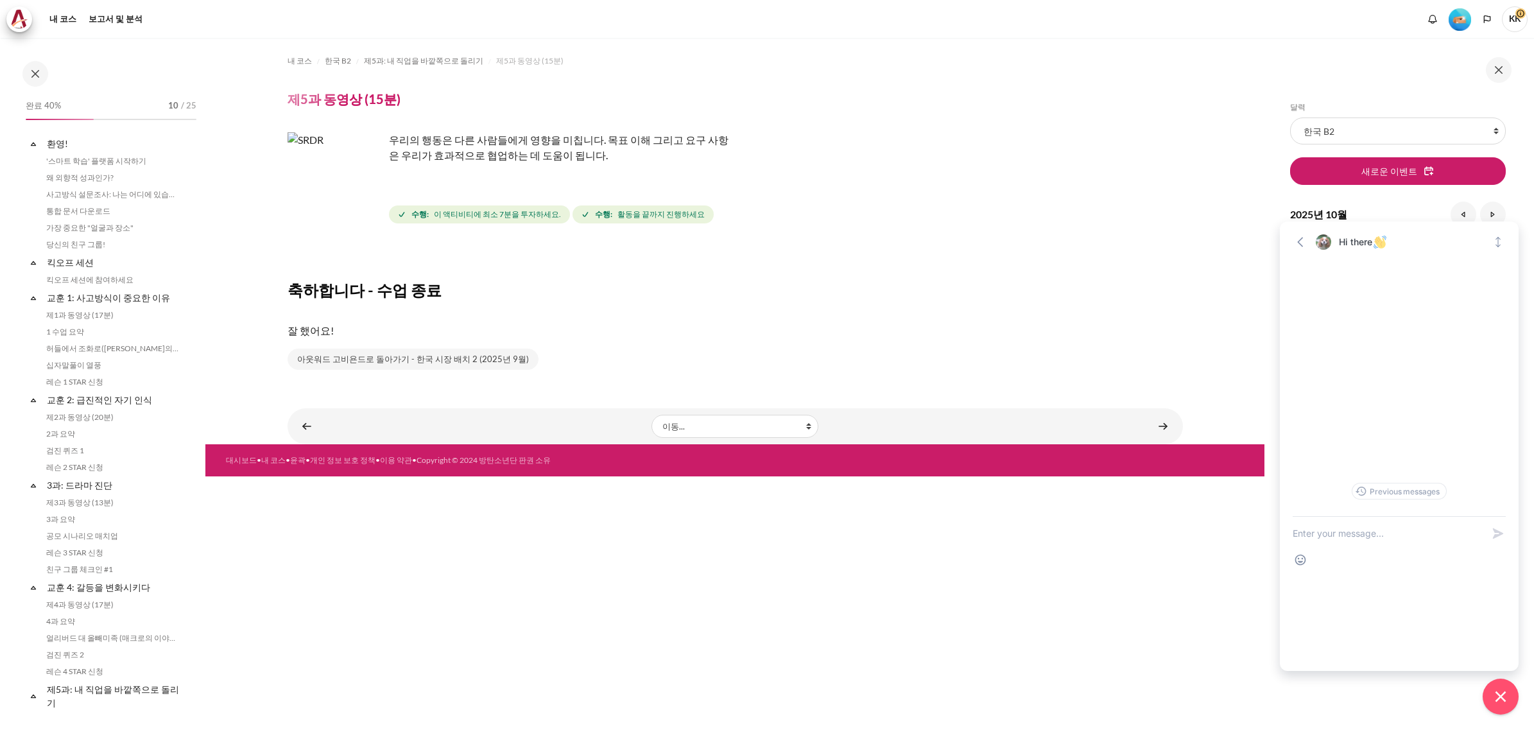
scroll to position [315, 0]
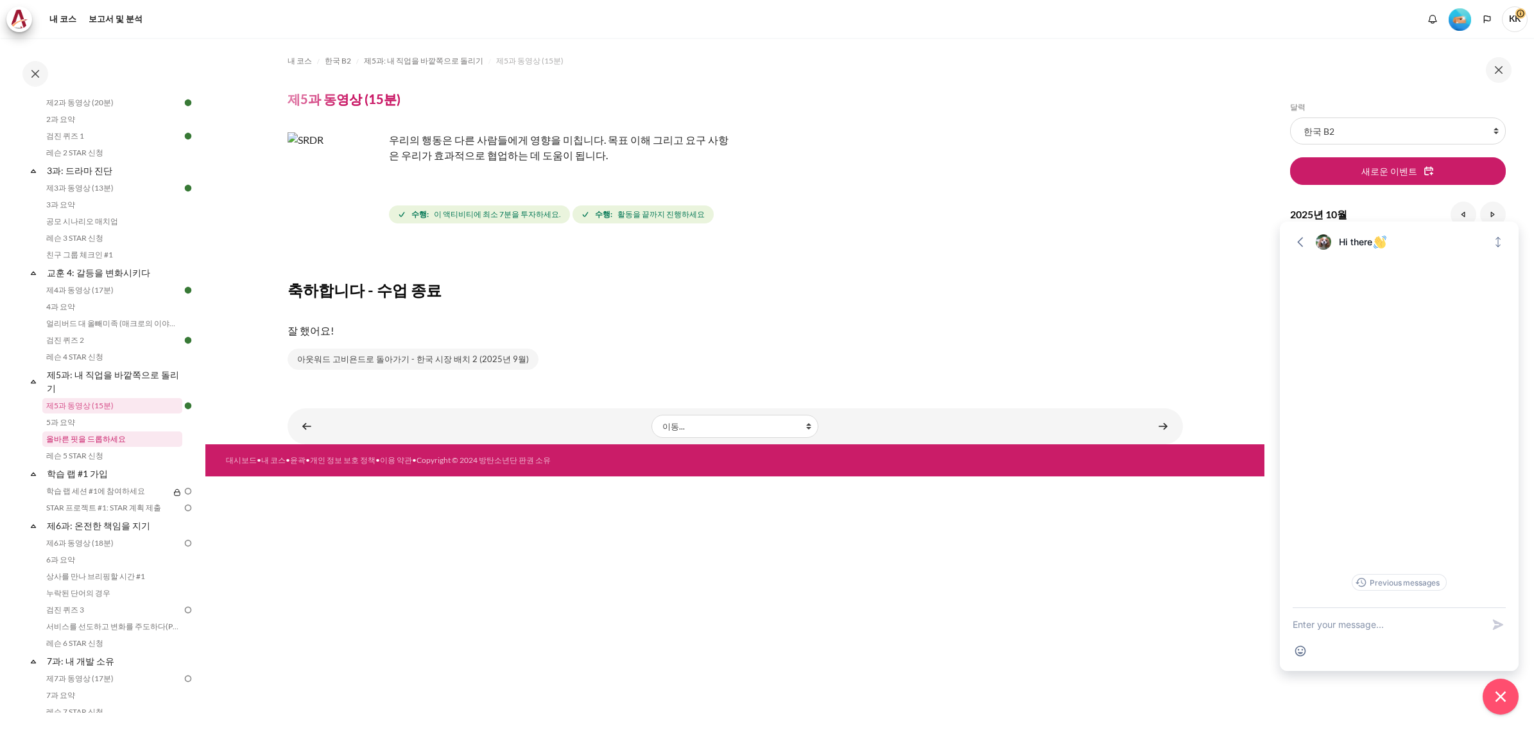
click at [57, 437] on link "올바른 핏을 드롭하세요" at bounding box center [112, 438] width 140 height 15
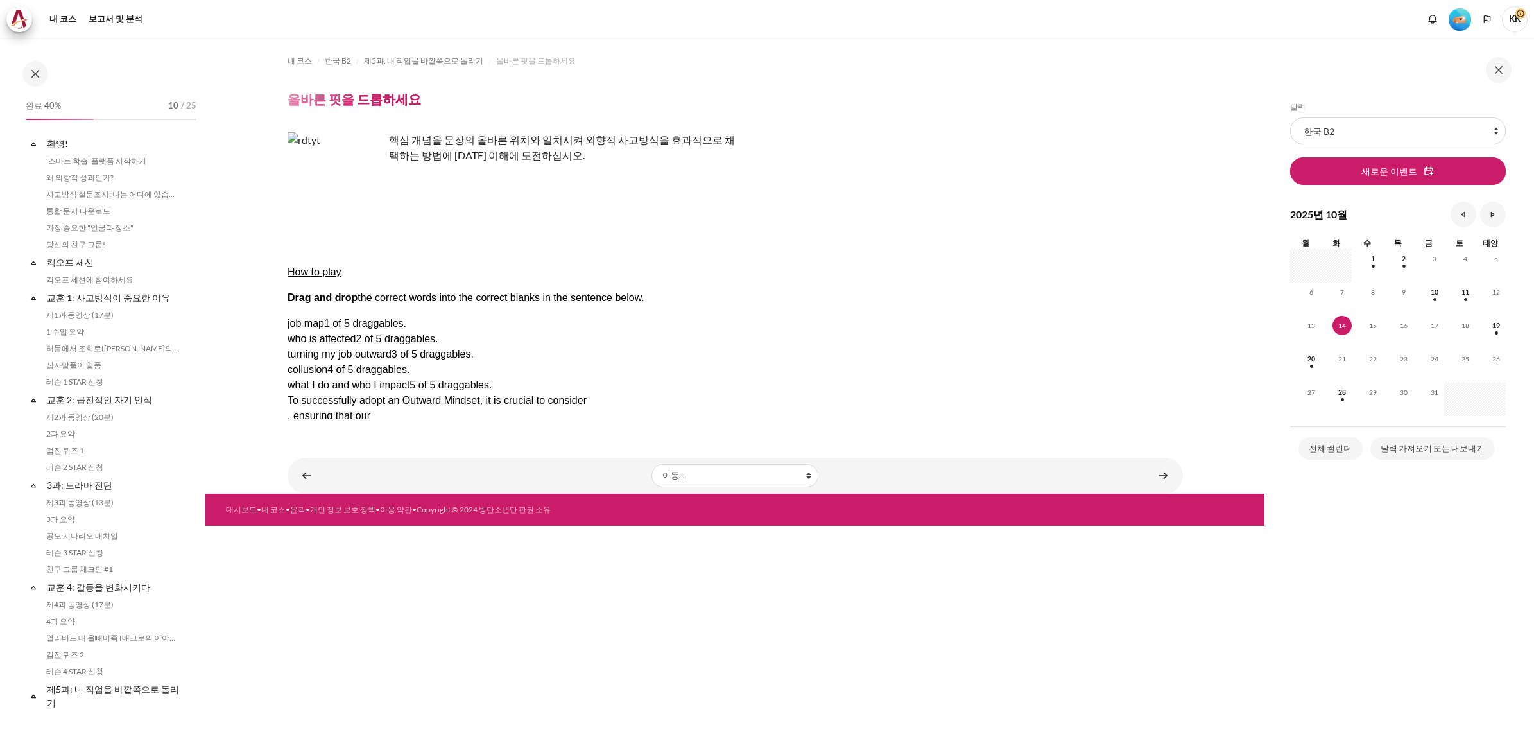
scroll to position [348, 0]
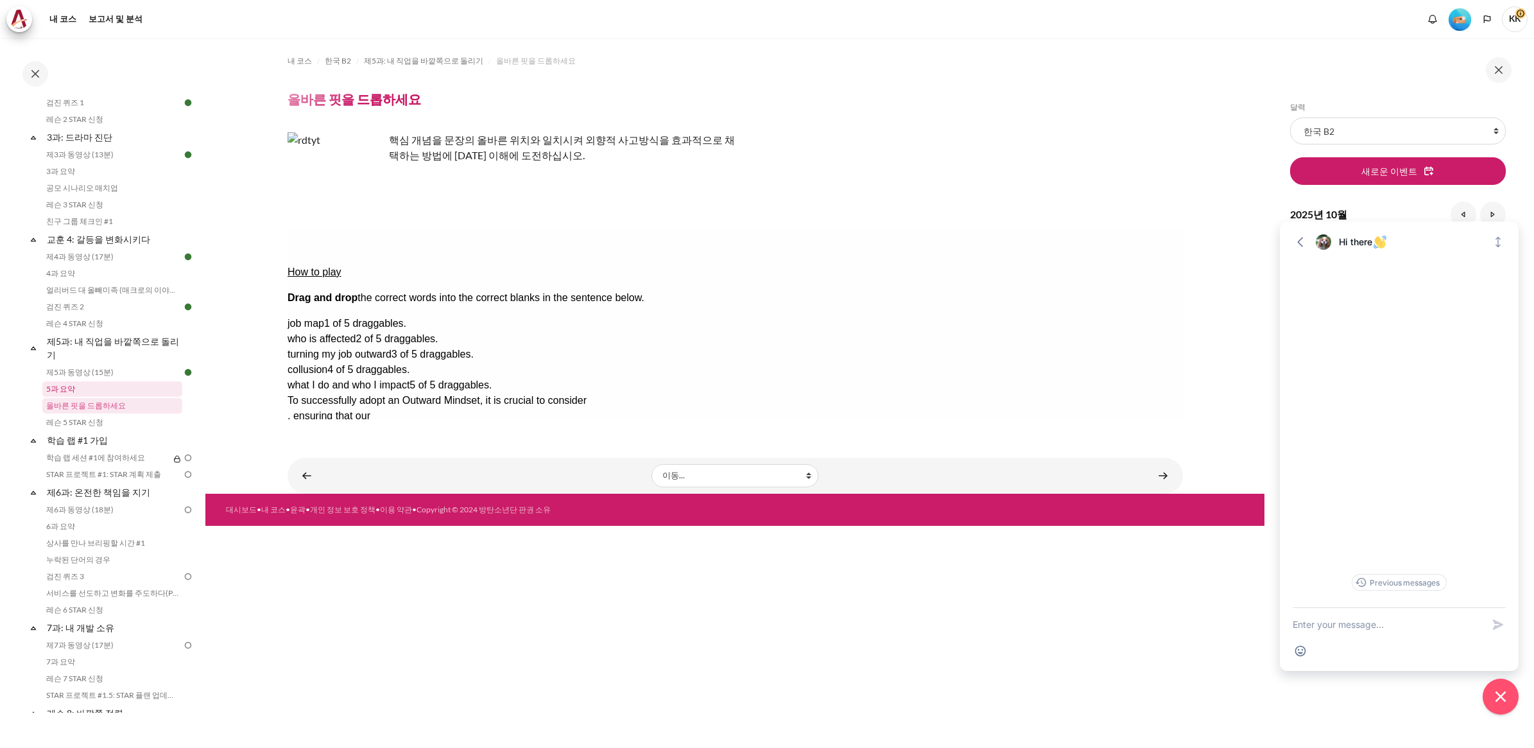
click at [61, 390] on link "5과 요약" at bounding box center [112, 388] width 140 height 15
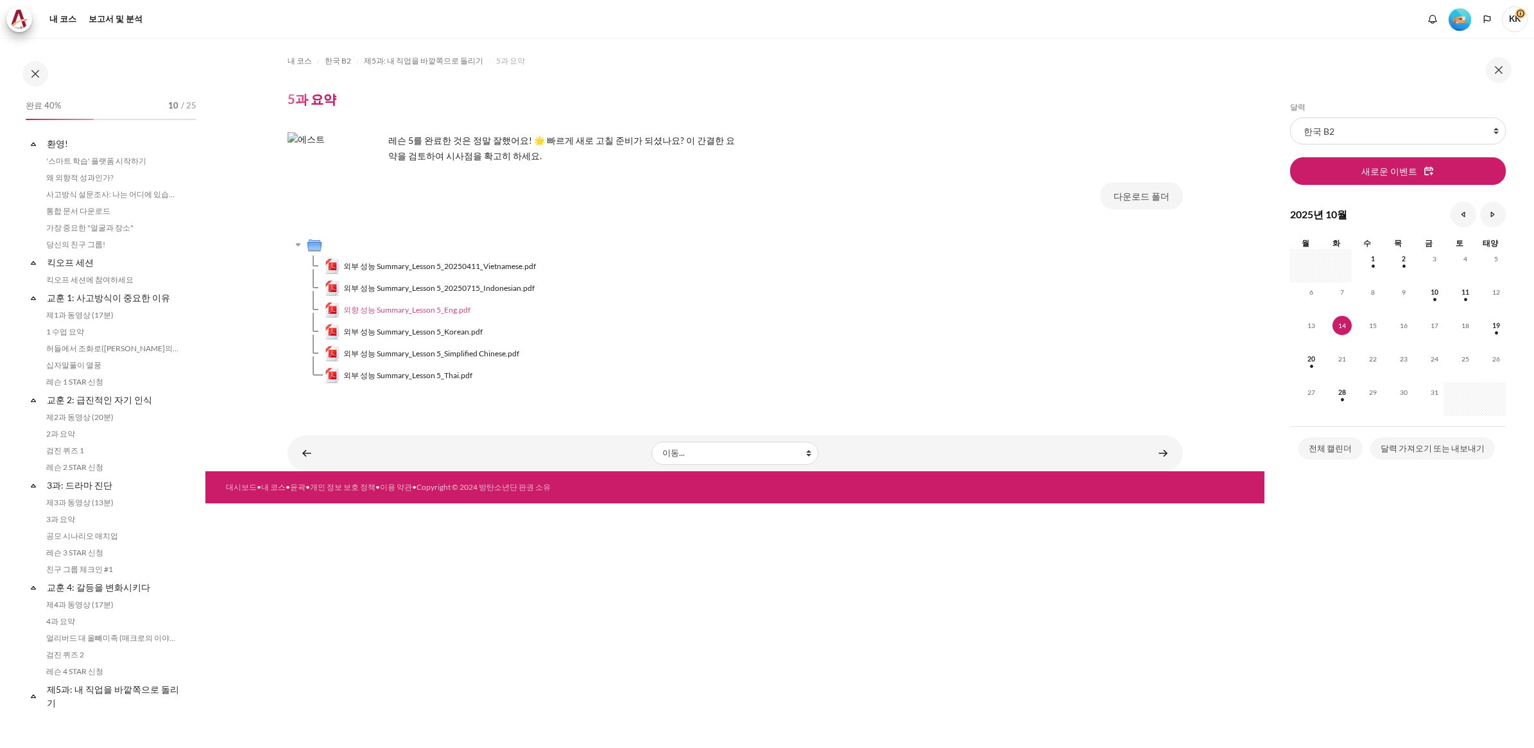
scroll to position [331, 0]
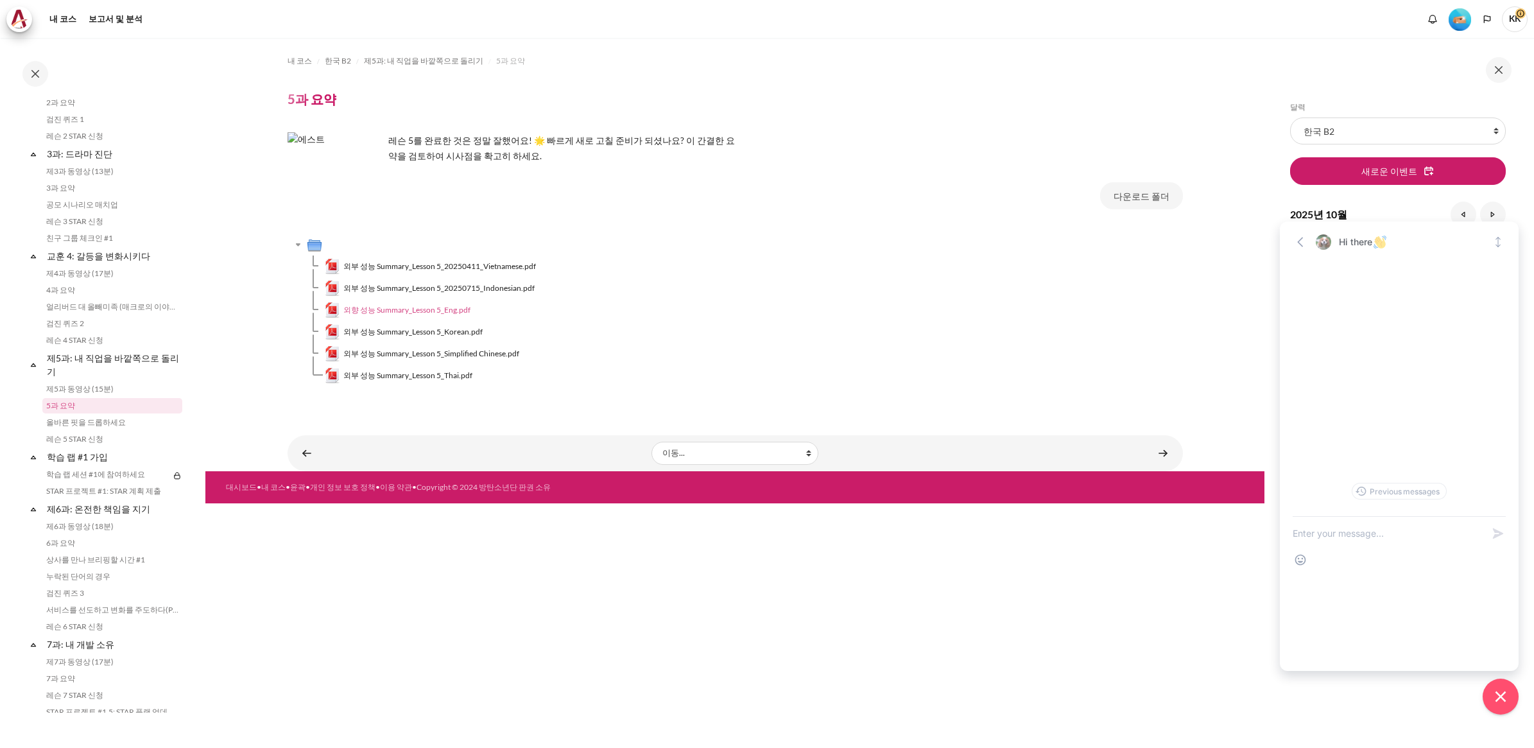
click at [451, 310] on span "외향 성능 Summary_Lesson 5_Eng.pdf" at bounding box center [406, 310] width 127 height 12
click at [455, 332] on span "외부 성능 Summary_Lesson 5_Korean.pdf" at bounding box center [412, 332] width 139 height 12
click at [74, 419] on link "올바른 핏을 드롭하세요" at bounding box center [112, 422] width 140 height 15
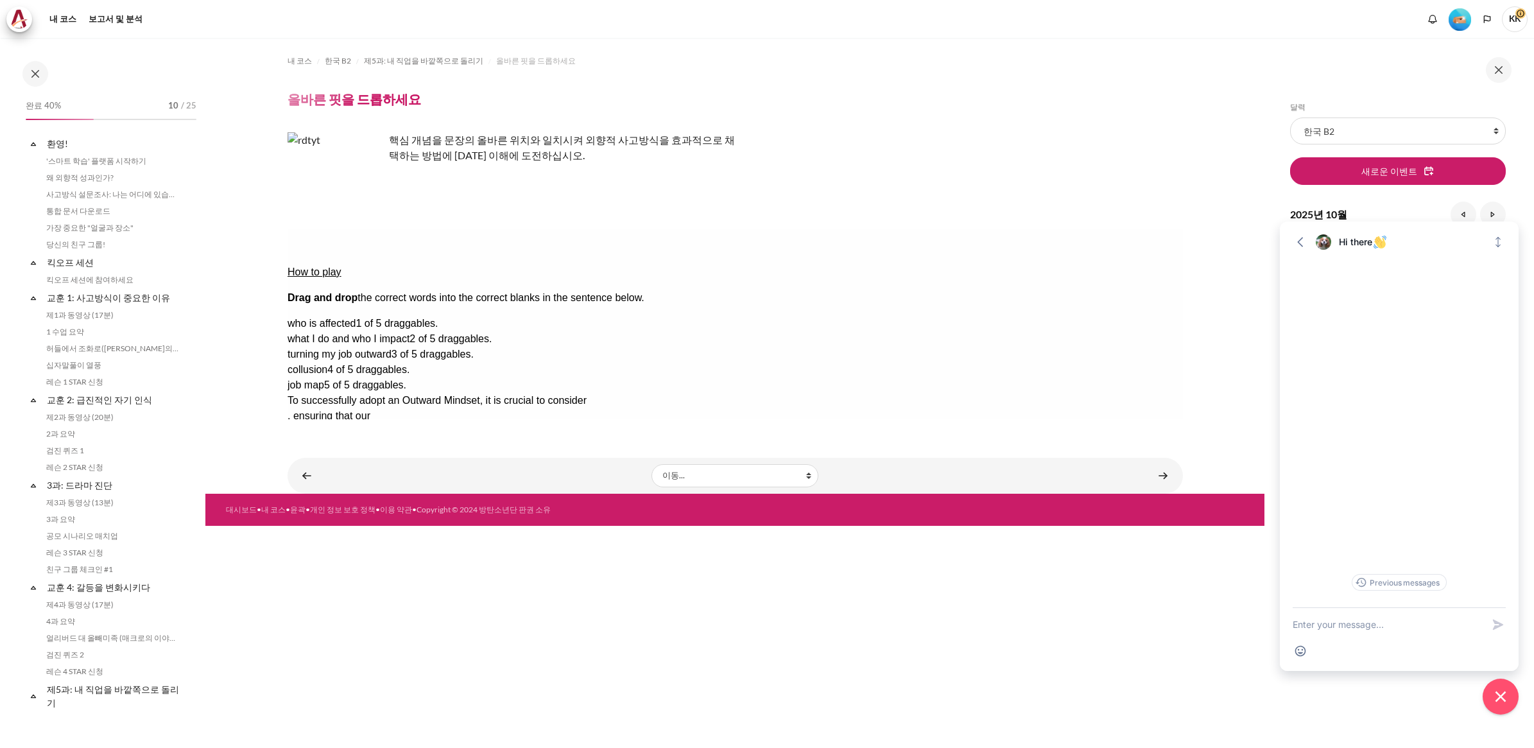
scroll to position [348, 0]
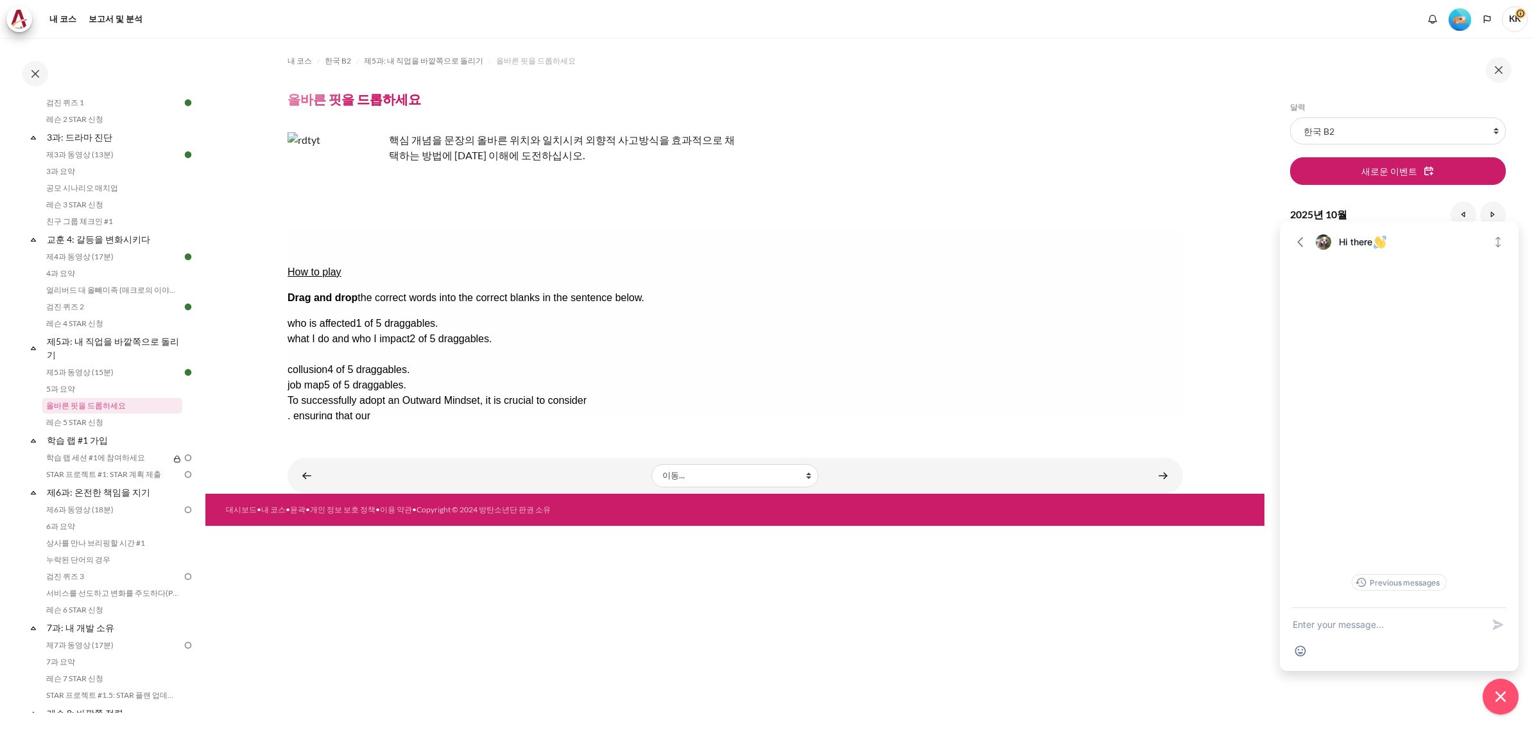
drag, startPoint x: 1094, startPoint y: 329, endPoint x: 629, endPoint y: 289, distance: 467.2
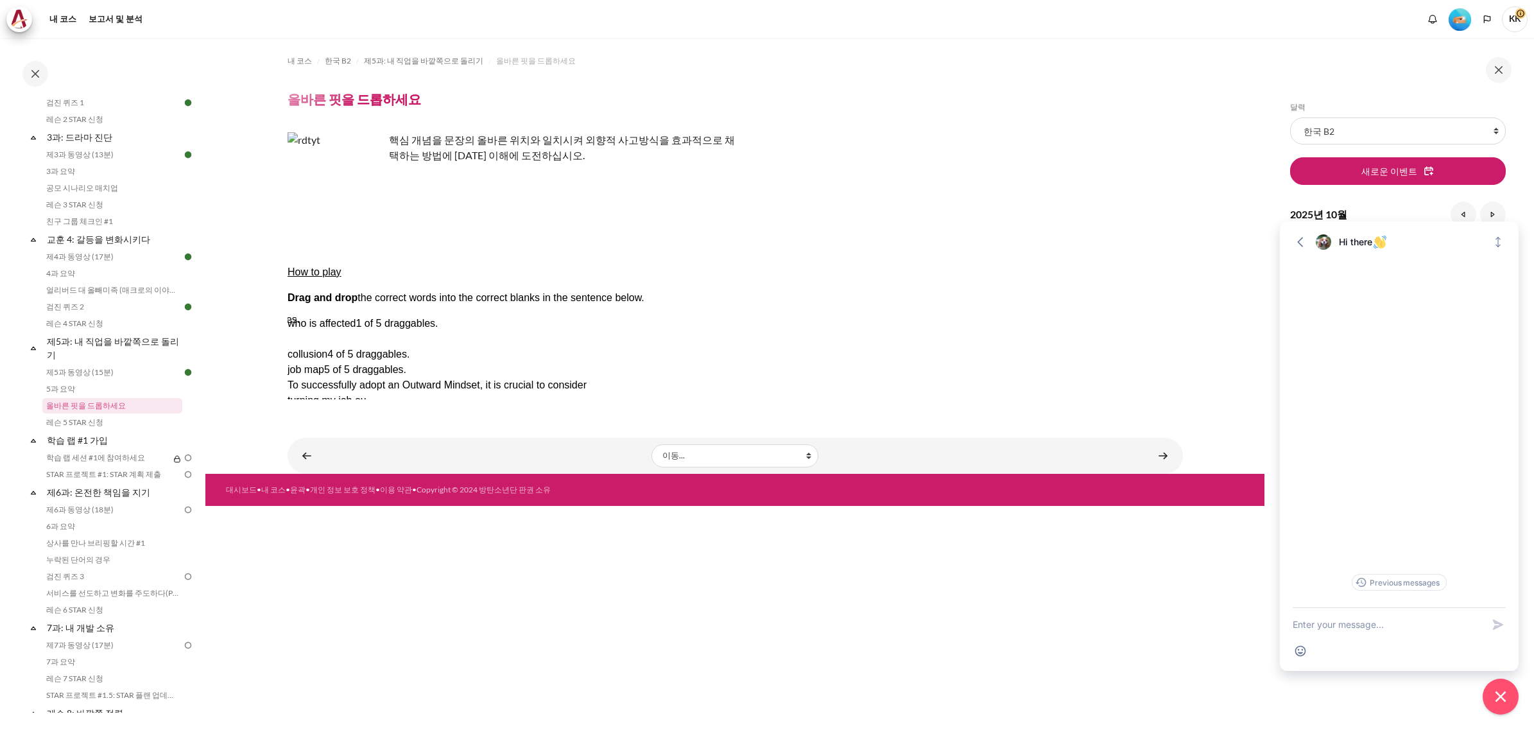
drag, startPoint x: 1122, startPoint y: 309, endPoint x: 930, endPoint y: 288, distance: 193.8
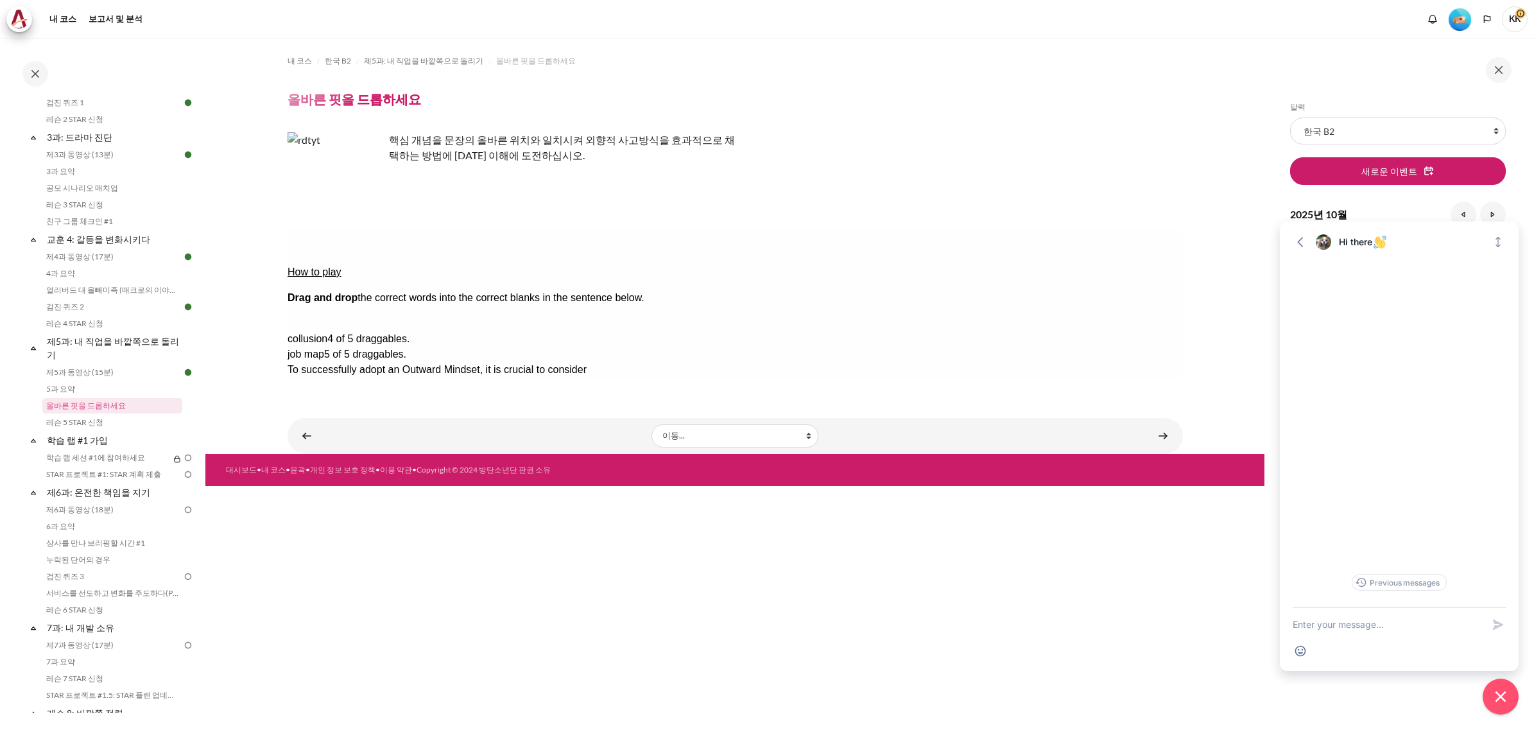
drag, startPoint x: 1115, startPoint y: 286, endPoint x: 489, endPoint y: 306, distance: 626.3
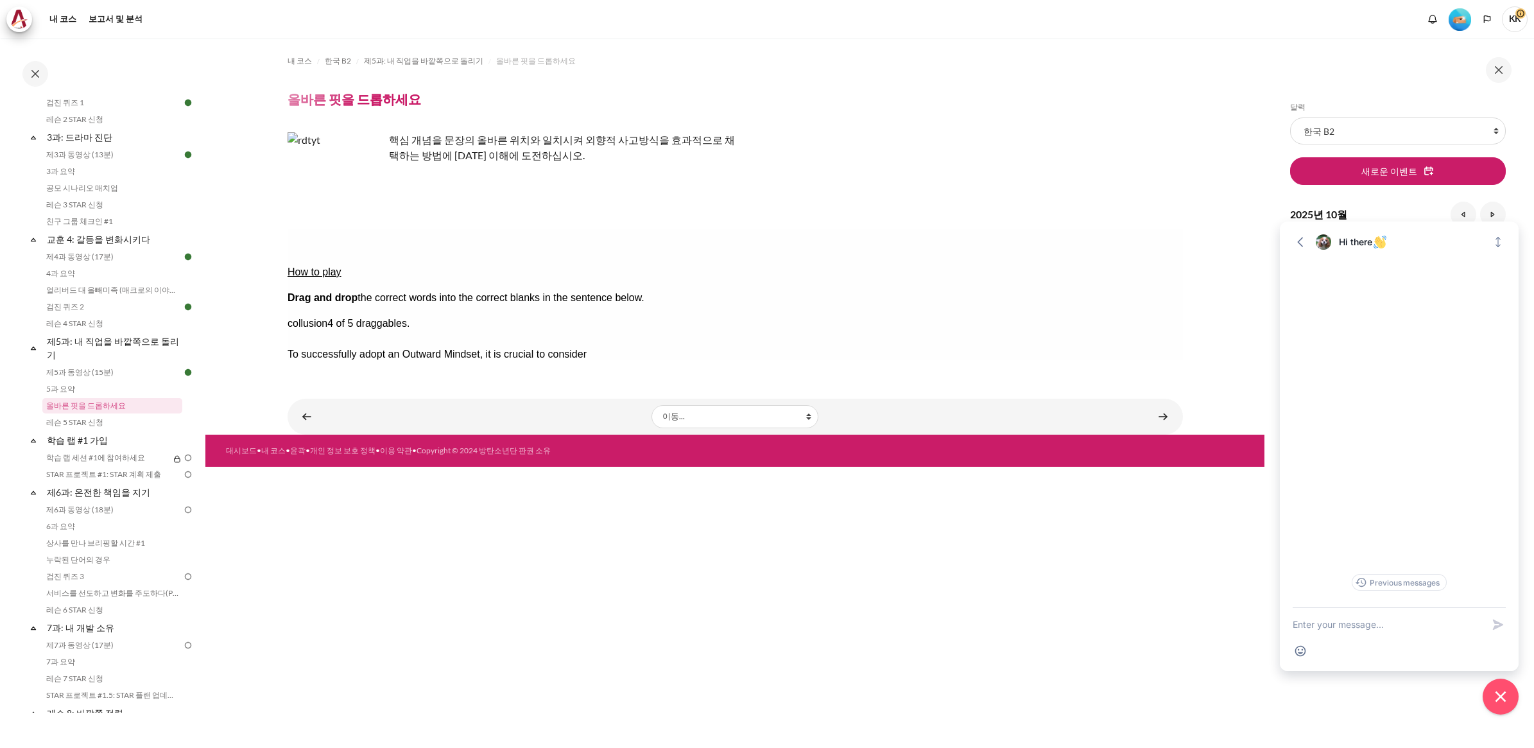
drag, startPoint x: 1156, startPoint y: 306, endPoint x: 761, endPoint y: 322, distance: 395.2
drag, startPoint x: 1120, startPoint y: 309, endPoint x: 715, endPoint y: 318, distance: 405.2
drag, startPoint x: 1133, startPoint y: 283, endPoint x: 695, endPoint y: 304, distance: 439.0
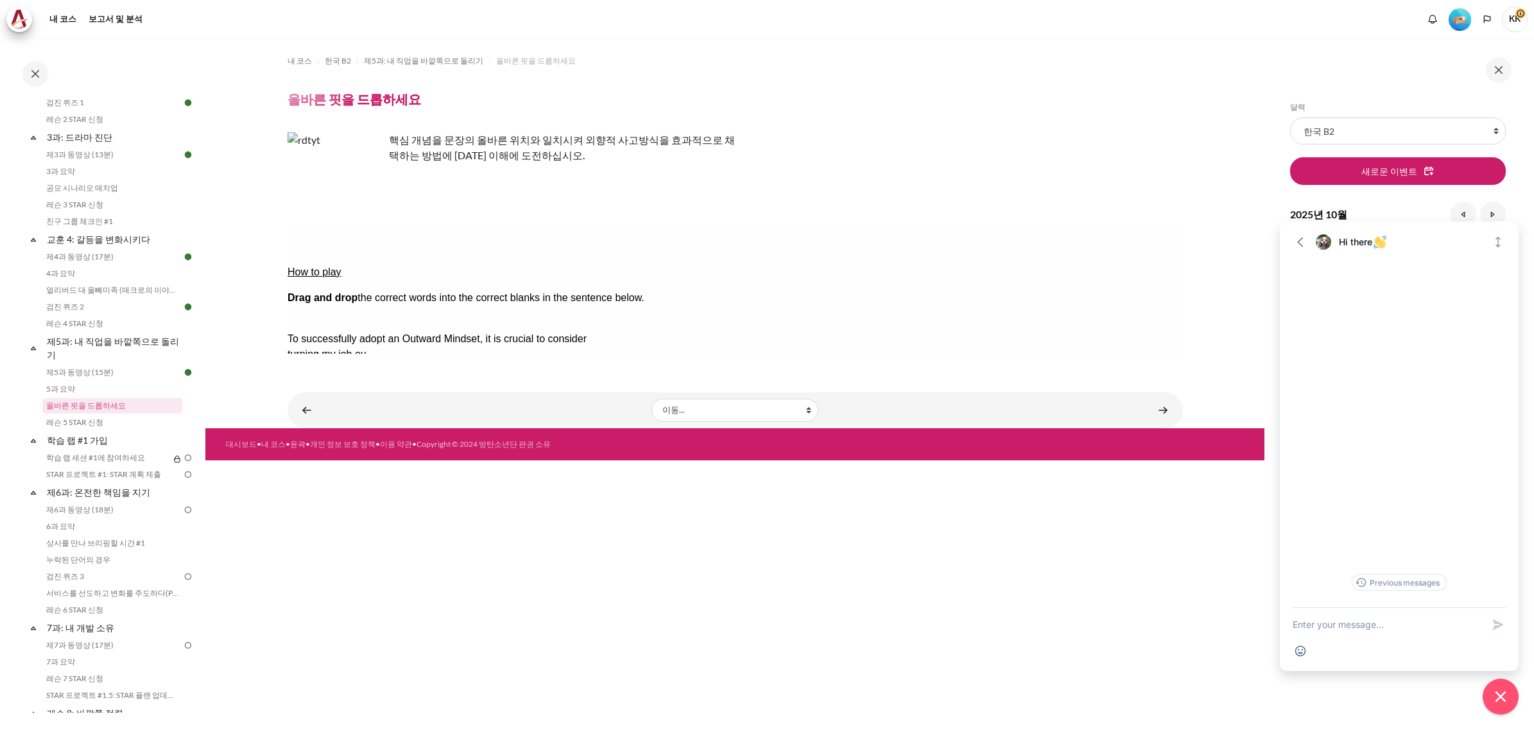
drag, startPoint x: 1138, startPoint y: 290, endPoint x: 738, endPoint y: 325, distance: 402.2
drag, startPoint x: 747, startPoint y: 302, endPoint x: 1194, endPoint y: 278, distance: 447.5
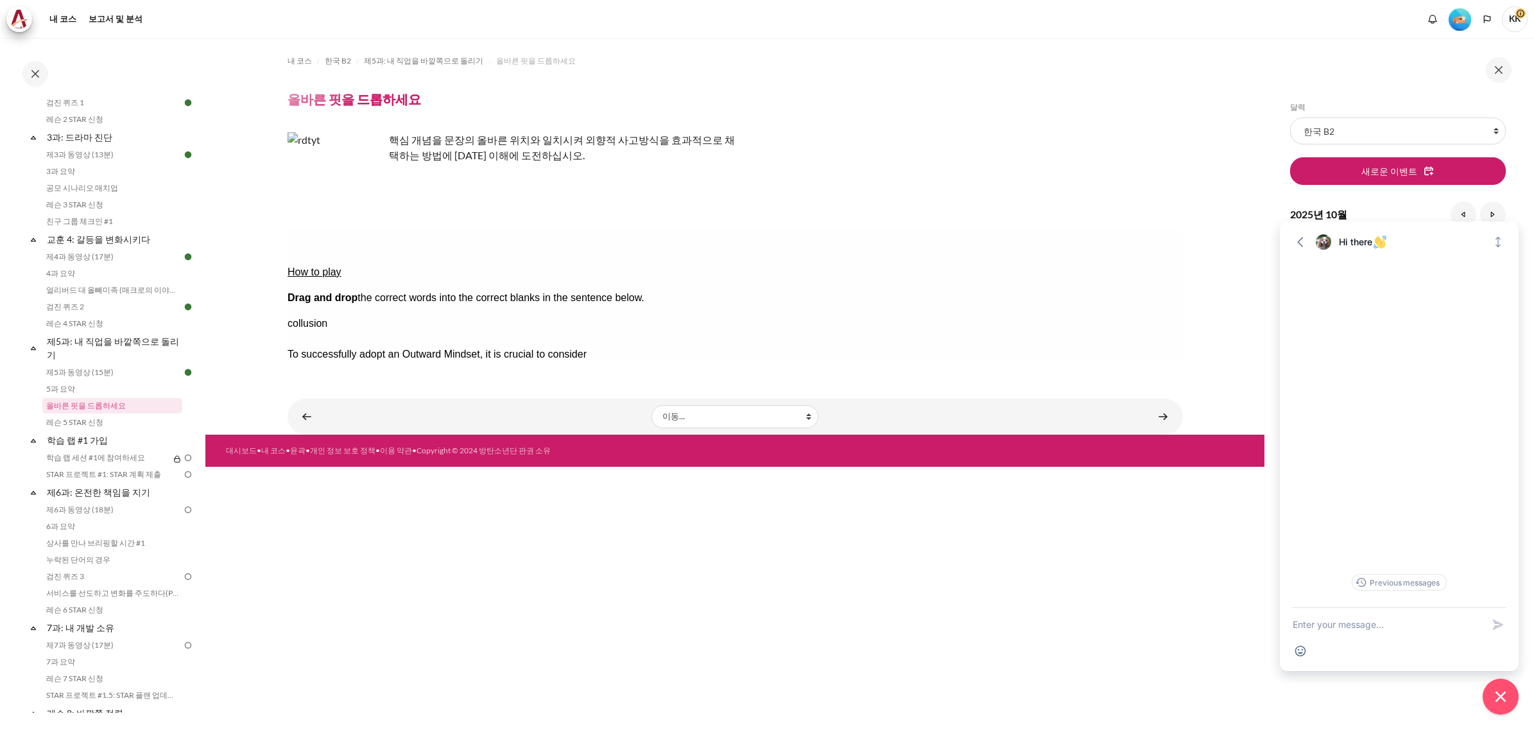
drag, startPoint x: 1149, startPoint y: 310, endPoint x: 727, endPoint y: 318, distance: 421.9
drag, startPoint x: 1136, startPoint y: 284, endPoint x: 730, endPoint y: 302, distance: 406.8
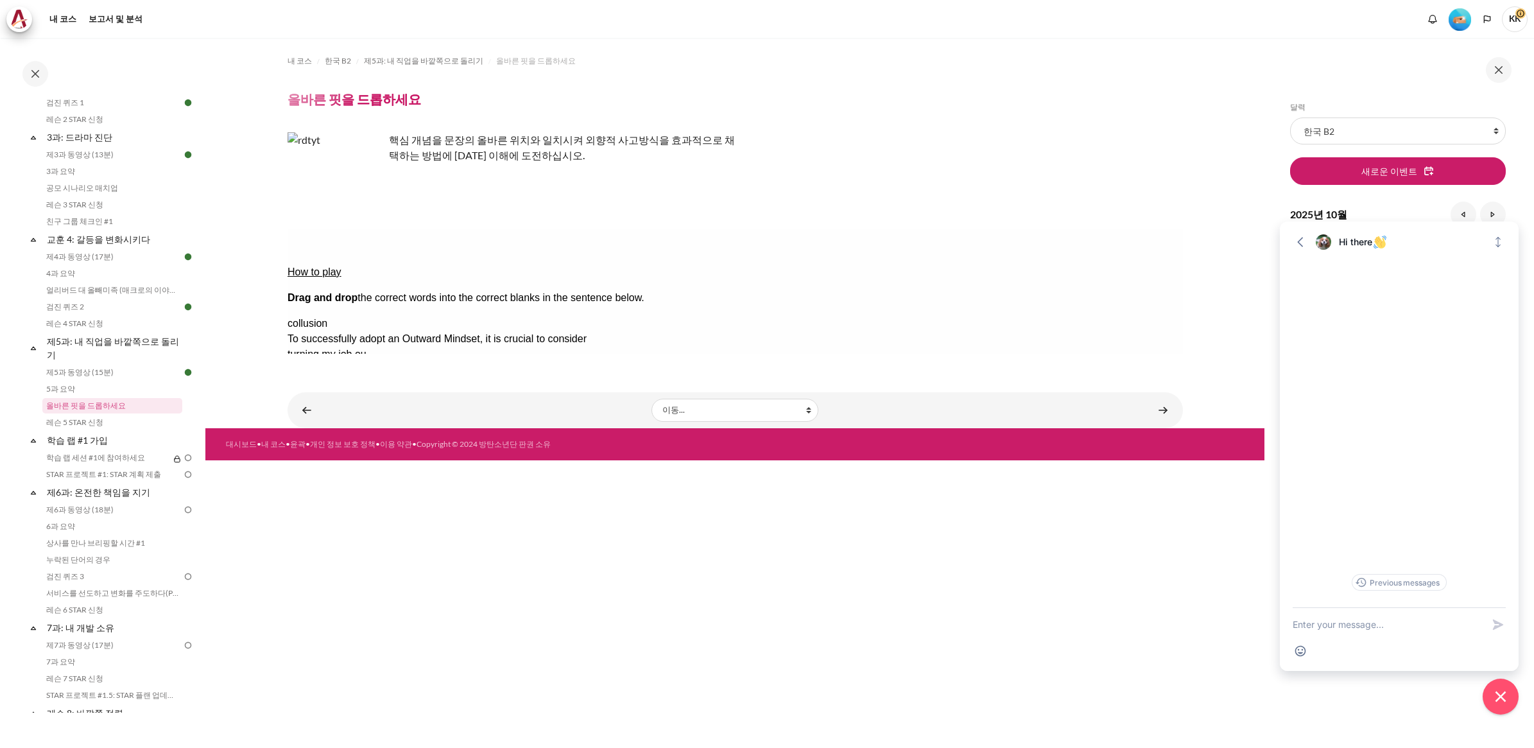
click at [322, 471] on button "Check Check the answers. The responses will be marked as correct, incorrect, or…" at bounding box center [304, 477] width 35 height 13
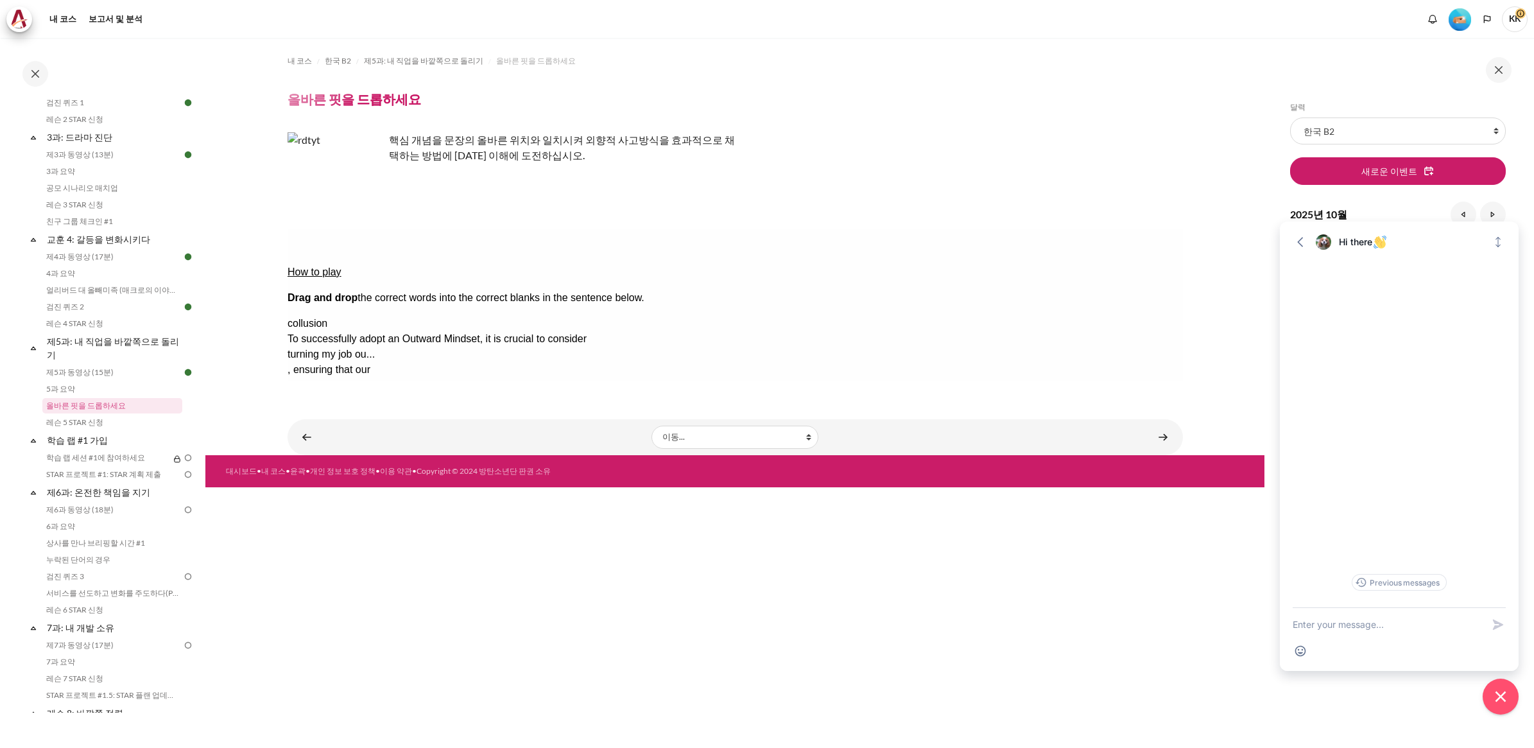
click at [351, 510] on button "Show solution Show the solution. The task will be marked with its correct solut…" at bounding box center [319, 516] width 64 height 13
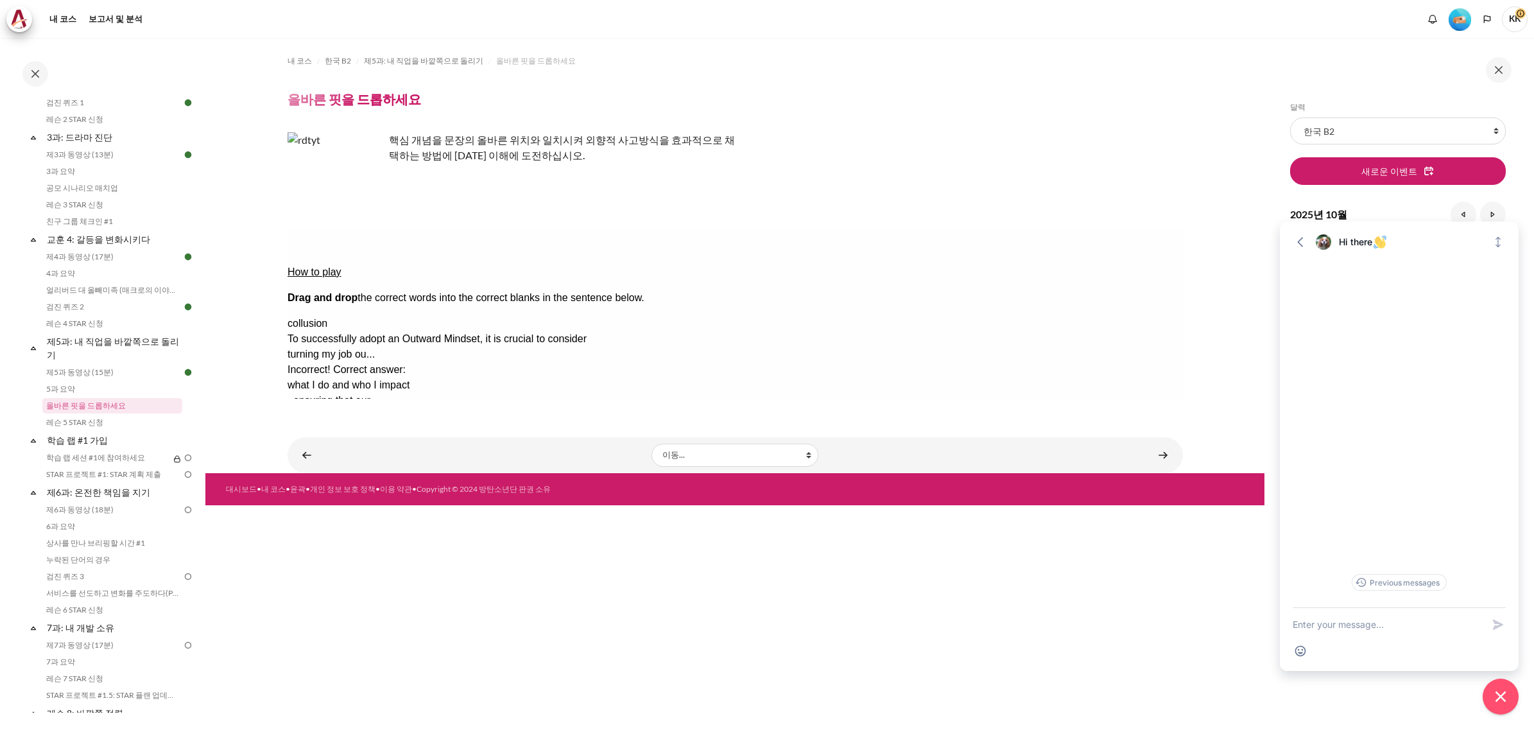
click at [720, 424] on div "내 코스 한국 B2 제5과: 내 직업을 바깥쪽으로 돌리기 올바른 핏을 드롭하세요 올바른 핏을 드롭하세요" at bounding box center [736, 255] width 896 height 435
click at [318, 634] on button "Retry Retry the task. Reset all responses and start the task over again." at bounding box center [302, 640] width 31 height 13
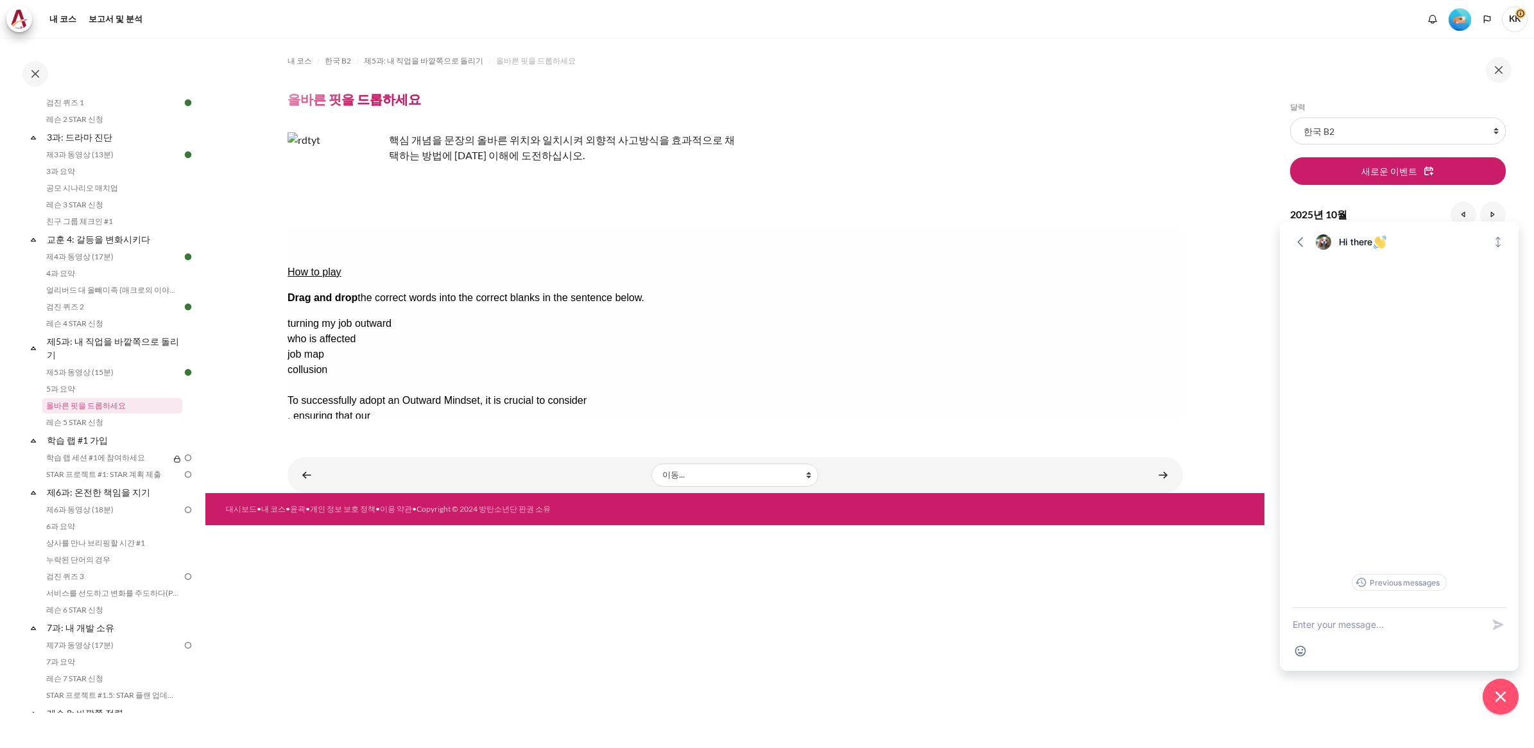
drag, startPoint x: 1117, startPoint y: 367, endPoint x: 701, endPoint y: 277, distance: 425.5
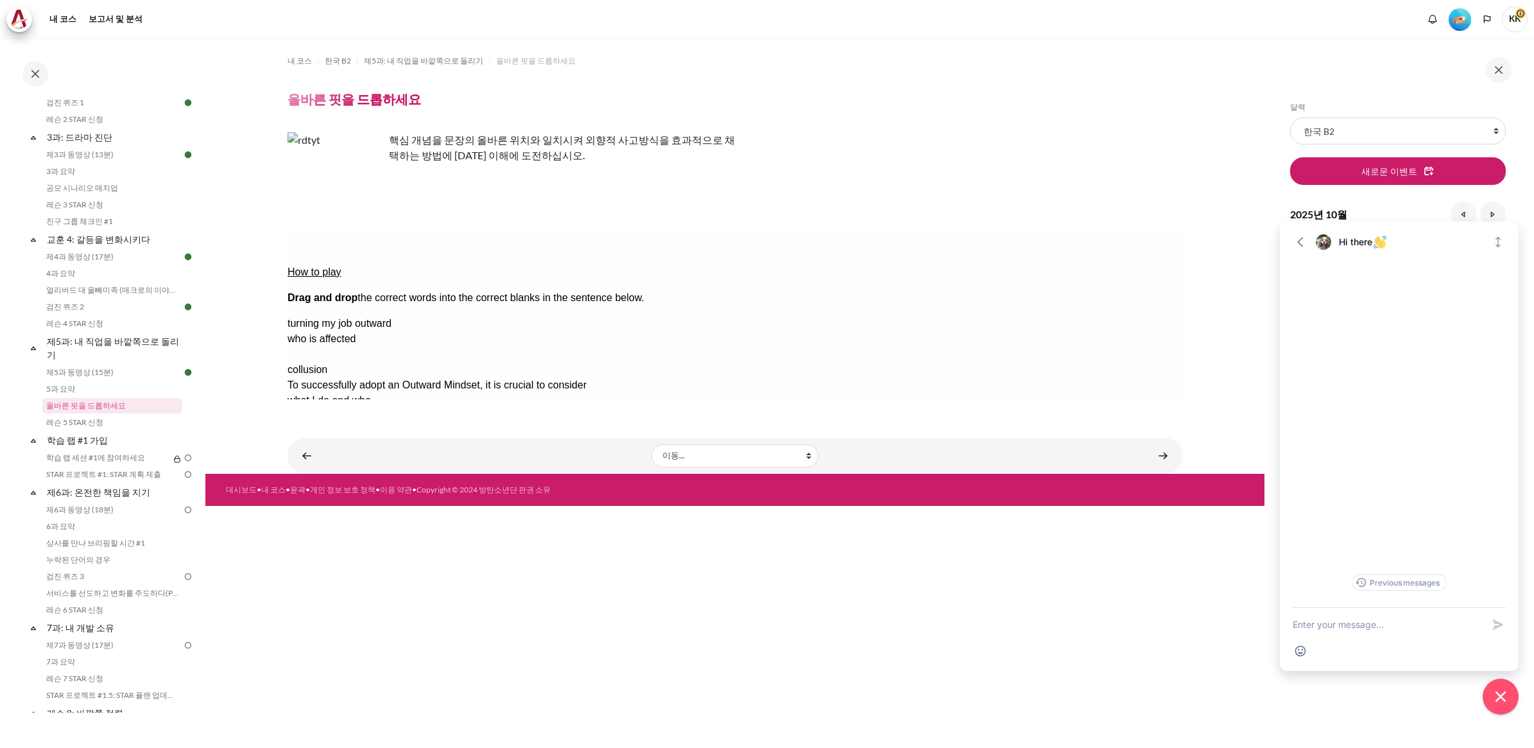
drag, startPoint x: 1085, startPoint y: 325, endPoint x: 864, endPoint y: 277, distance: 226.5
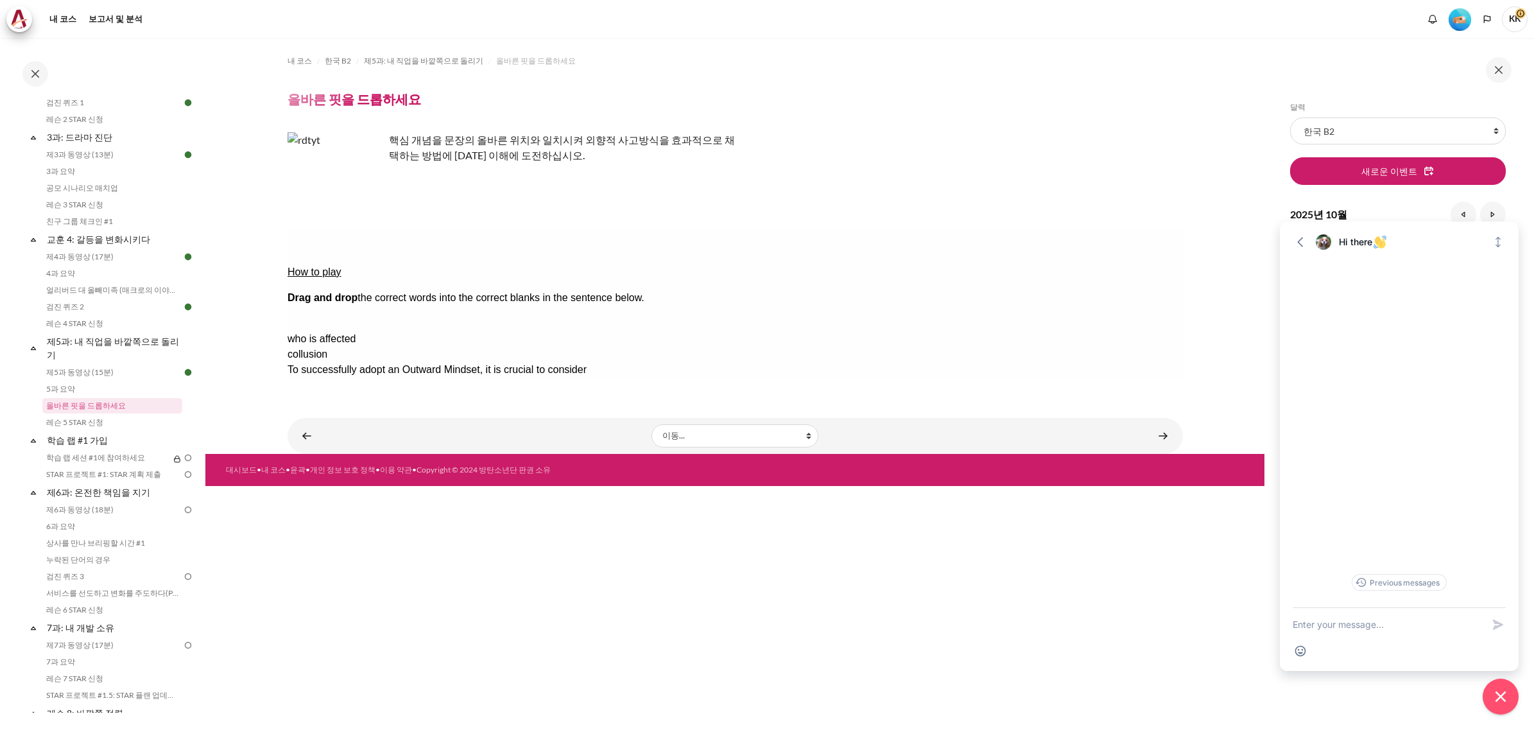
drag, startPoint x: 1100, startPoint y: 286, endPoint x: 561, endPoint y: 308, distance: 540.4
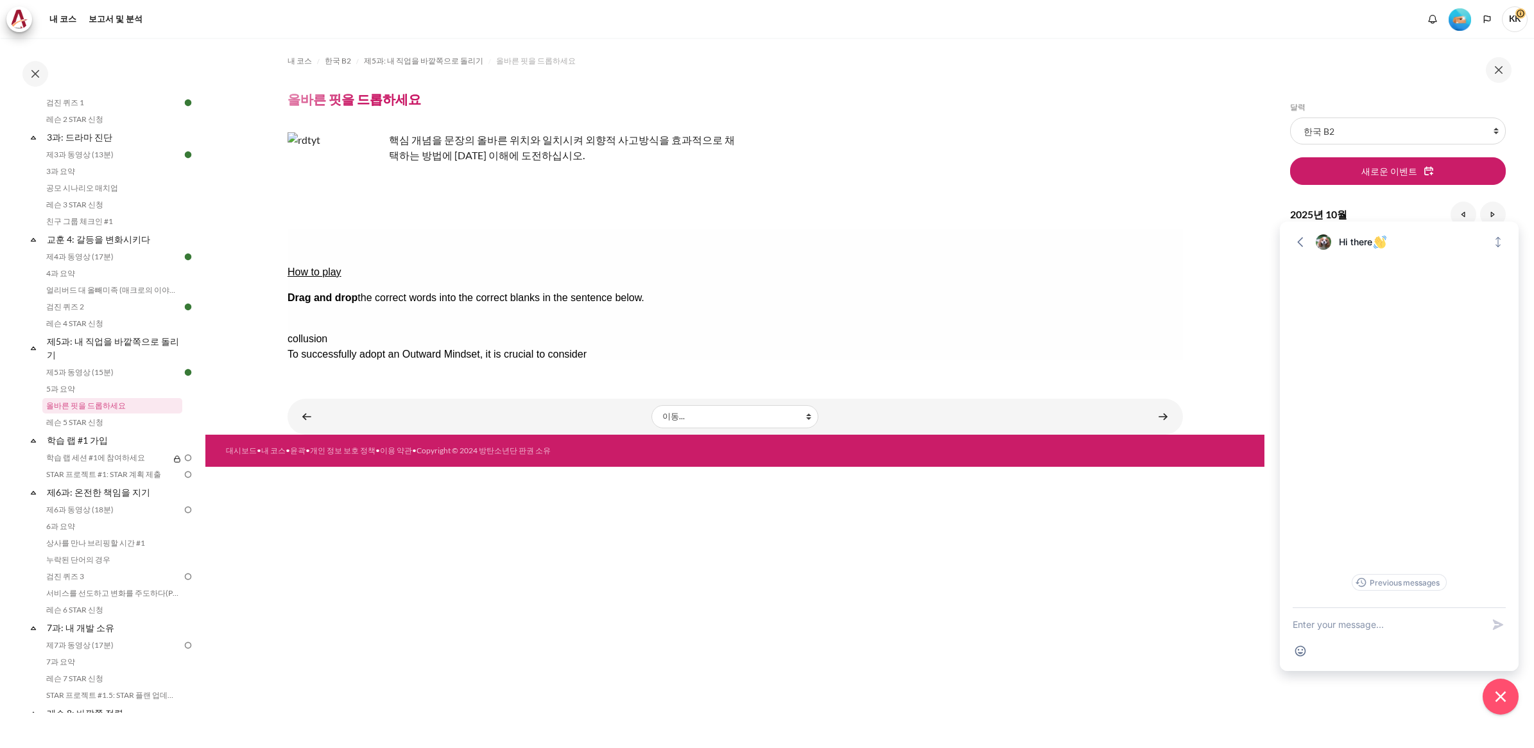
drag, startPoint x: 1132, startPoint y: 284, endPoint x: 781, endPoint y: 299, distance: 350.9
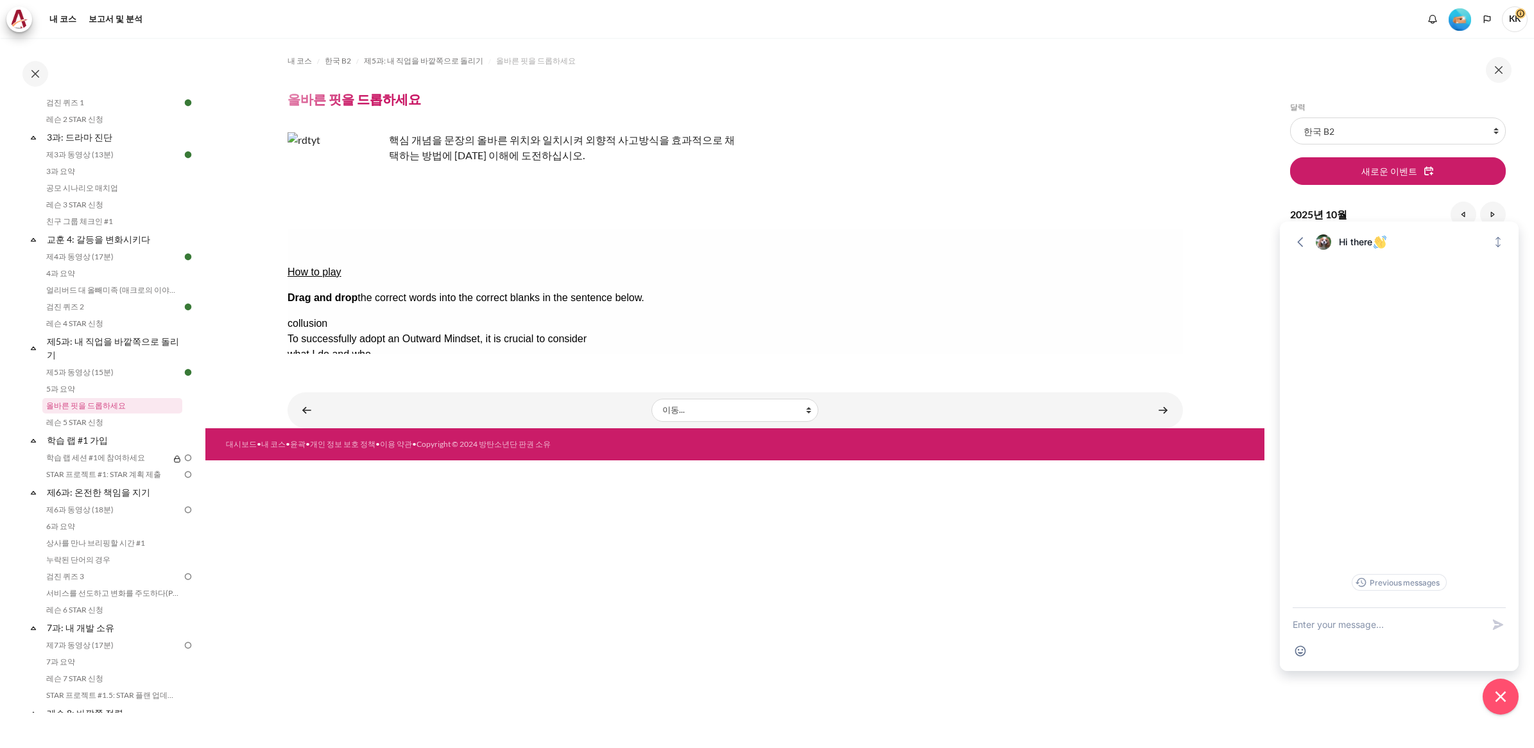
click at [307, 471] on button "Check Check the answers. The responses will be marked as correct, incorrect, or…" at bounding box center [304, 477] width 35 height 13
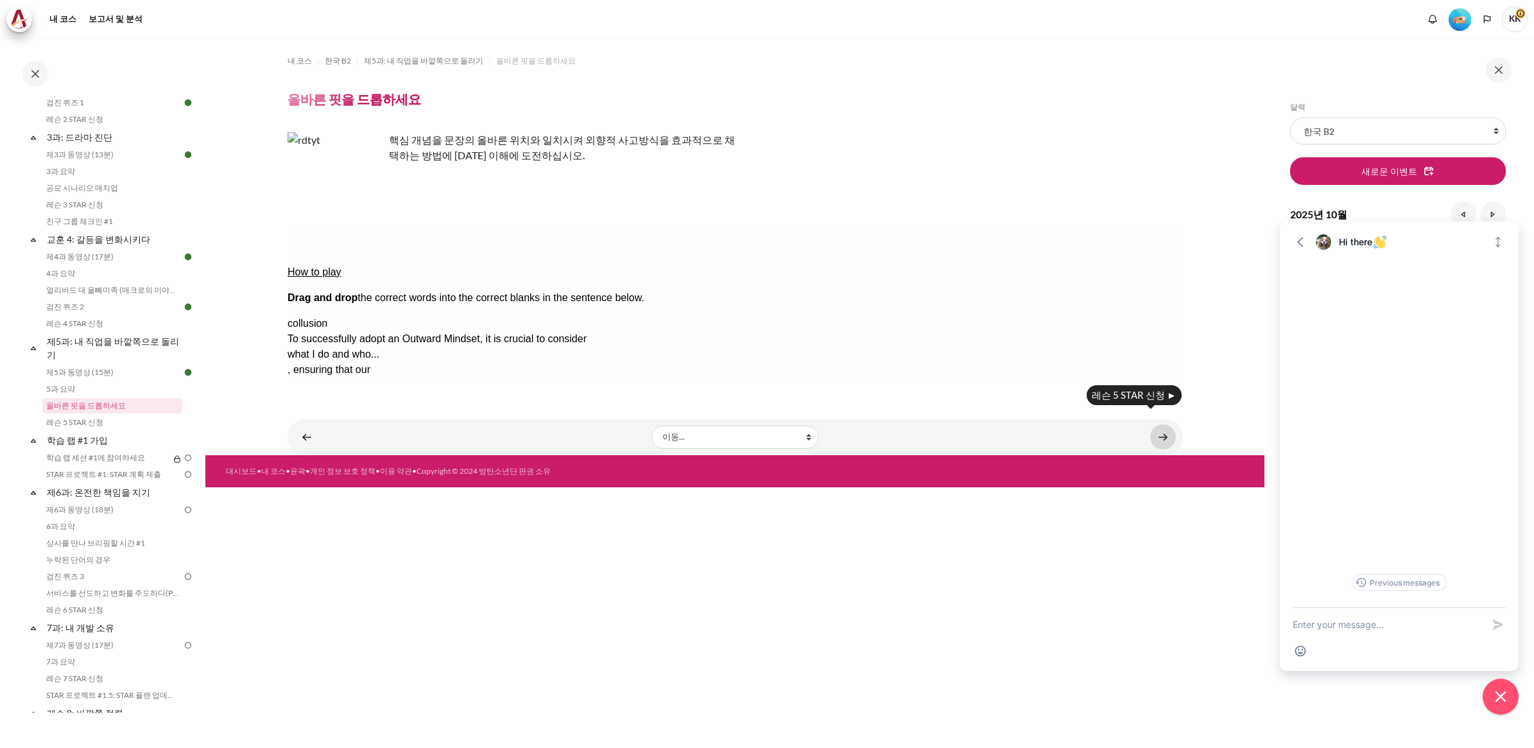
click at [1166, 435] on link "콘텐츠" at bounding box center [1164, 436] width 26 height 25
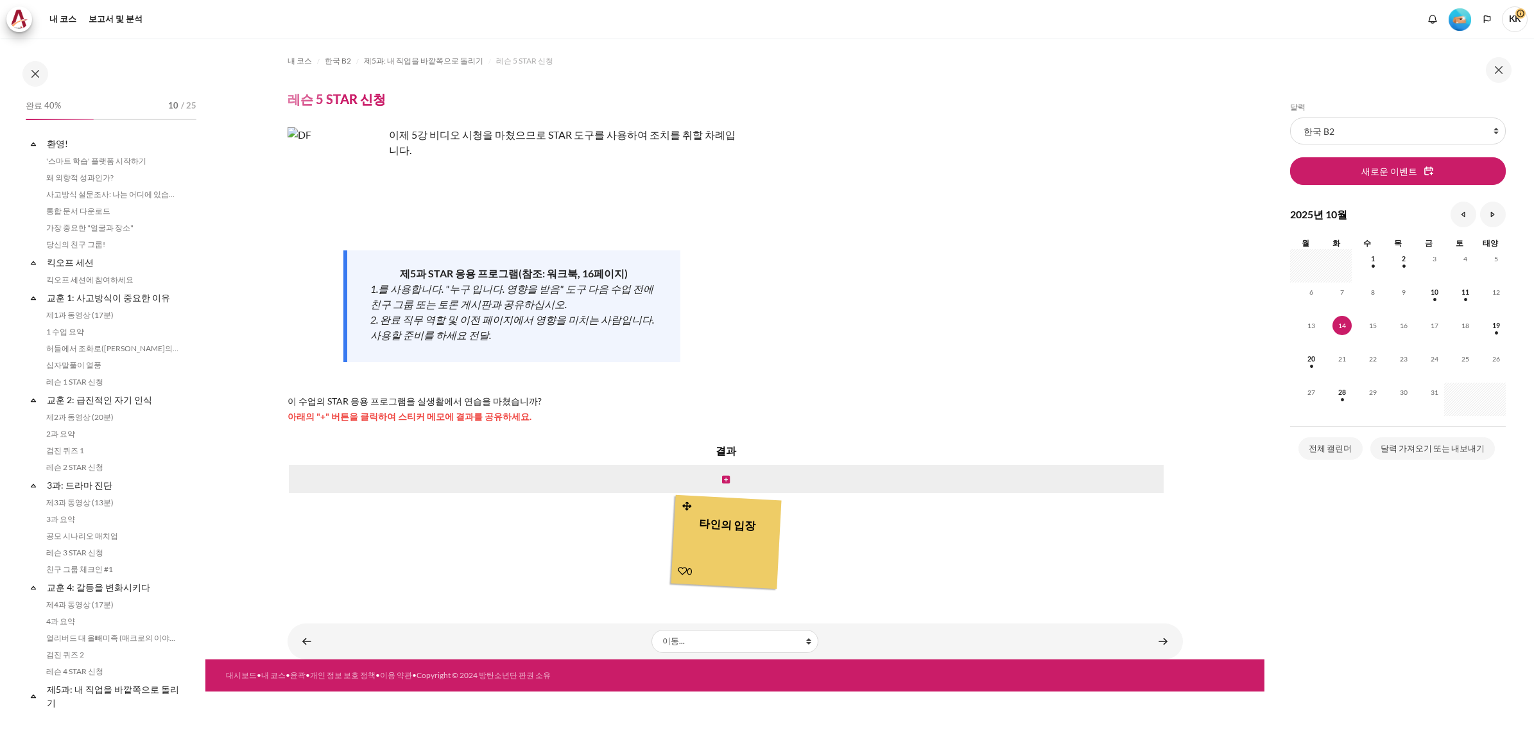
scroll to position [364, 0]
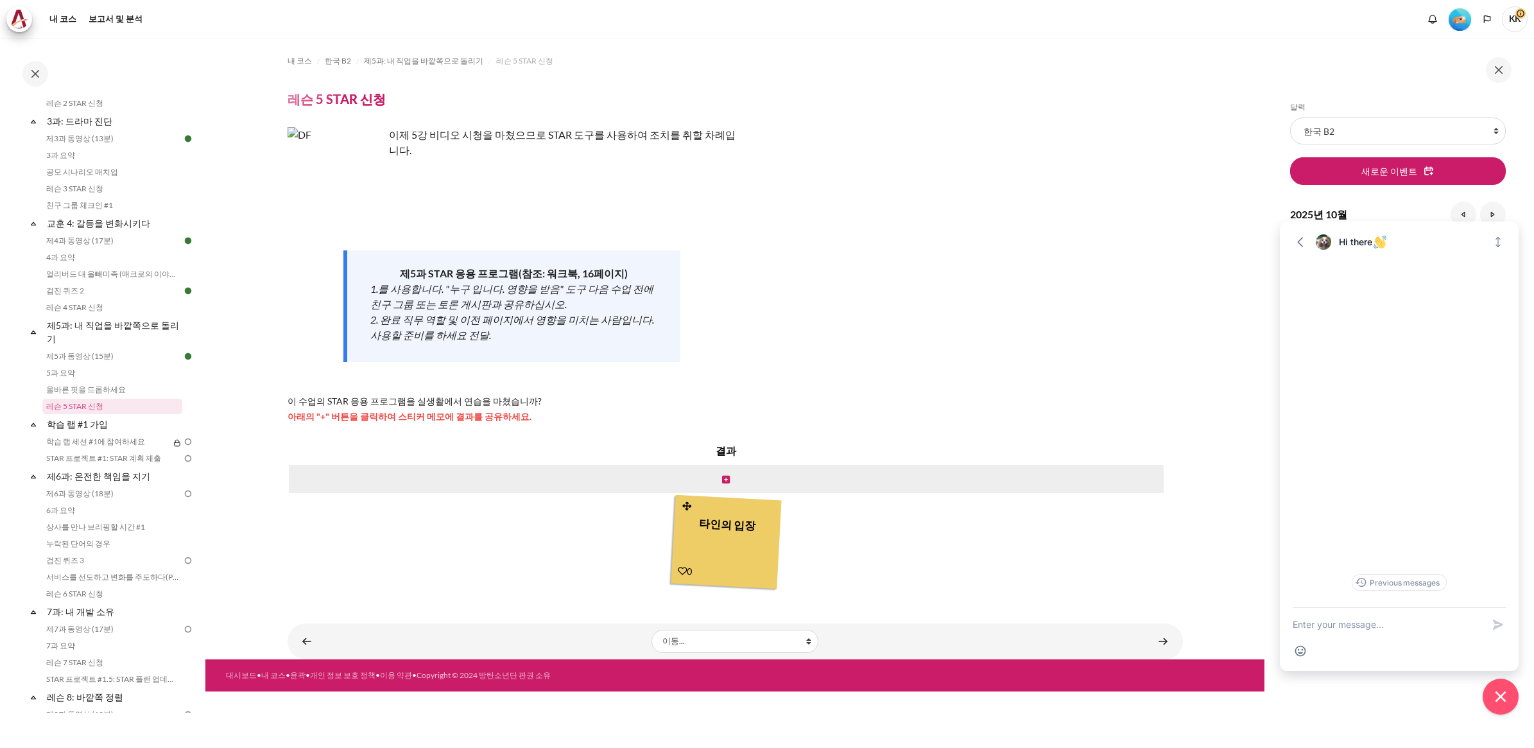
click at [1511, 23] on span "KK" at bounding box center [1515, 19] width 26 height 26
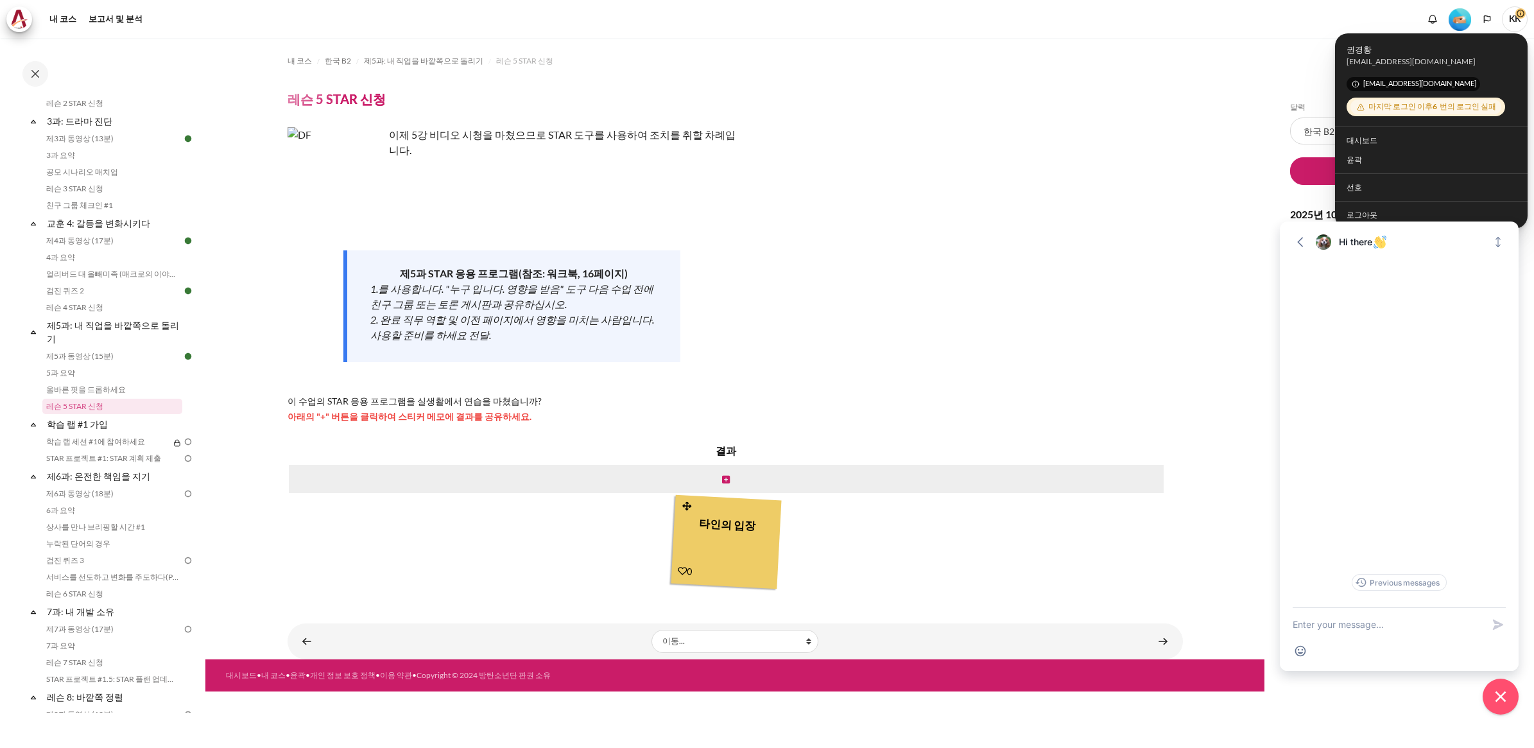
click at [1511, 23] on span "KK" at bounding box center [1515, 19] width 26 height 26
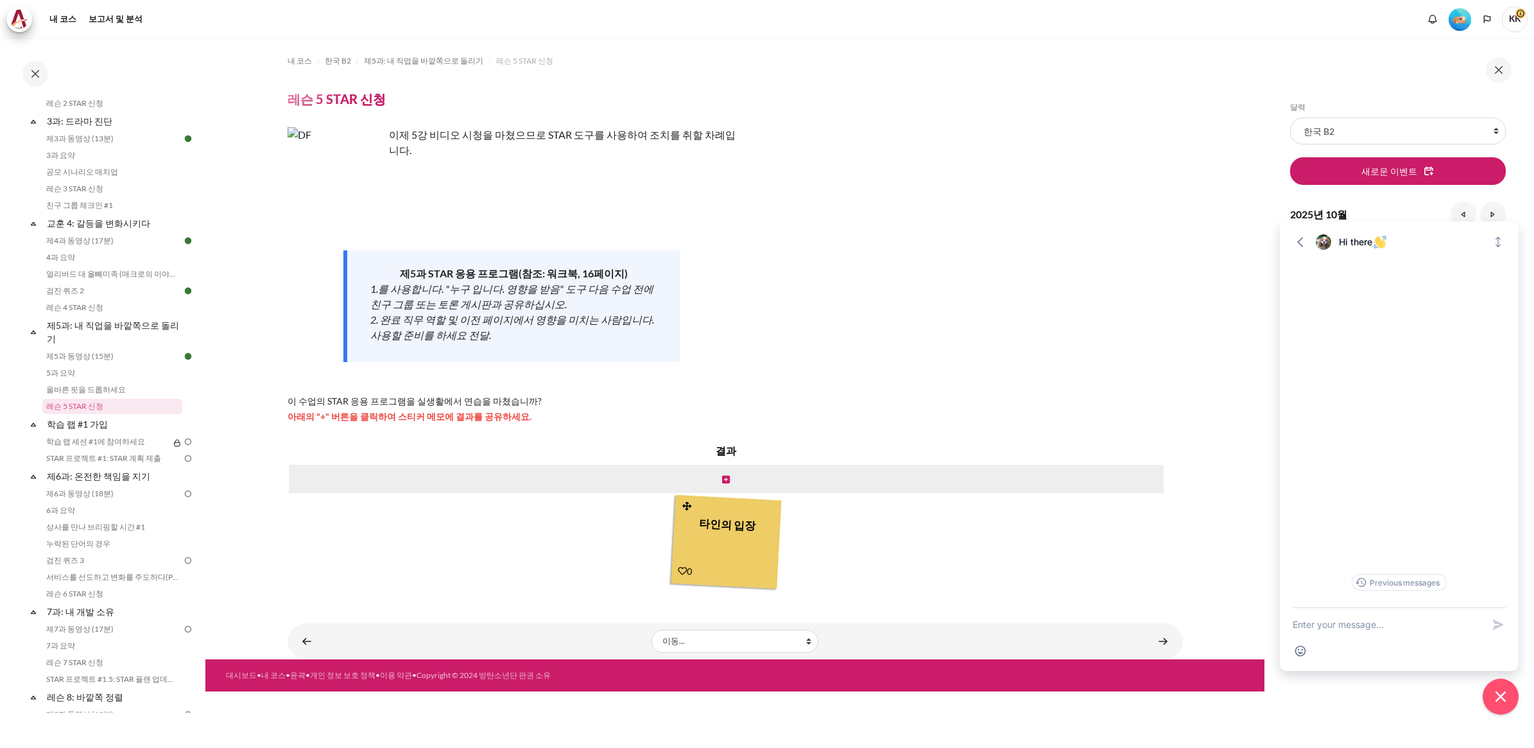
click at [1456, 18] on img "레벨 #2" at bounding box center [1460, 19] width 22 height 22
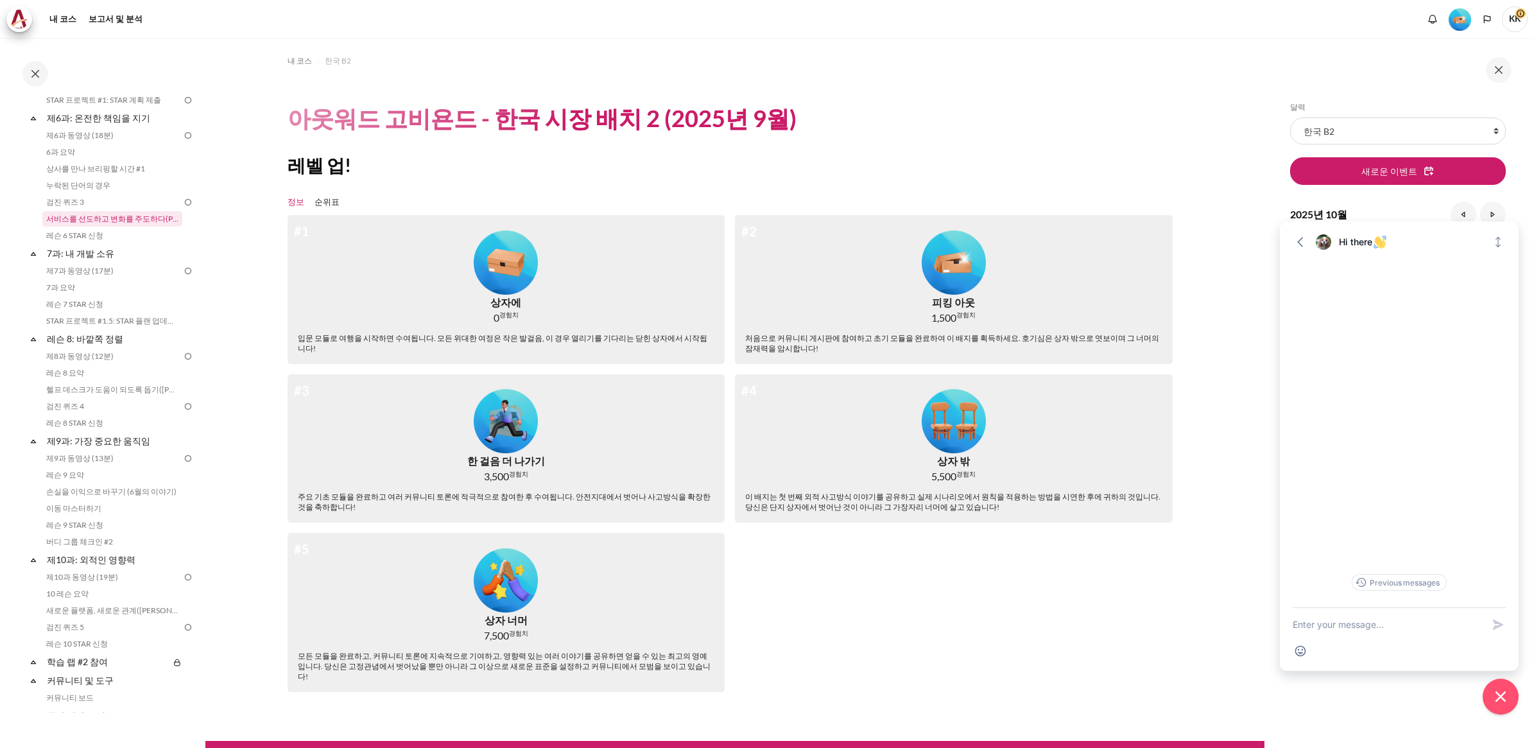
scroll to position [482, 0]
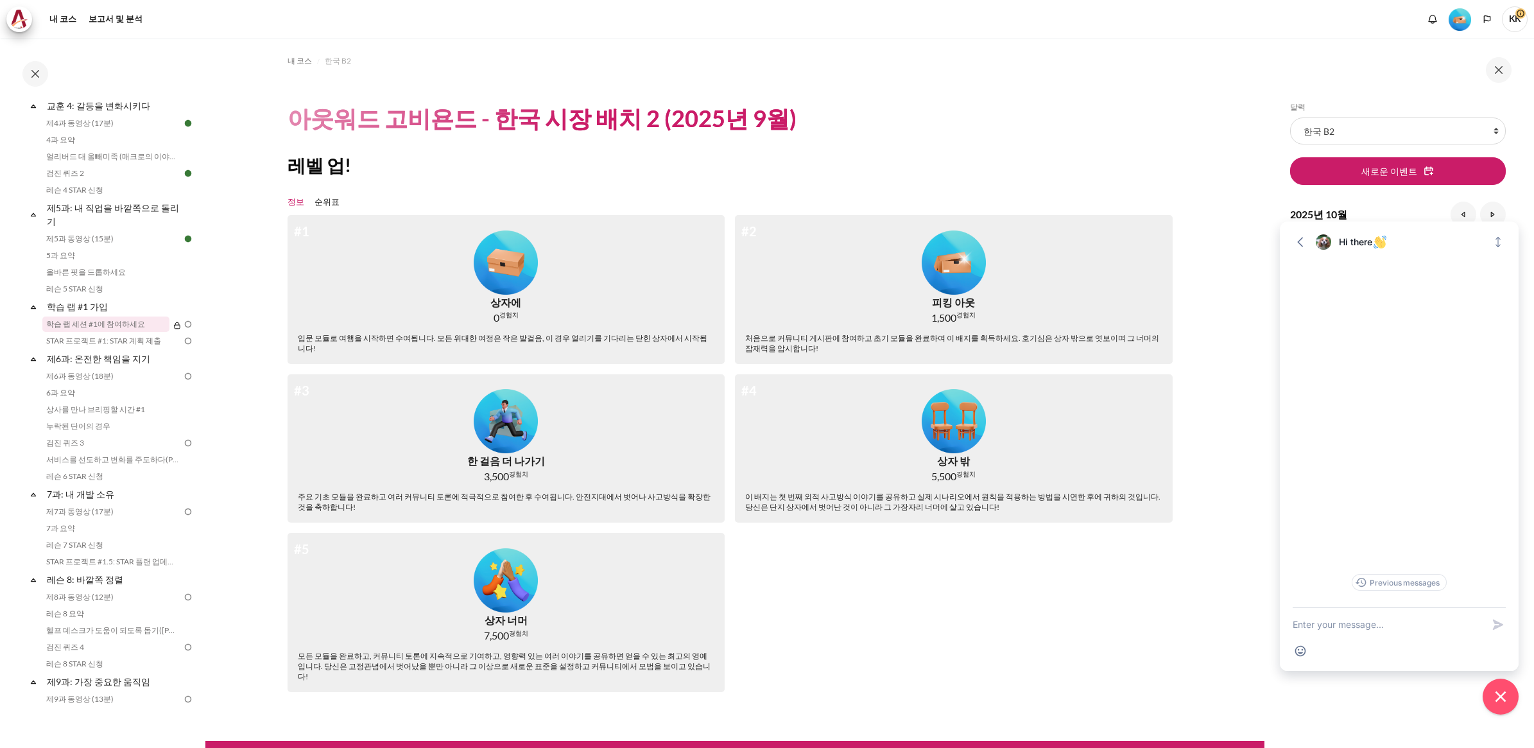
click at [90, 317] on link "학습 랩 세션 #1에 참여하세요" at bounding box center [105, 324] width 127 height 15
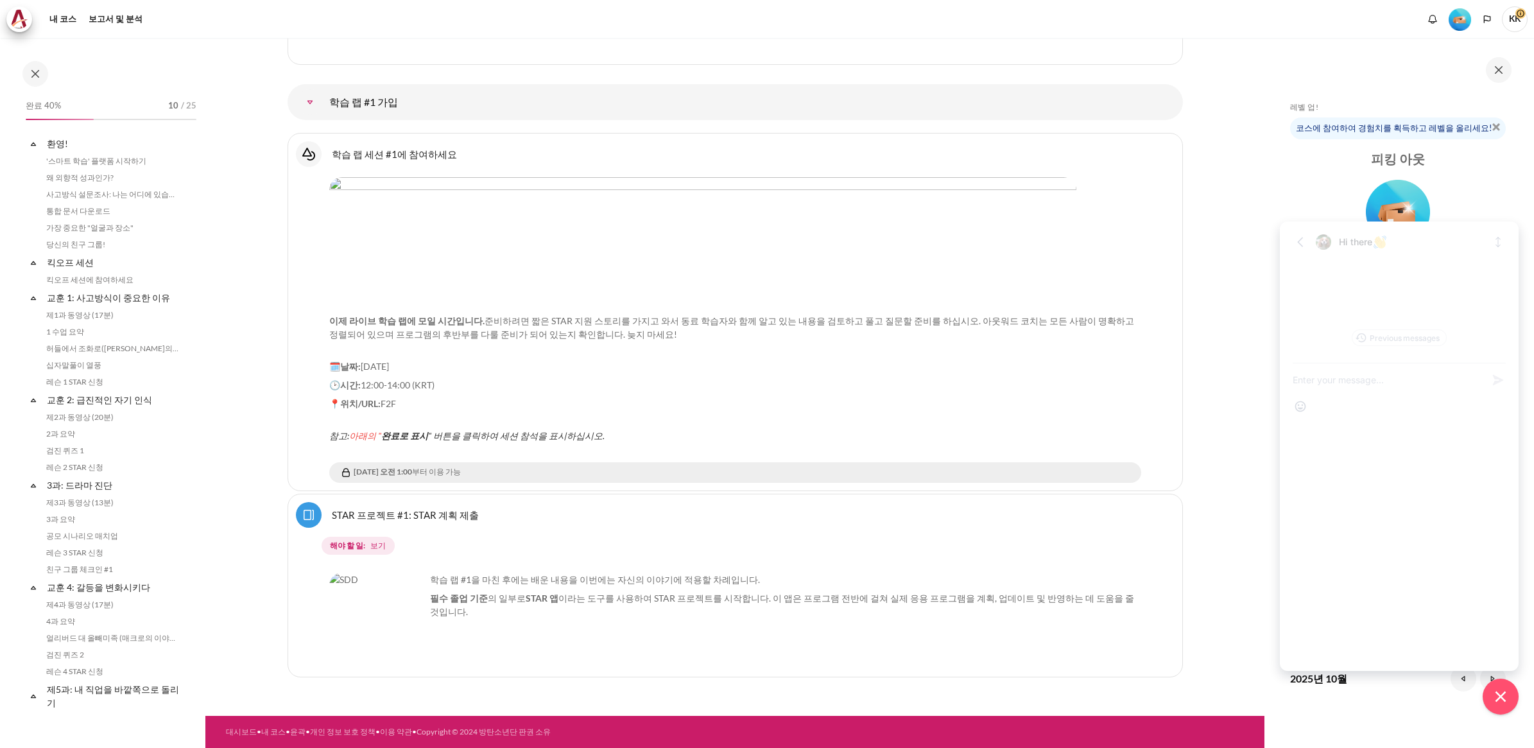
scroll to position [399, 0]
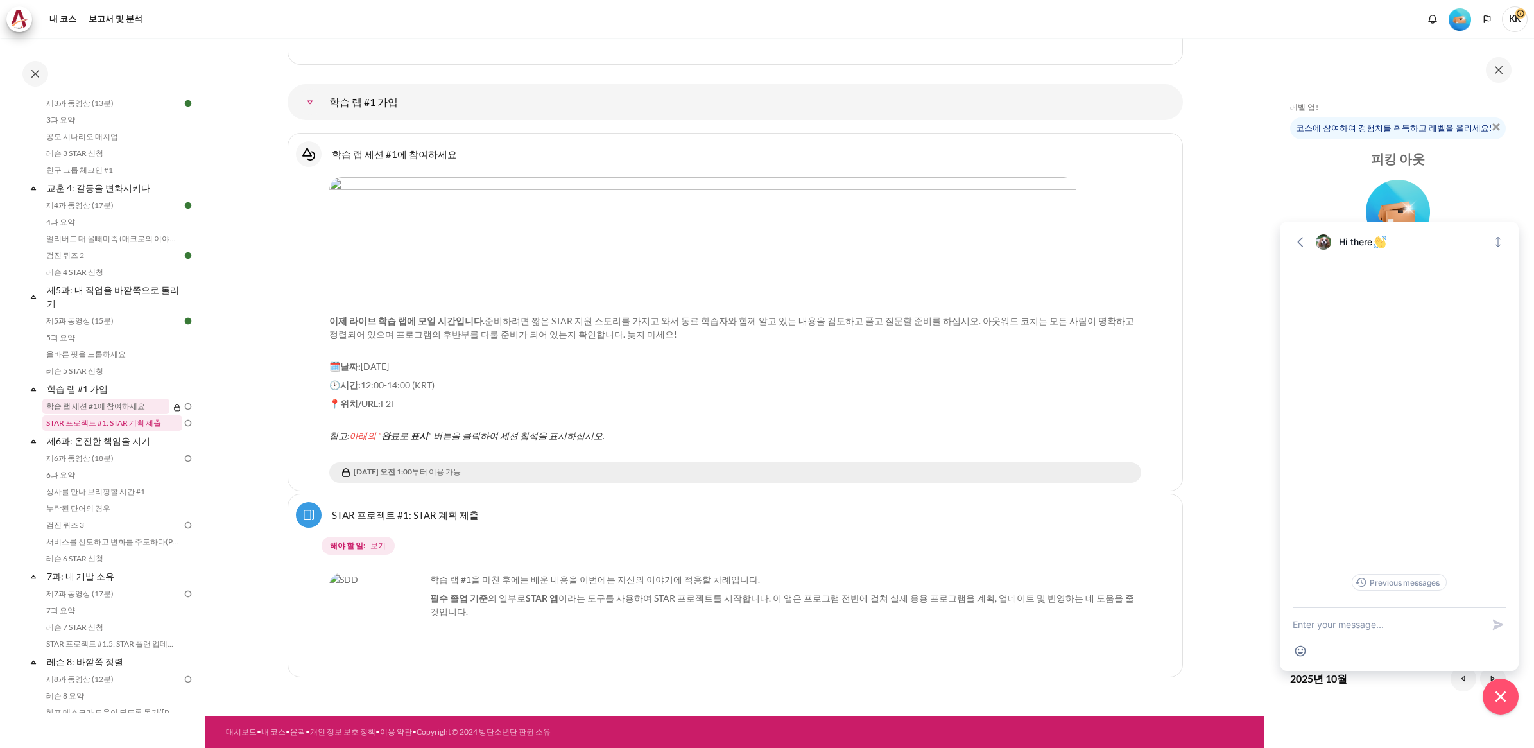
click at [123, 419] on link "STAR 프로젝트 #1: STAR 계획 제출" at bounding box center [112, 422] width 140 height 15
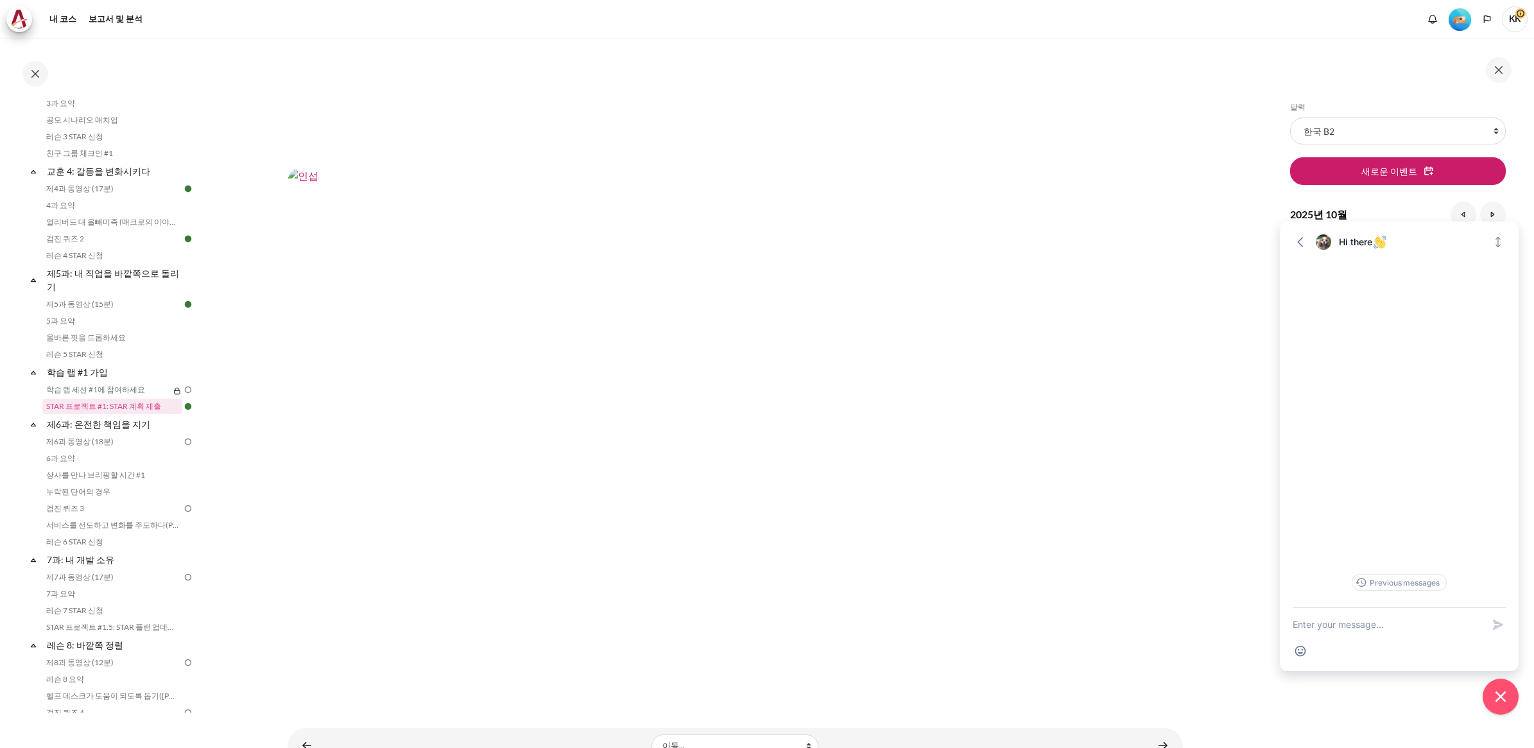
scroll to position [617, 0]
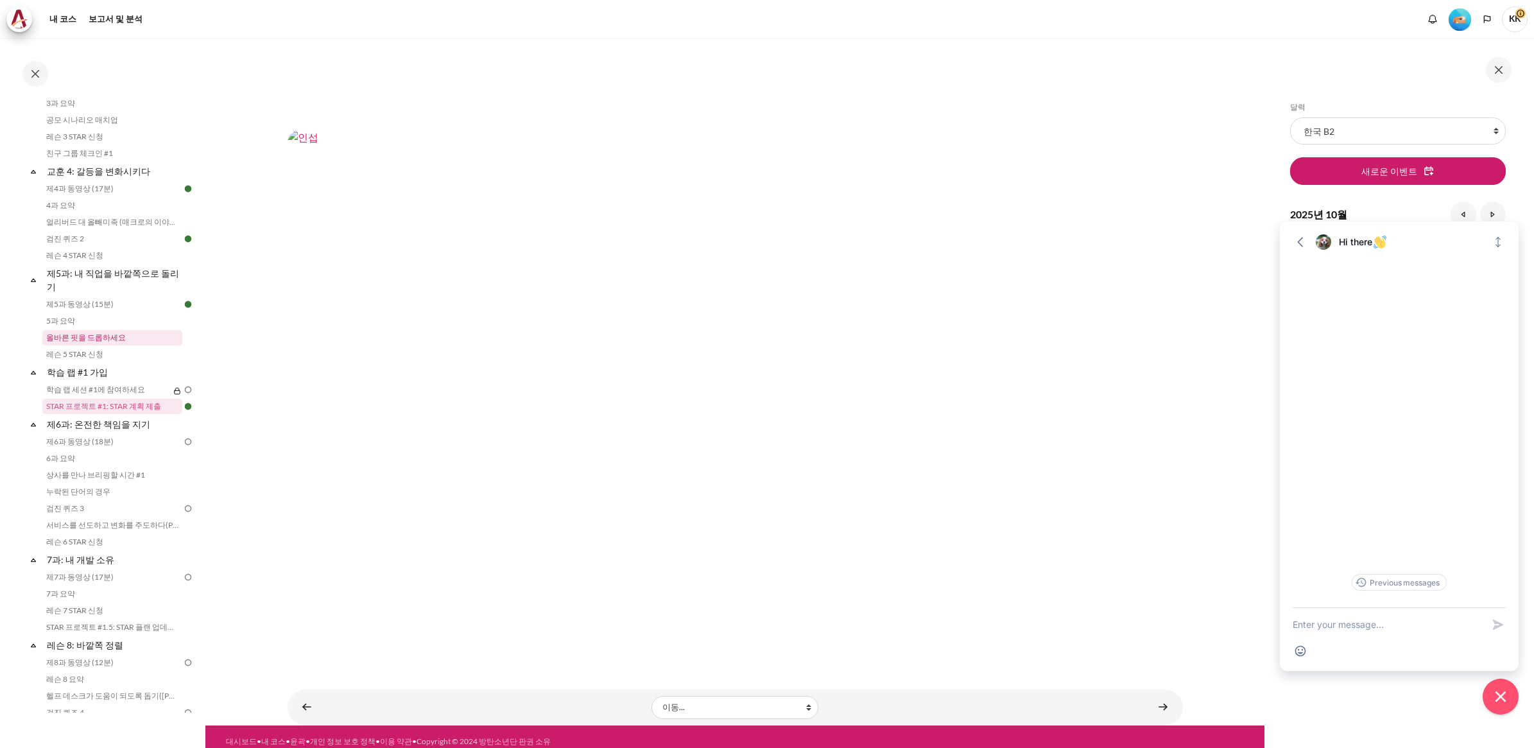
click at [67, 330] on link "올바른 핏을 드롭하세요" at bounding box center [112, 337] width 140 height 15
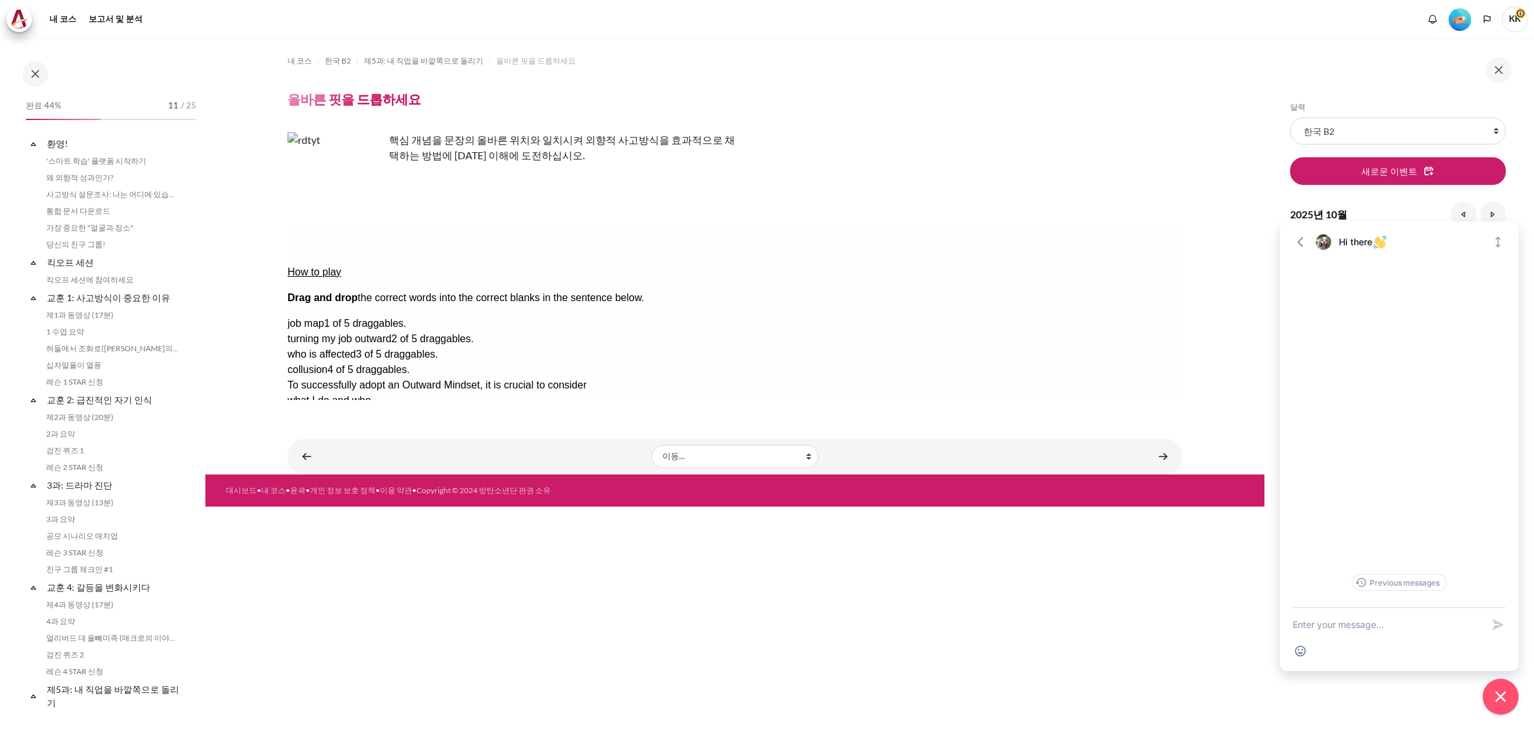
scroll to position [348, 0]
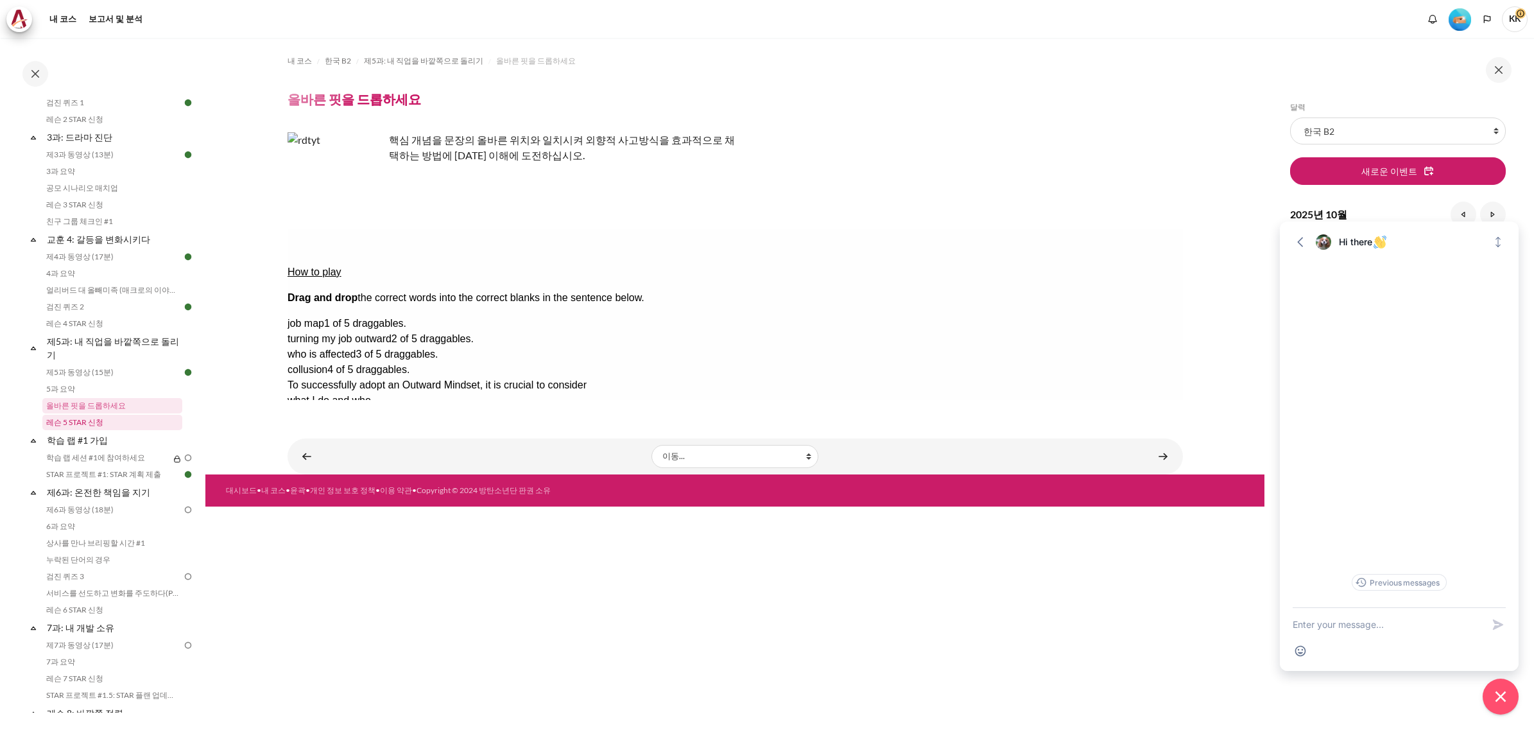
click at [81, 424] on link "레슨 5 STAR 신청" at bounding box center [112, 422] width 140 height 15
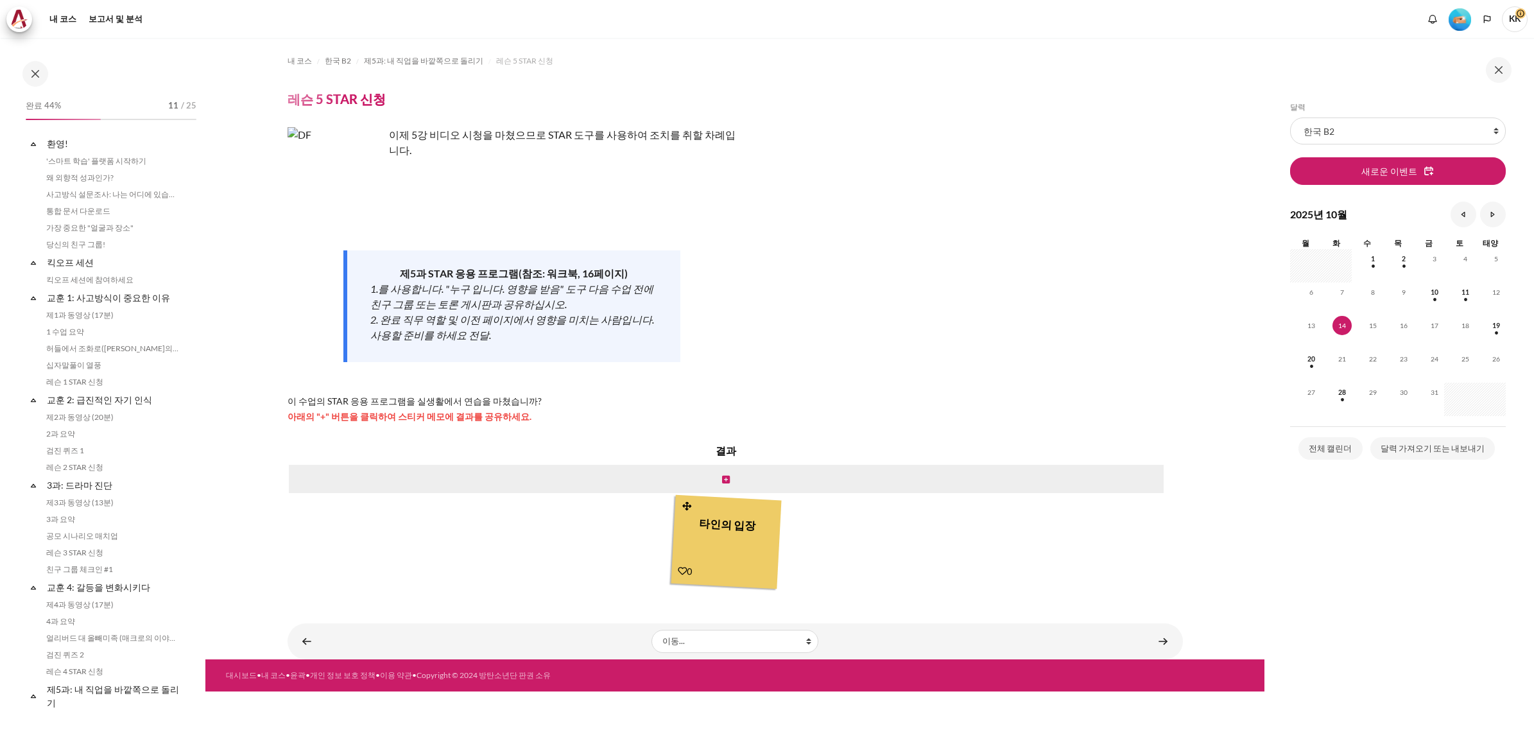
scroll to position [364, 0]
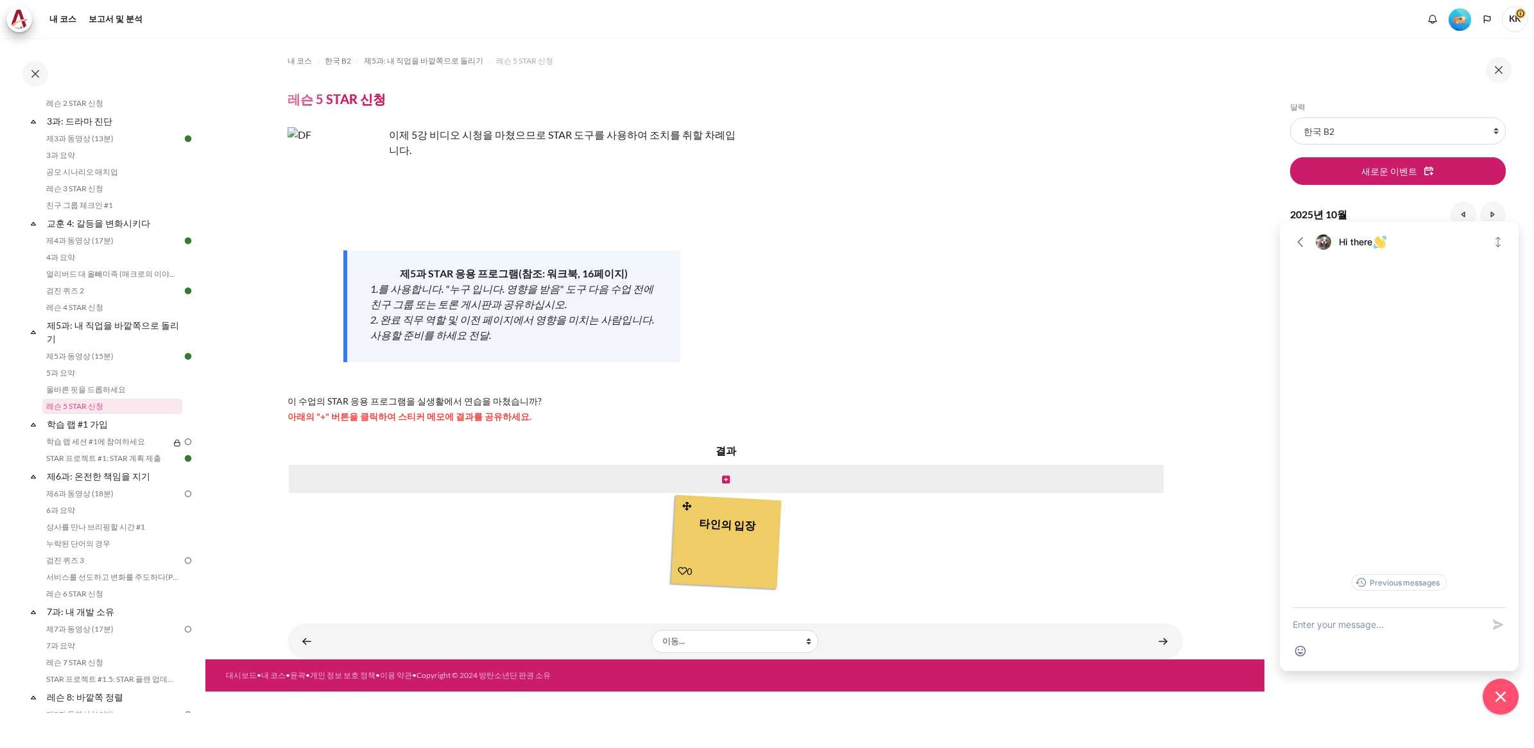
click at [1464, 23] on img "레벨 #2" at bounding box center [1460, 19] width 22 height 22
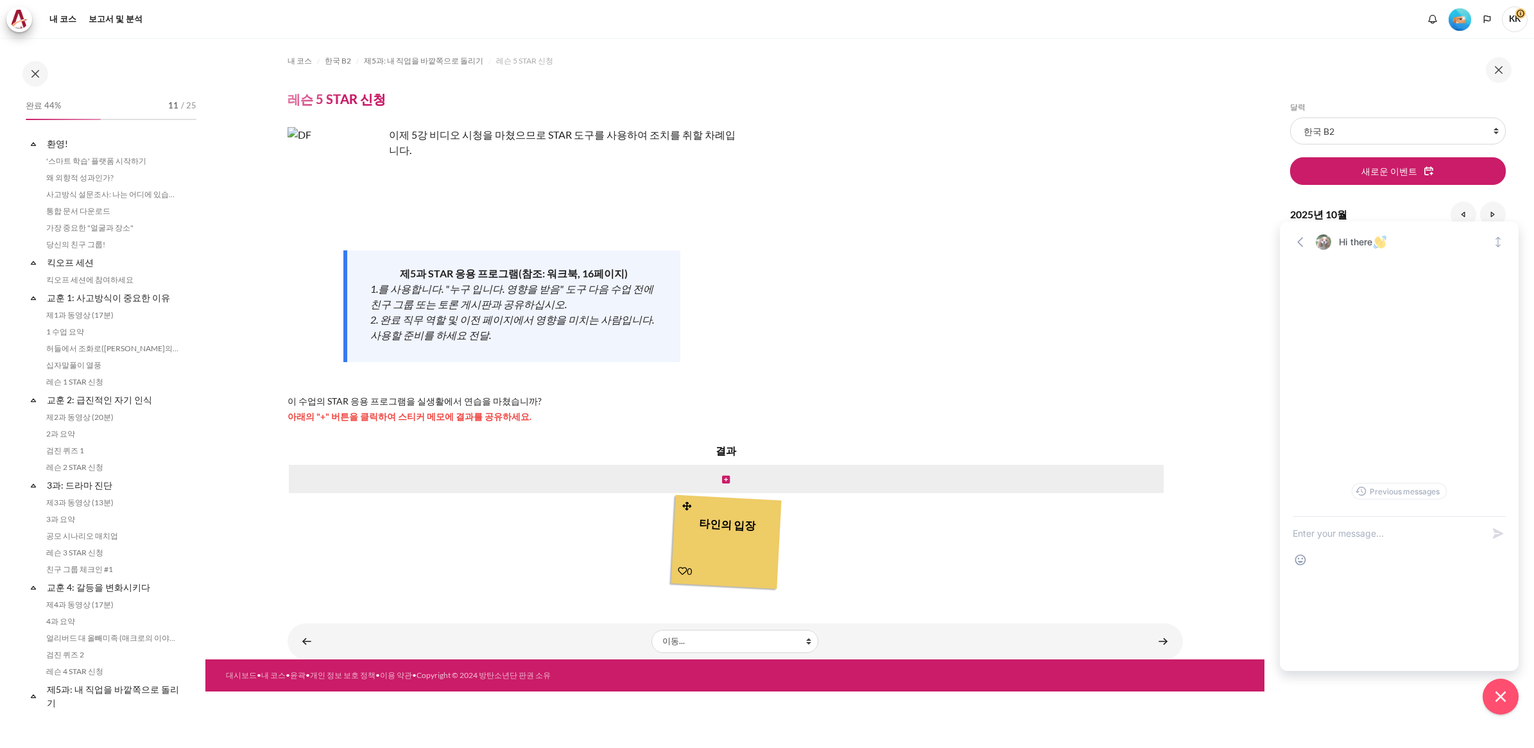
scroll to position [364, 0]
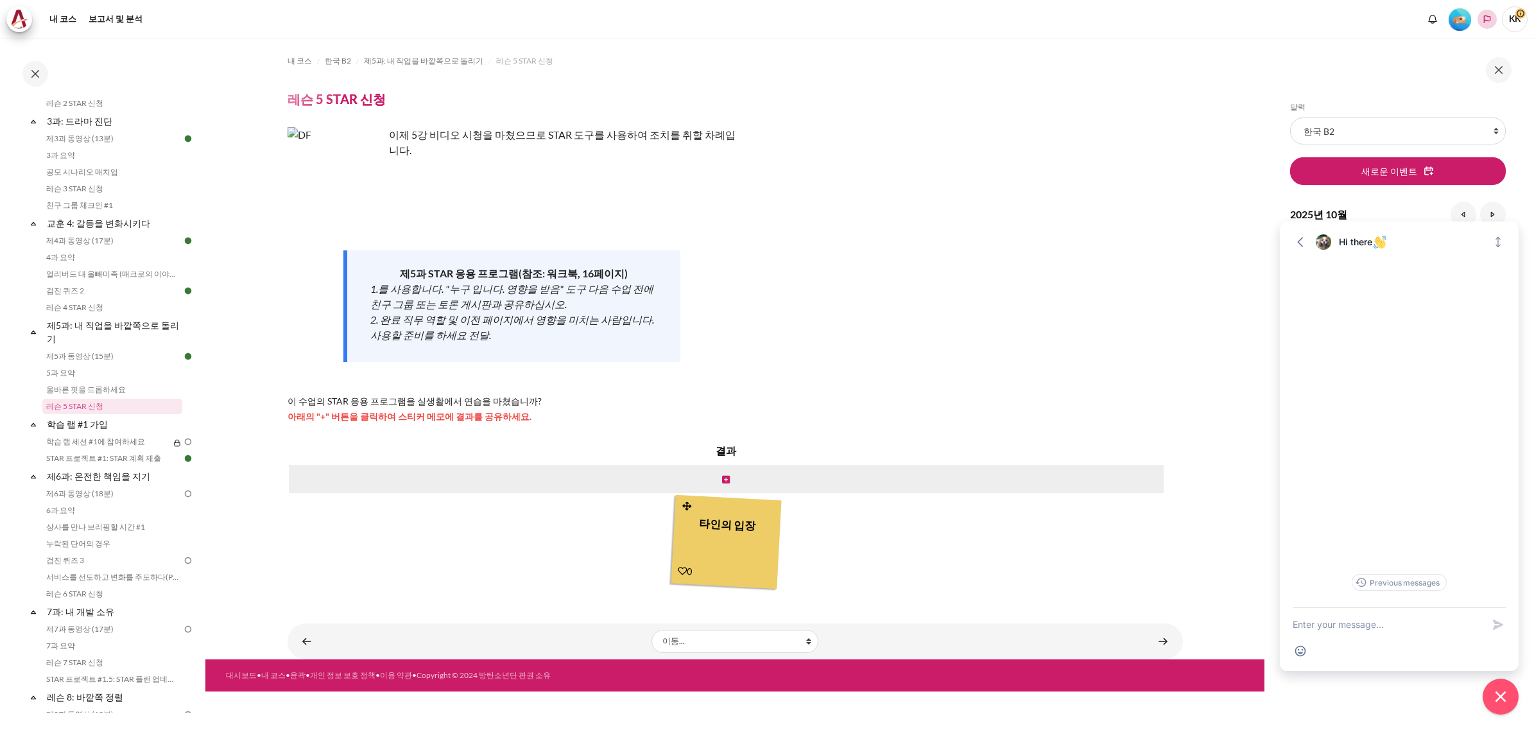
click at [1496, 20] on button "언어들" at bounding box center [1487, 19] width 19 height 19
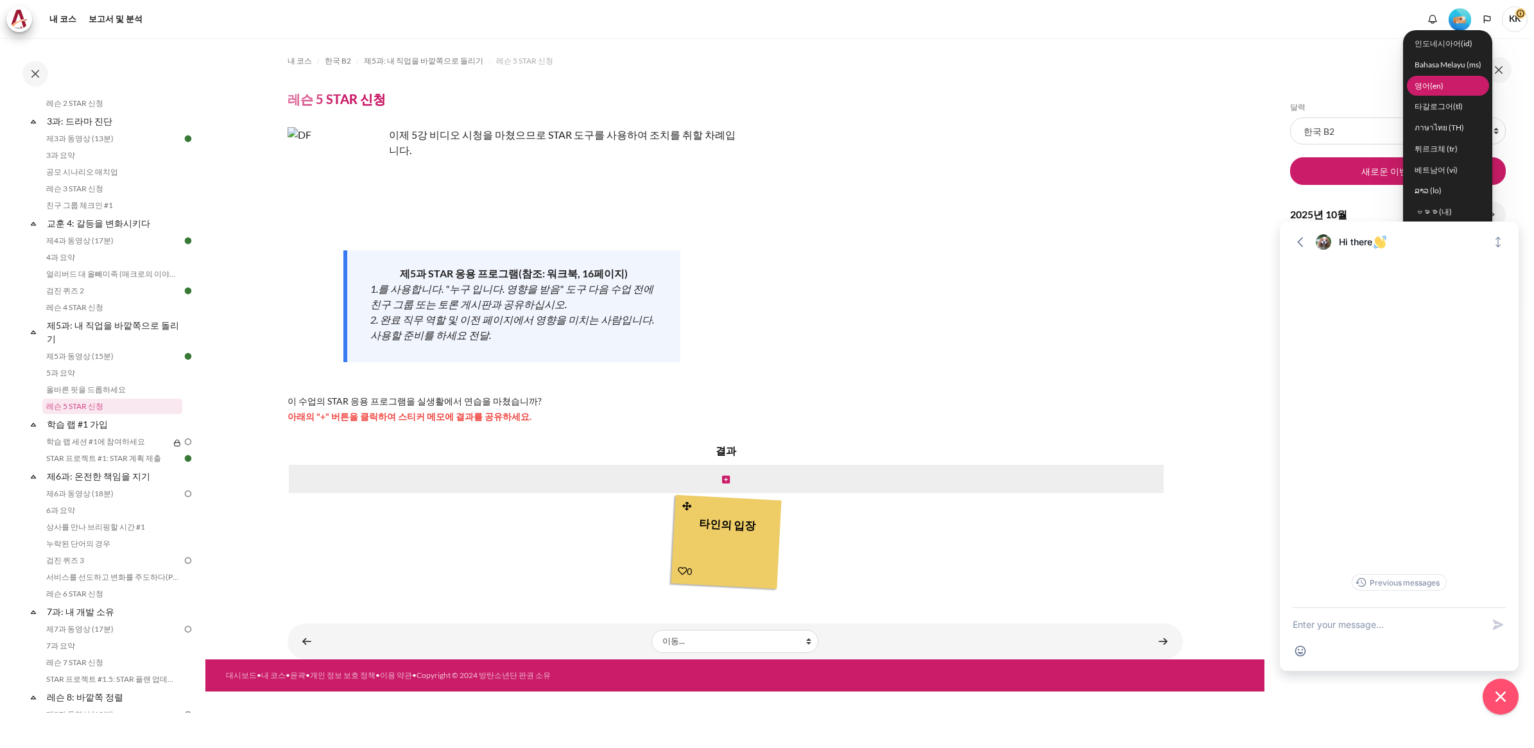
click at [1430, 88] on link "영어(en)" at bounding box center [1448, 86] width 82 height 20
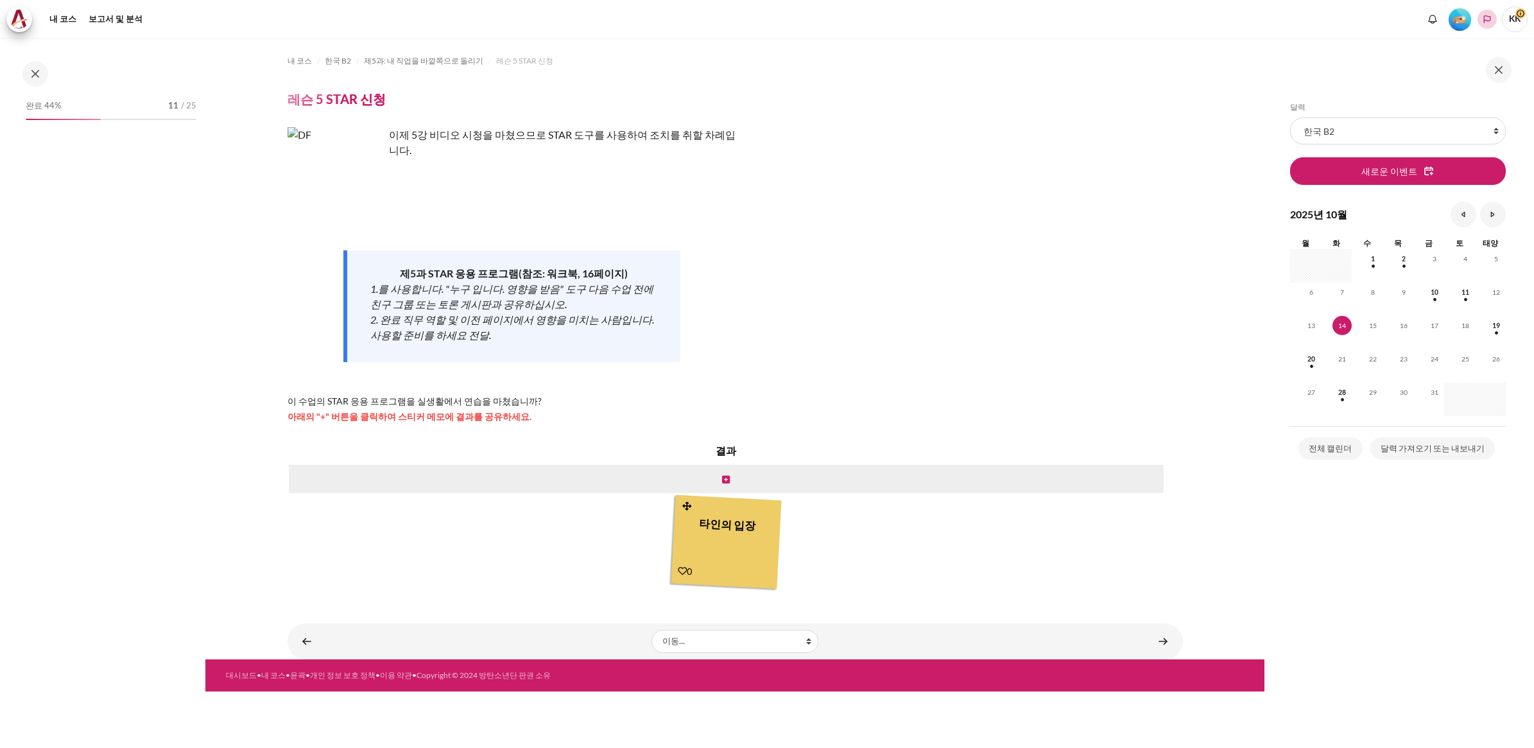
click at [1491, 22] on icon "언어들" at bounding box center [1487, 19] width 10 height 10
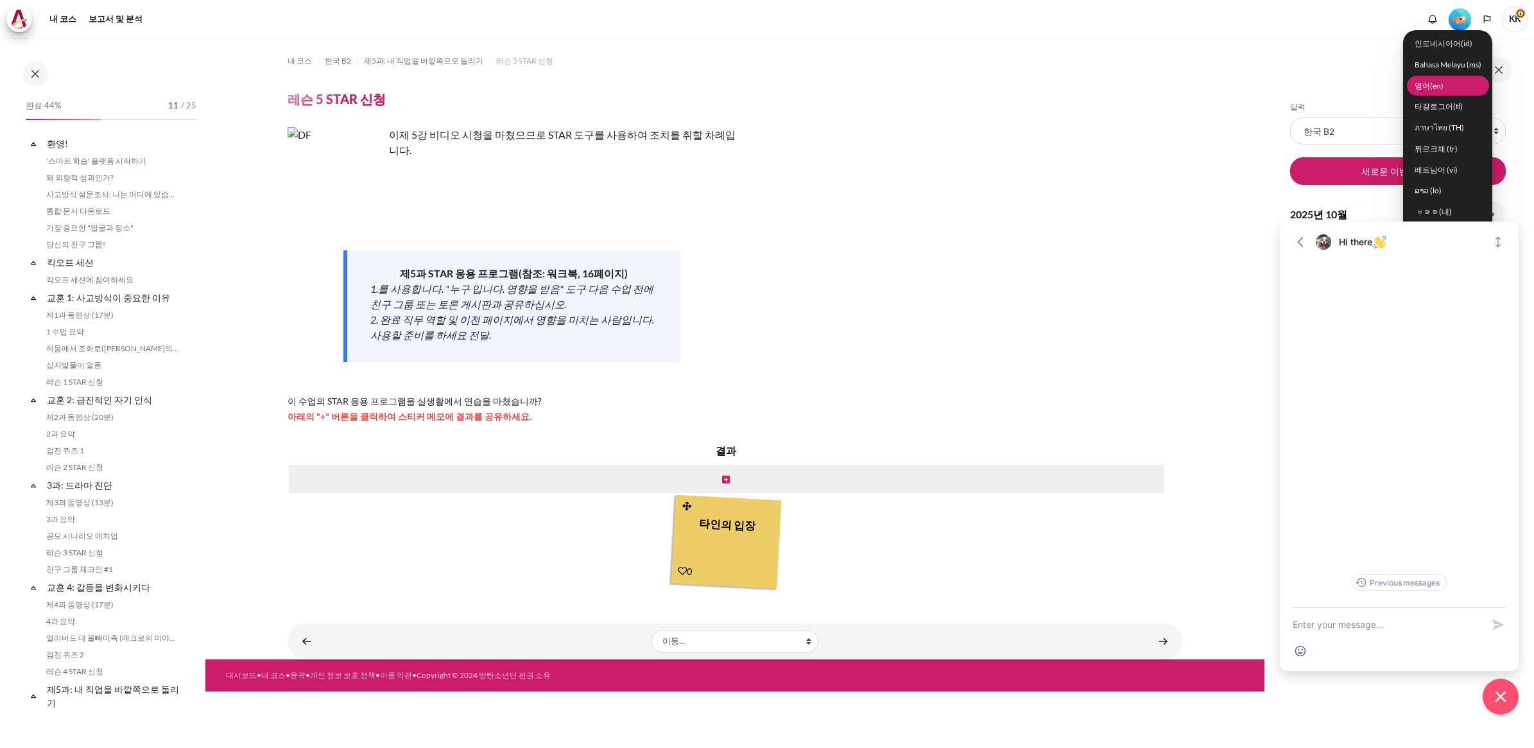
scroll to position [364, 0]
click at [1433, 83] on link "영어(en)" at bounding box center [1448, 86] width 82 height 20
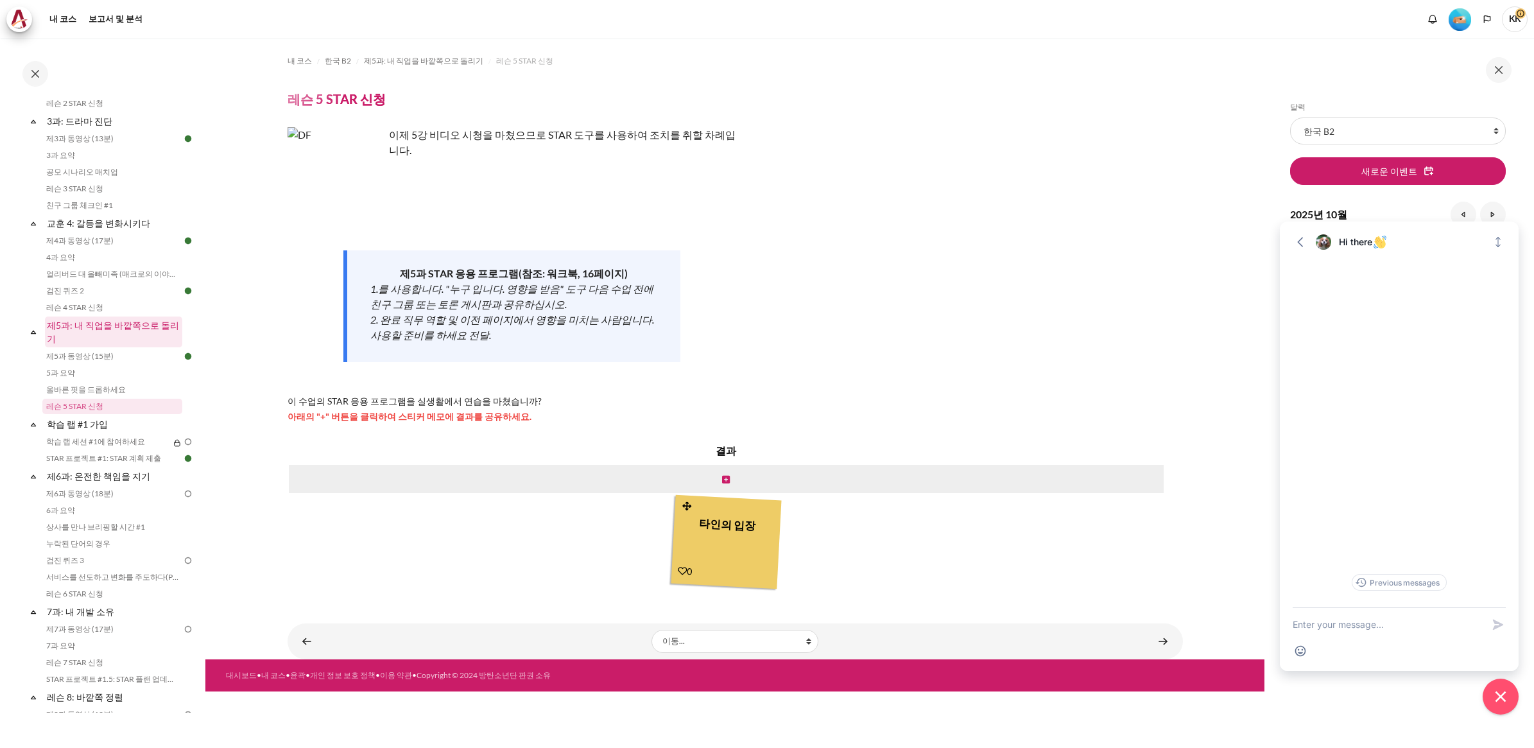
scroll to position [123, 0]
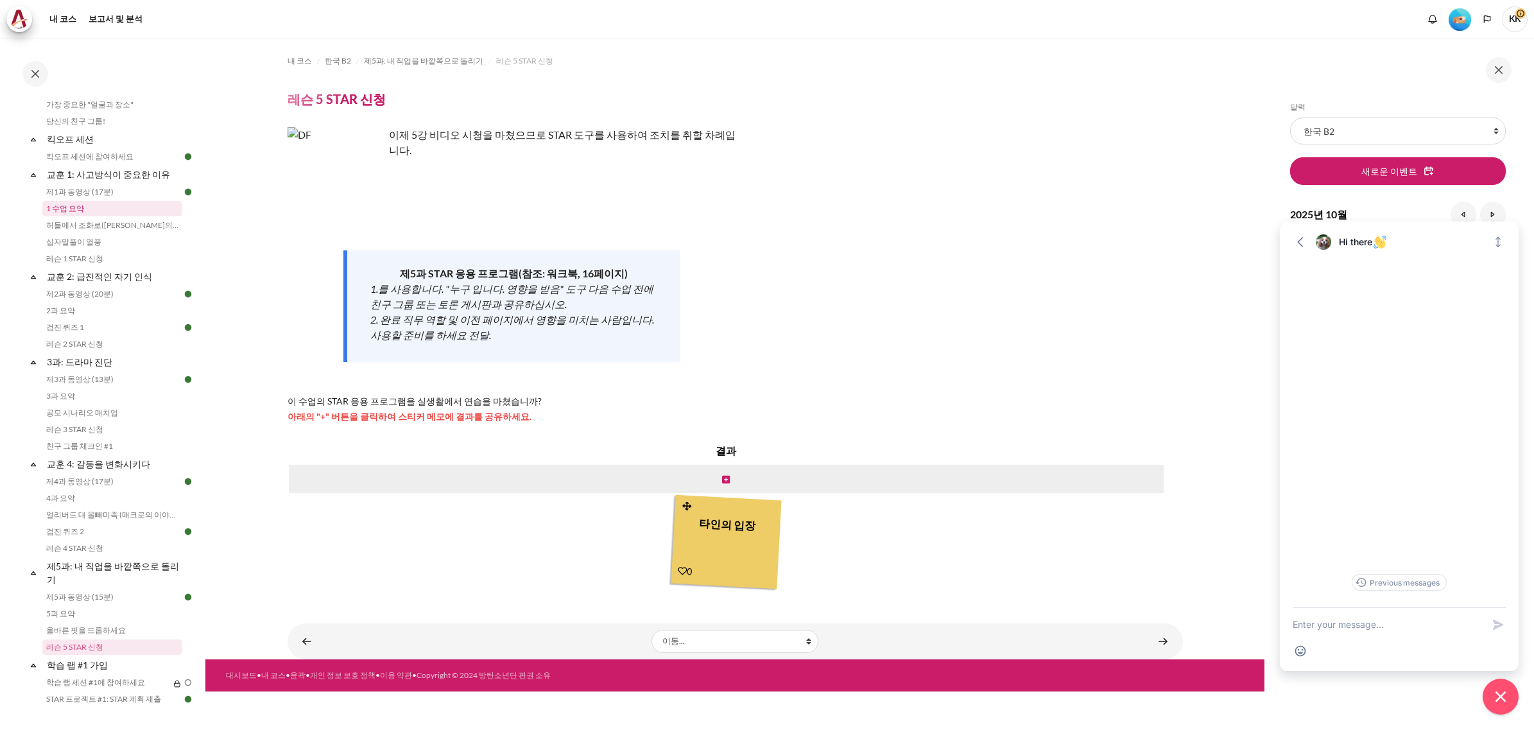
click at [60, 209] on link "1 수업 요약" at bounding box center [112, 208] width 140 height 15
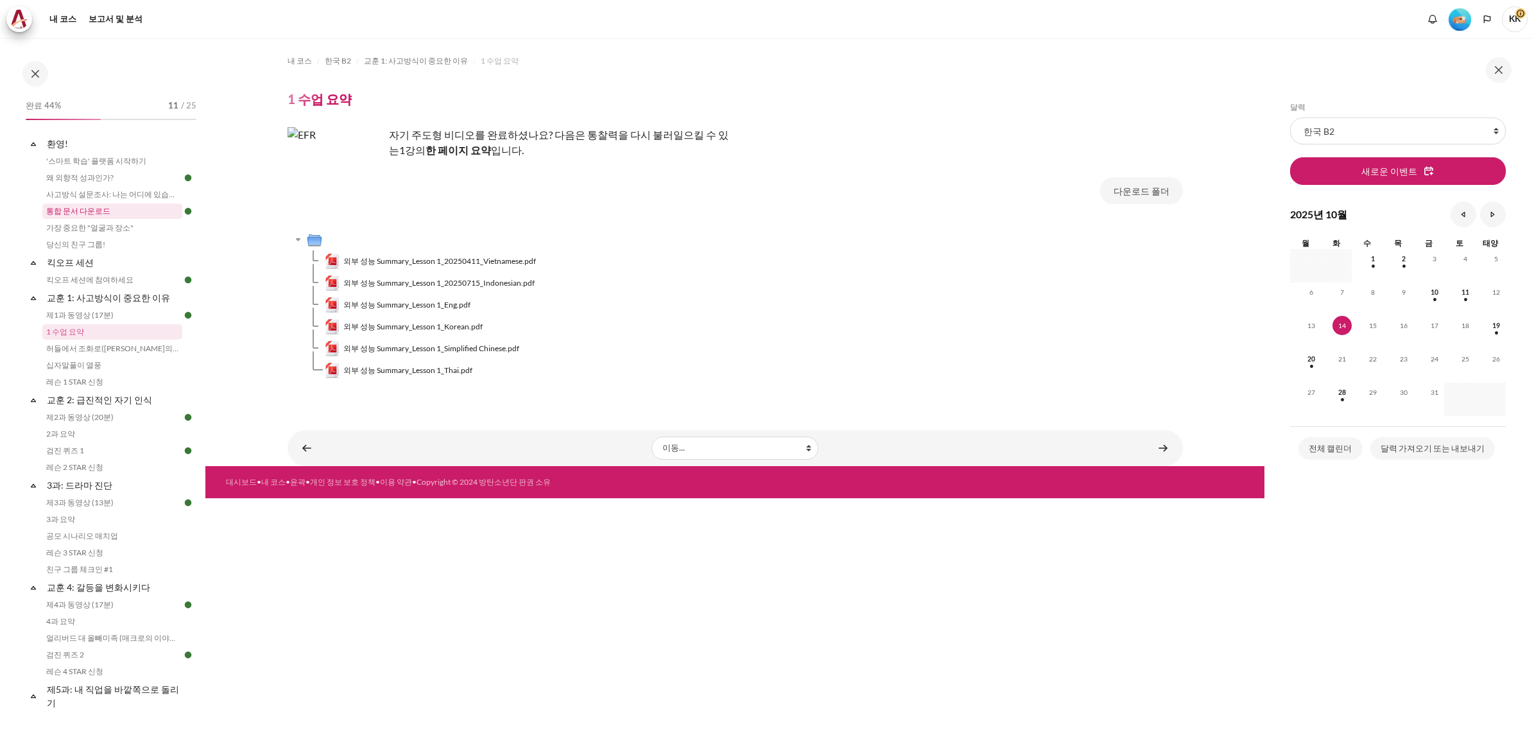
click at [83, 207] on link "통합 문서 다운로드" at bounding box center [112, 211] width 140 height 15
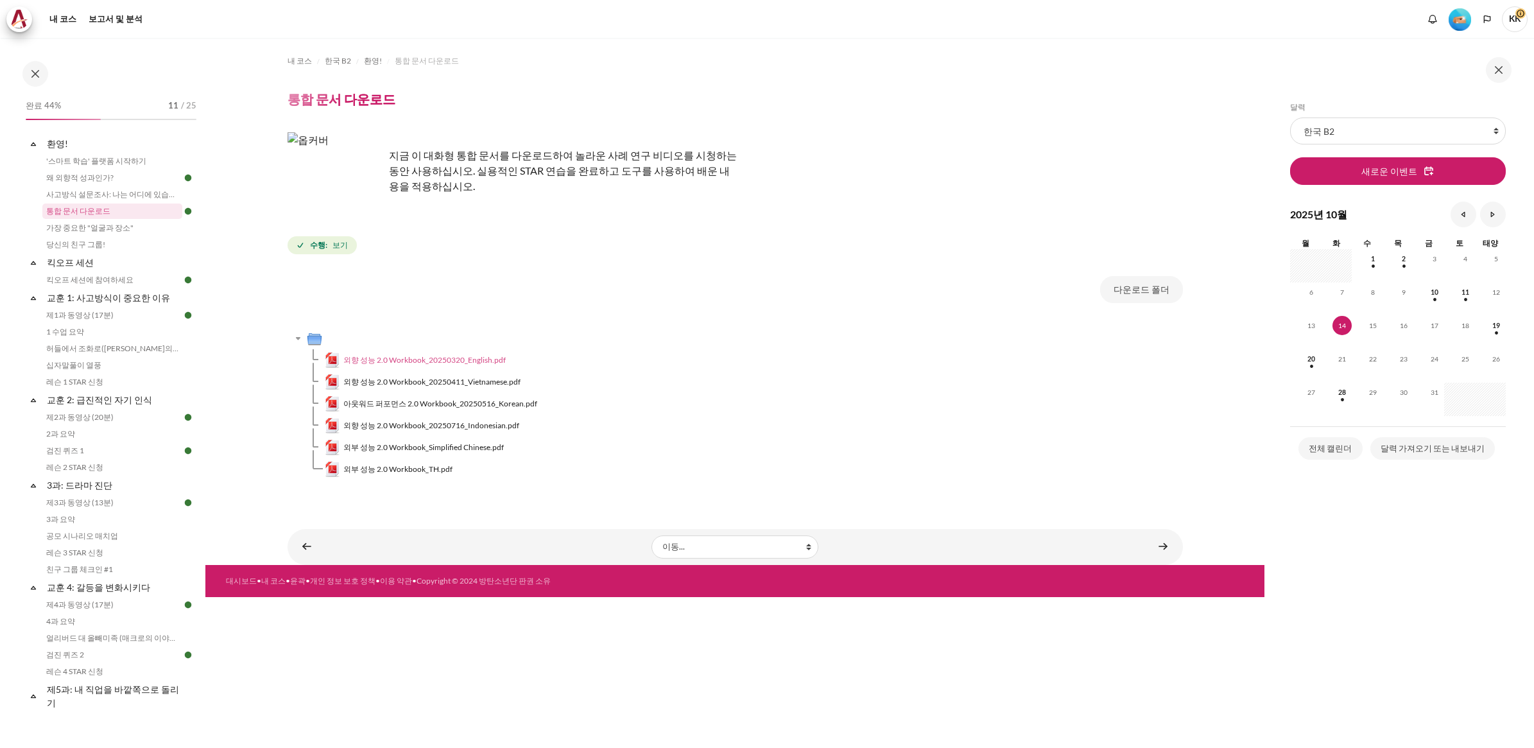
click at [480, 363] on span "외향 성능 2.0 Workbook_20250320_English.pdf" at bounding box center [424, 360] width 162 height 12
click at [69, 337] on link "1 수업 요약" at bounding box center [112, 331] width 140 height 15
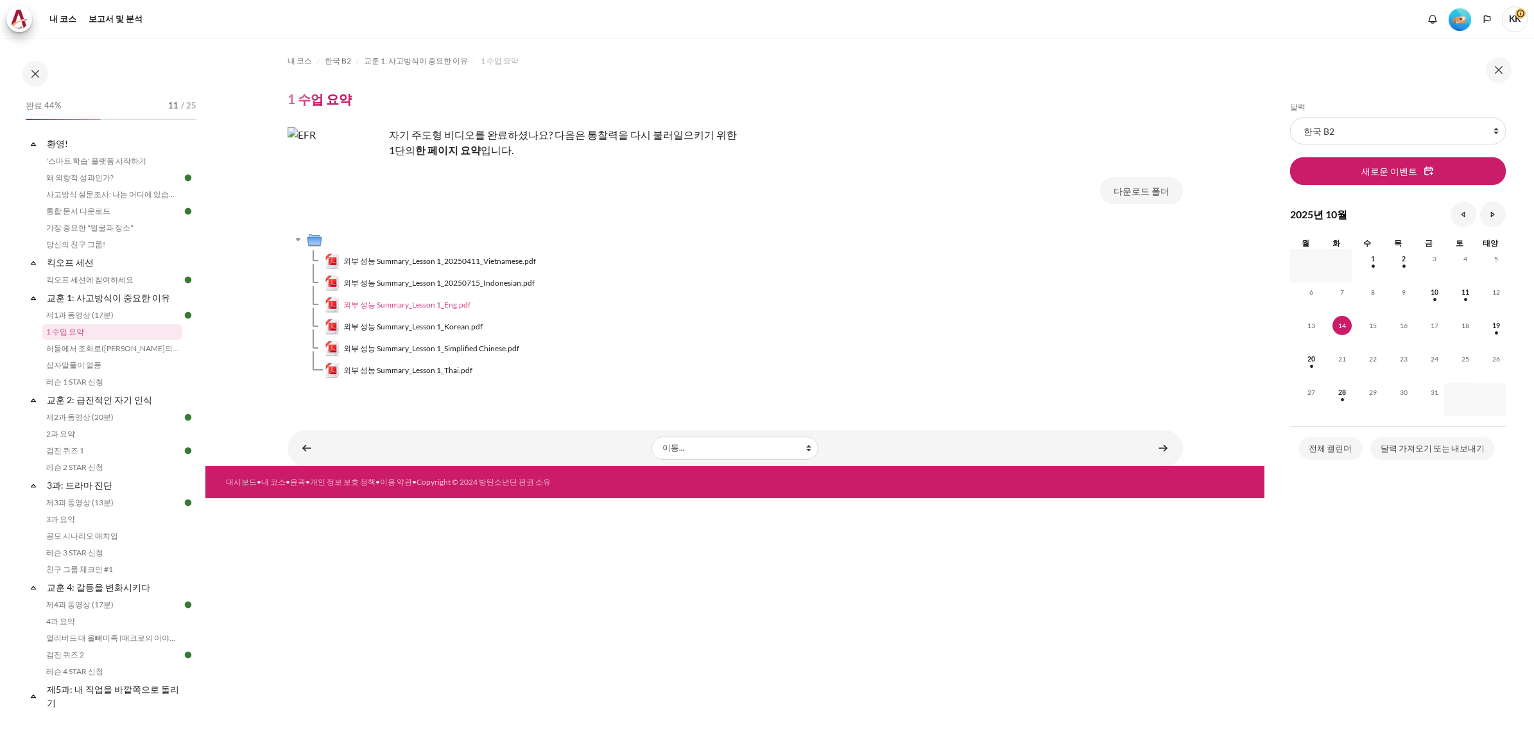
click at [456, 307] on span "외부 성능 Summary_Lesson 1_Eng.pdf" at bounding box center [406, 305] width 127 height 12
click at [456, 306] on span "외부 성능 Summary_Lesson 1_Eng.pdf" at bounding box center [406, 305] width 127 height 12
click at [433, 331] on span "외부 성능 Summary_Lesson 1_Korean.pdf" at bounding box center [412, 327] width 139 height 12
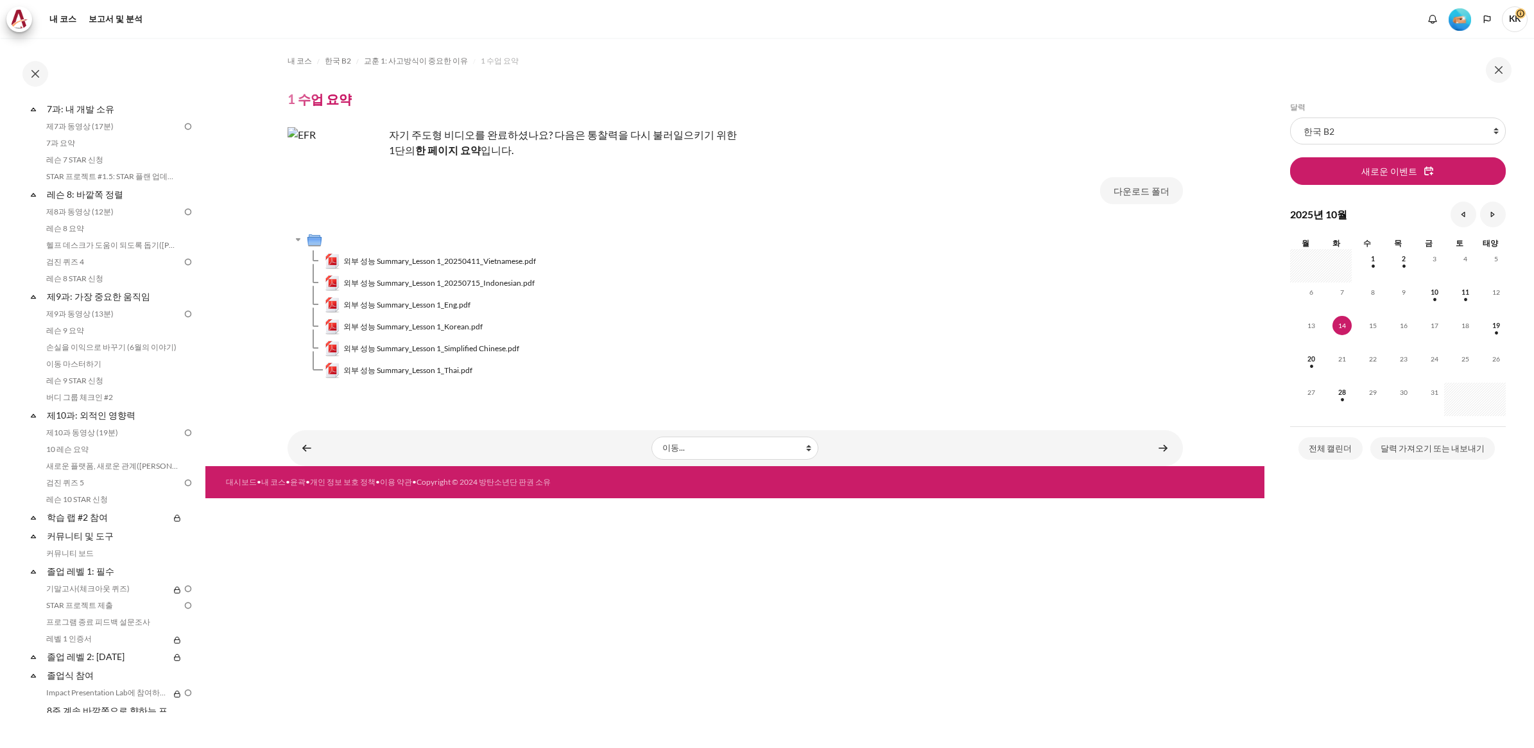
scroll to position [886, 0]
